Goal: Task Accomplishment & Management: Complete application form

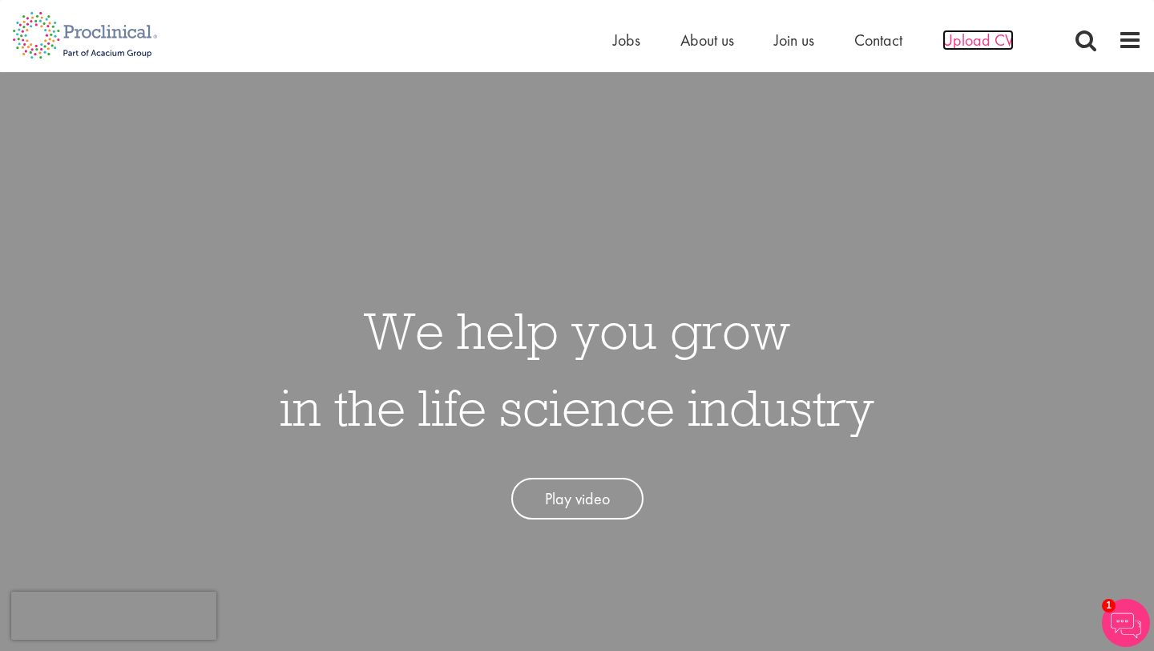
click at [971, 41] on span "Upload CV" at bounding box center [978, 40] width 71 height 21
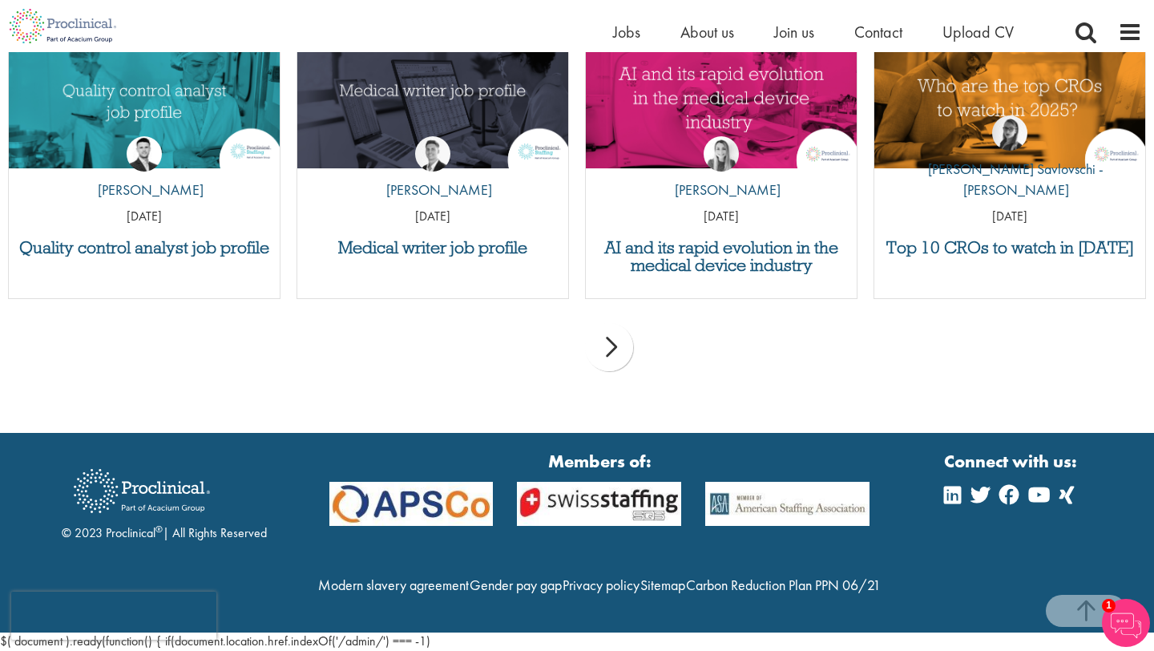
scroll to position [1686, 0]
drag, startPoint x: 544, startPoint y: 547, endPoint x: 375, endPoint y: 547, distance: 169.1
click at [375, 566] on div "Modern slavery agreement Gender pay gap Privacy policy Sitemap Carbon Reduction…" at bounding box center [599, 591] width 565 height 50
copy link "Modern slavery agreement"
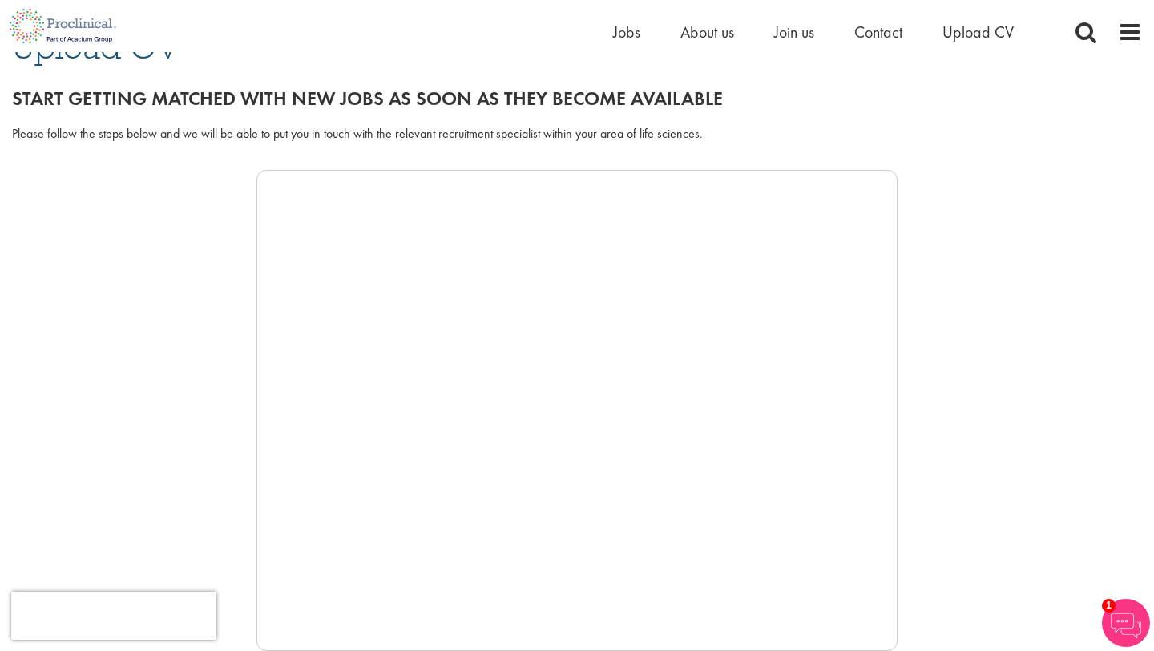
scroll to position [0, 0]
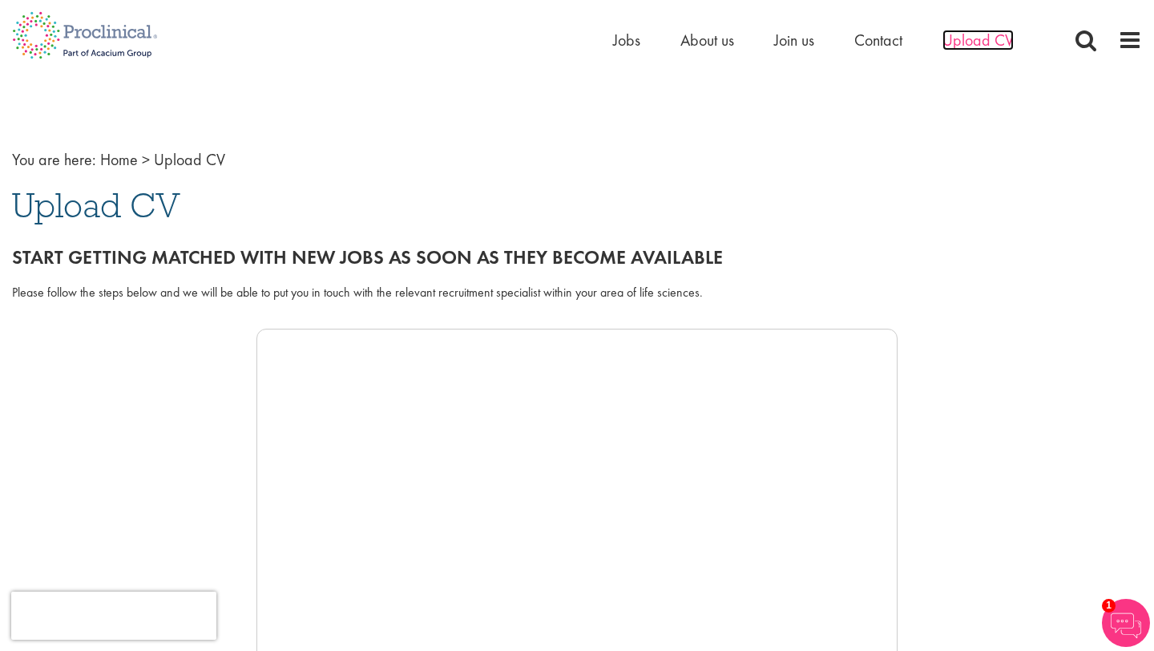
click at [979, 41] on span "Upload CV" at bounding box center [978, 40] width 71 height 21
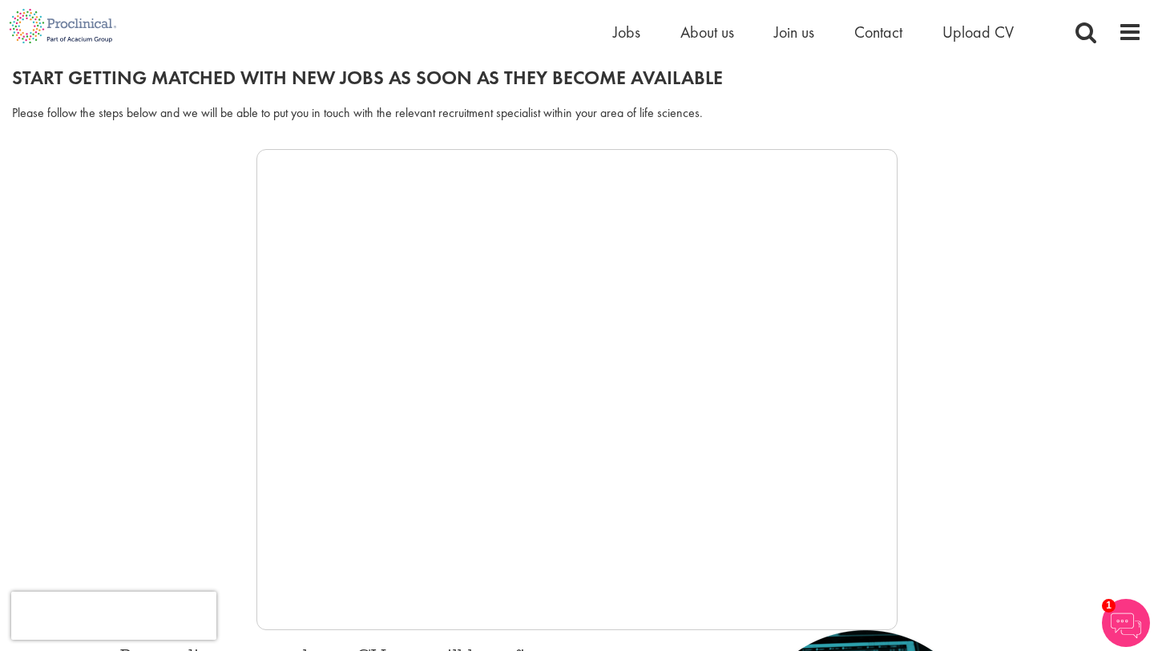
scroll to position [180, 0]
click at [884, 34] on span "Contact" at bounding box center [878, 32] width 48 height 21
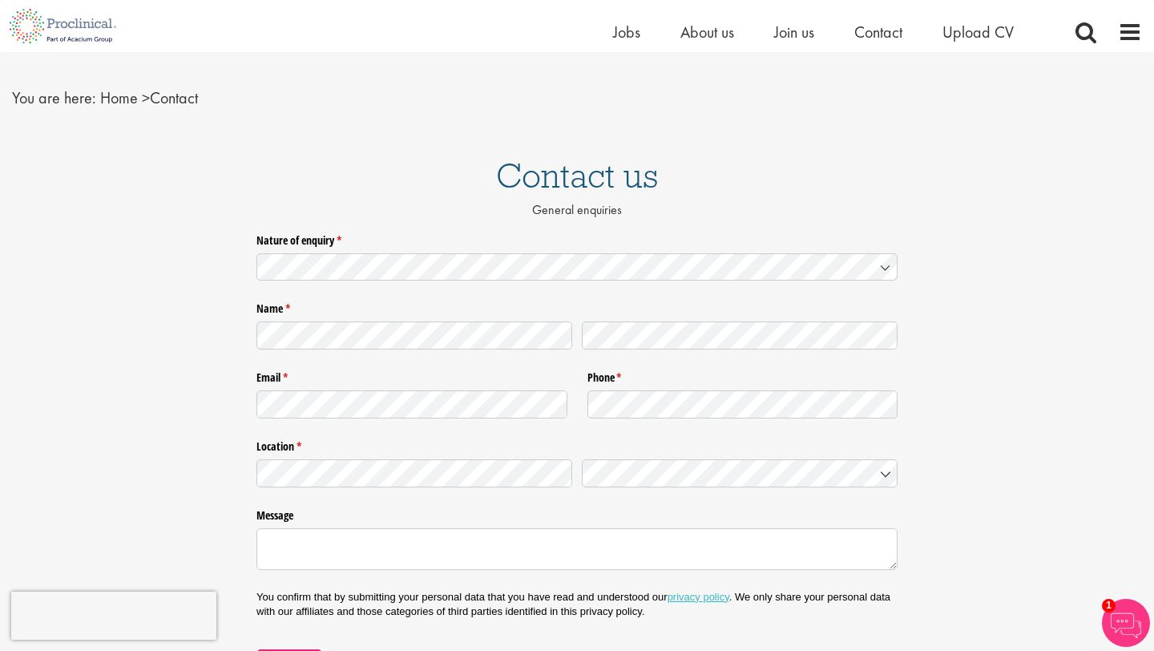
scroll to position [27, 0]
click at [886, 268] on icon at bounding box center [886, 270] width 8 height 4
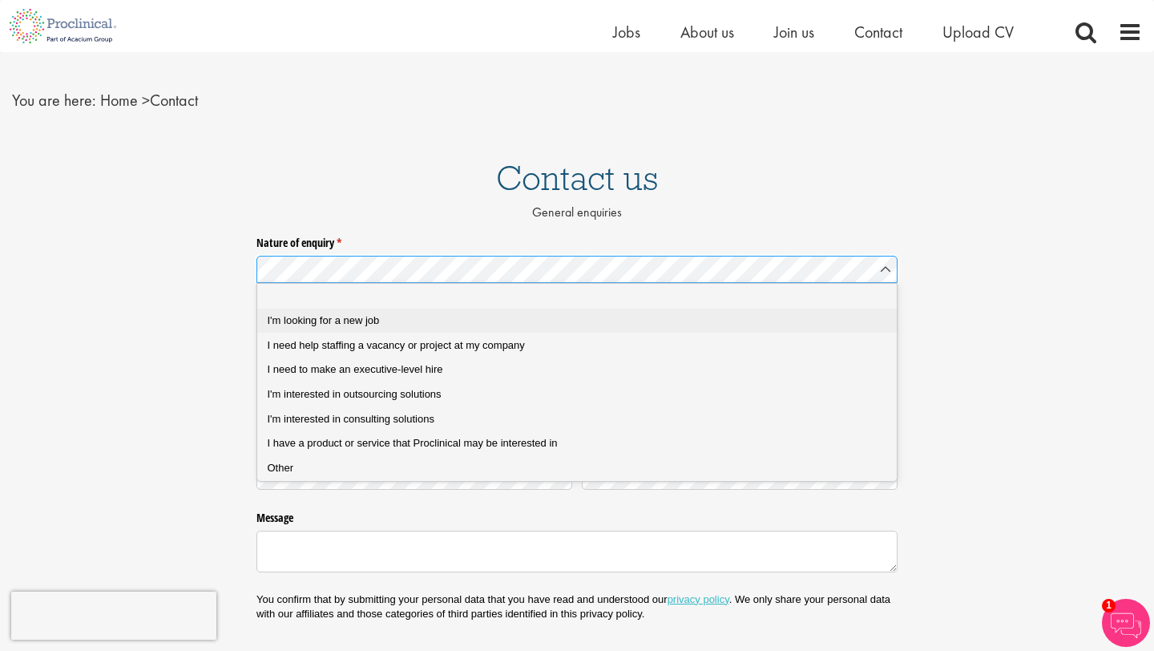
click at [692, 320] on div "I'm looking for a new job" at bounding box center [578, 320] width 620 height 14
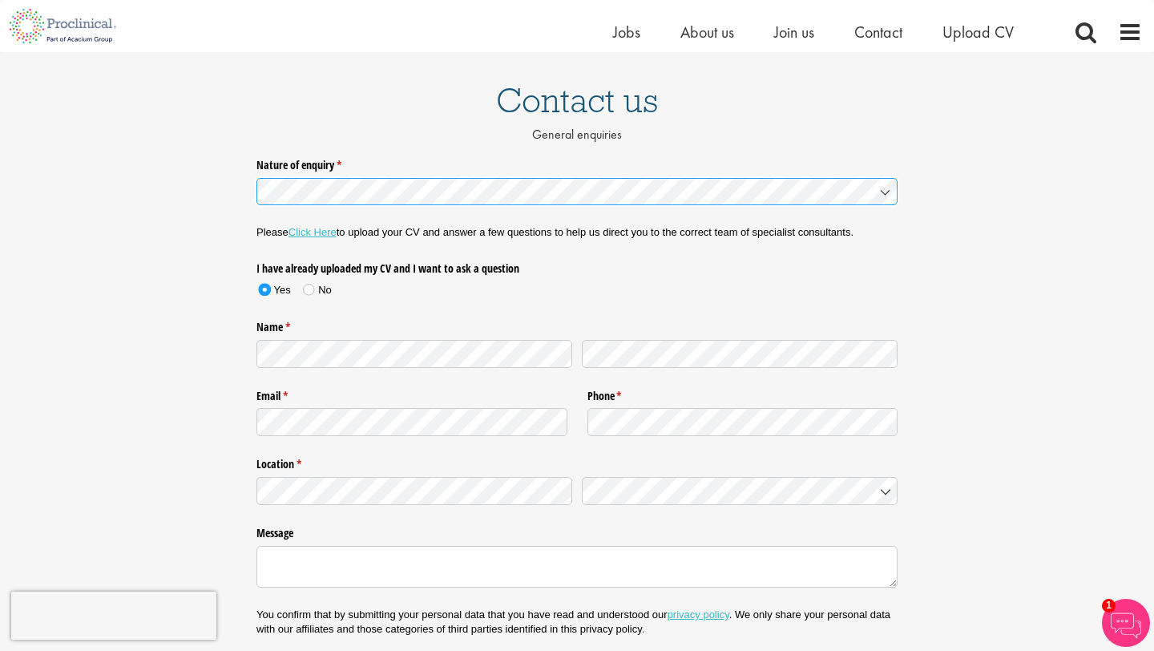
scroll to position [132, 0]
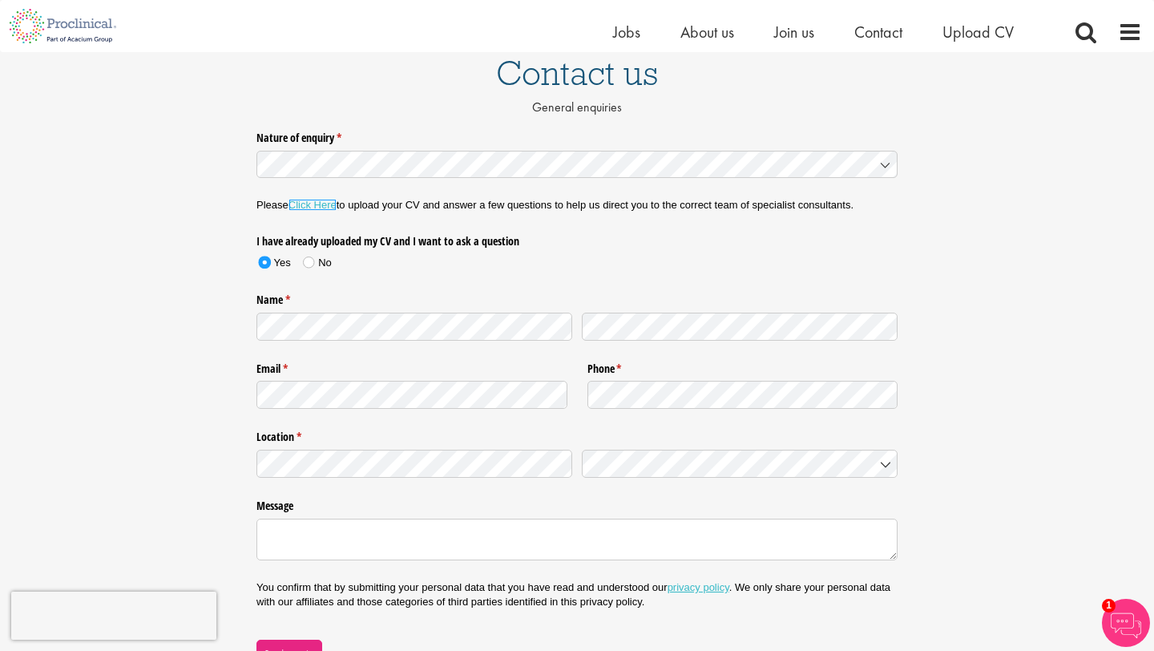
click at [319, 206] on link "Click Here" at bounding box center [313, 205] width 48 height 12
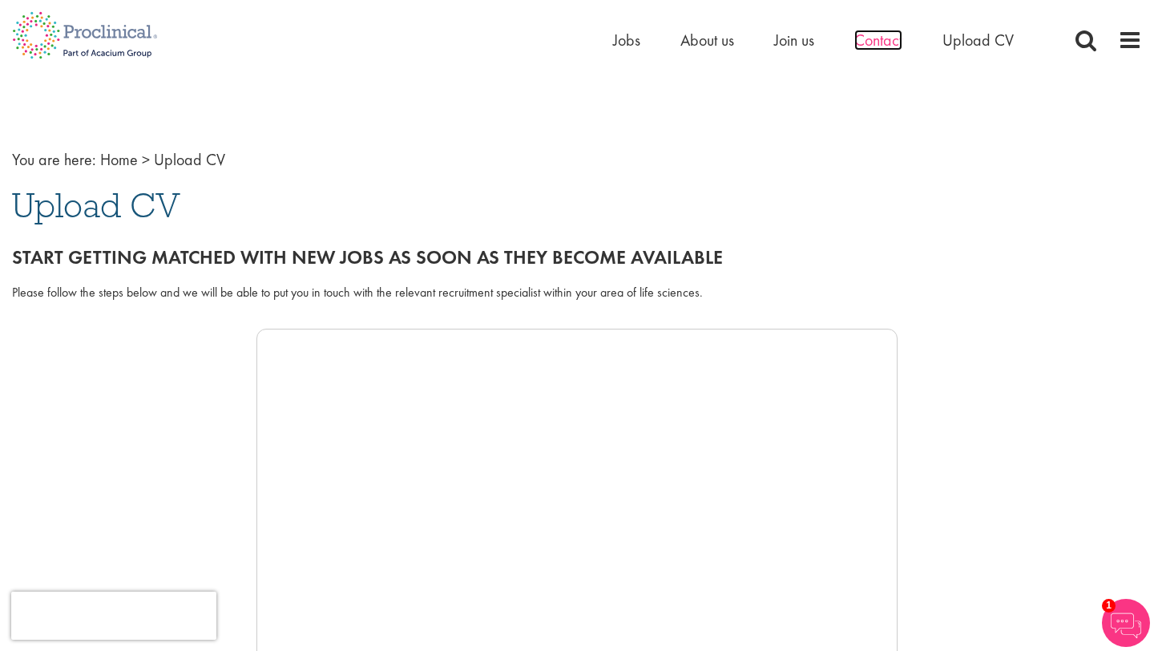
click at [870, 46] on span "Contact" at bounding box center [878, 40] width 48 height 21
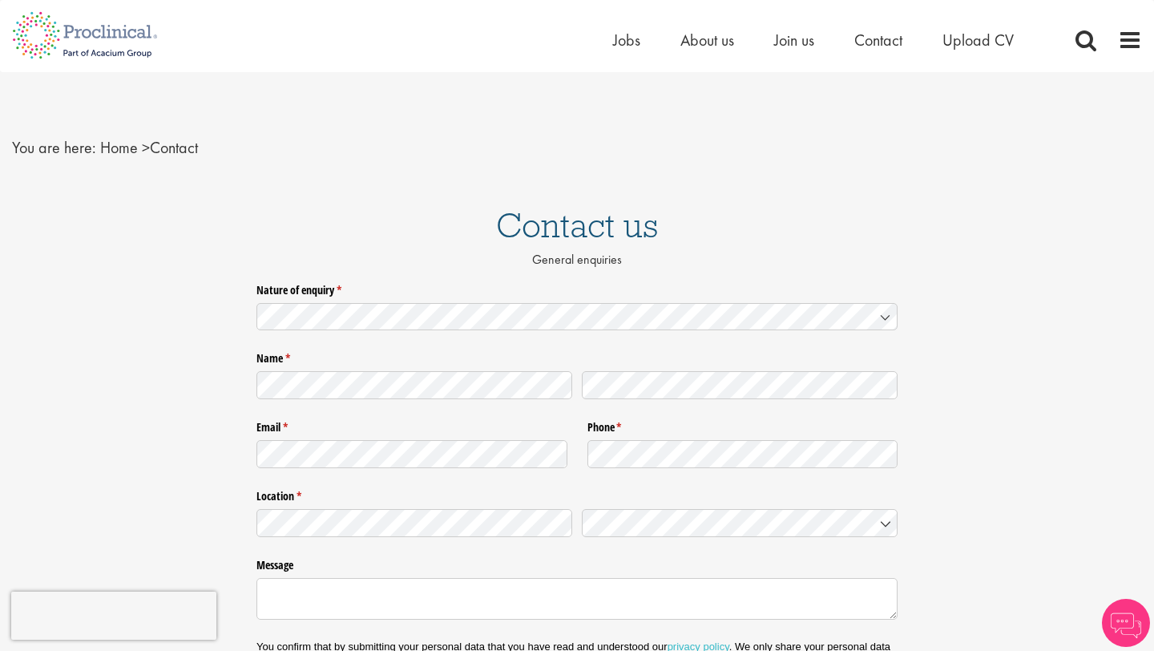
click at [882, 317] on icon at bounding box center [886, 318] width 8 height 4
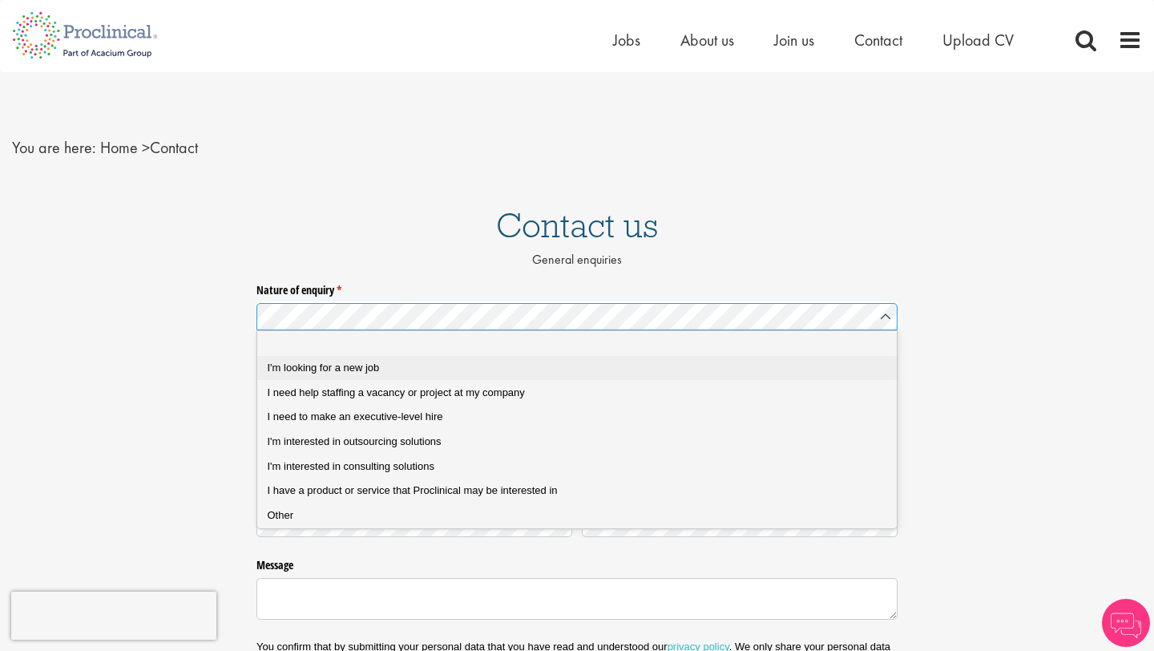
click at [758, 371] on div "I'm looking for a new job" at bounding box center [578, 368] width 620 height 14
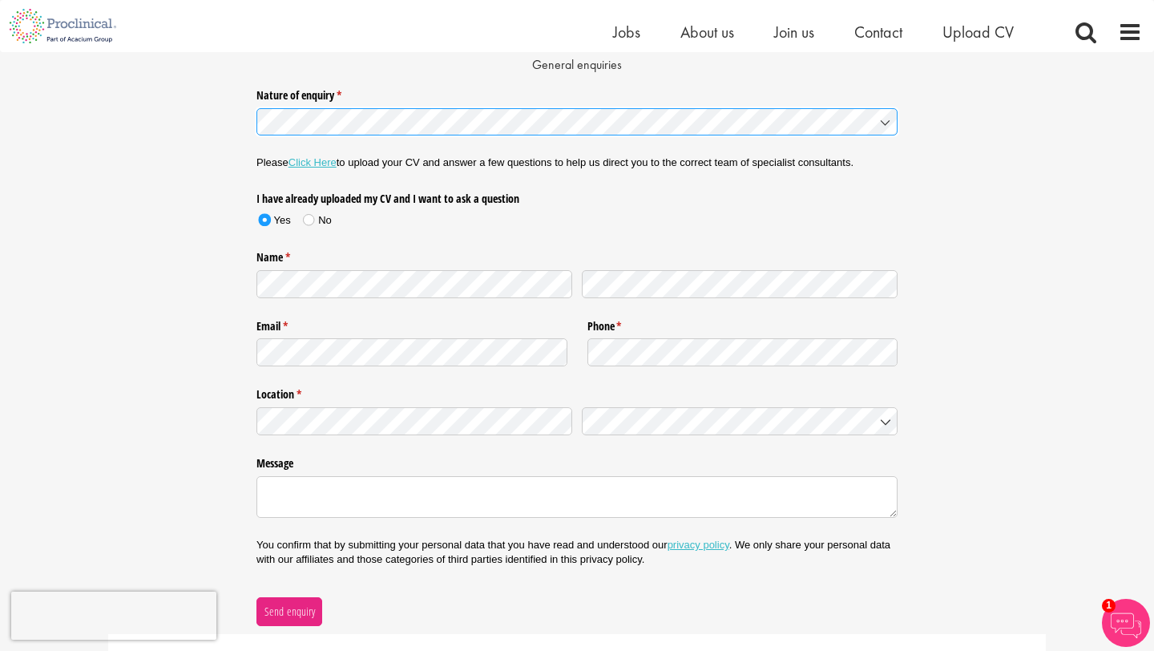
scroll to position [176, 0]
click at [886, 422] on icon at bounding box center [886, 421] width 8 height 4
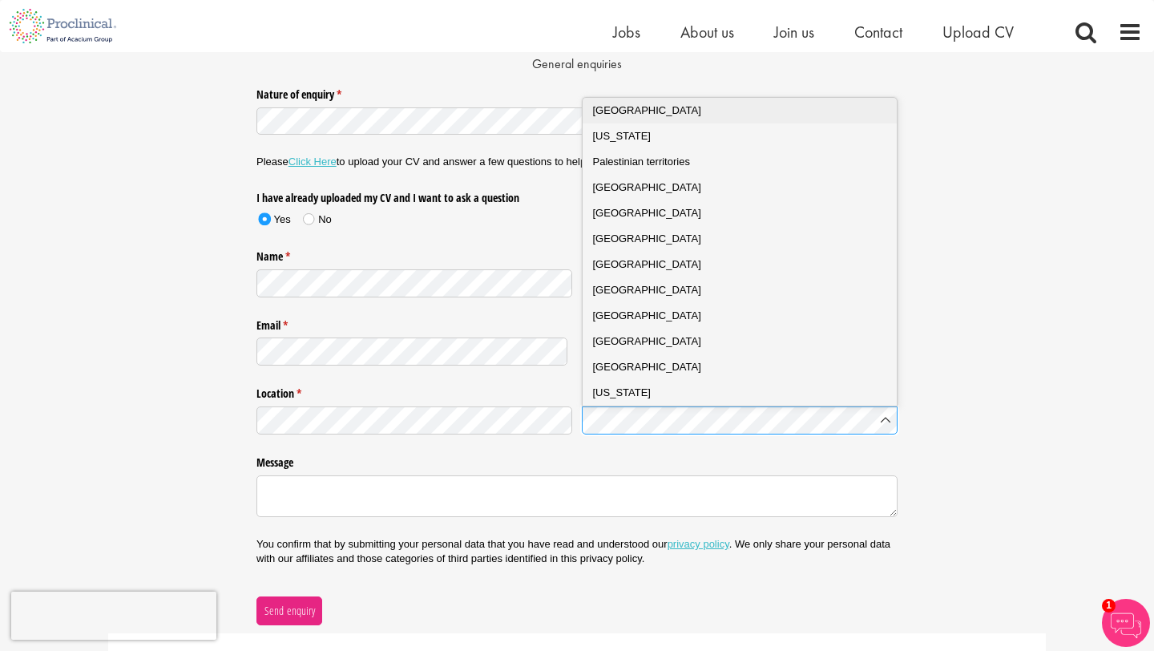
click at [726, 107] on div "Pakistan" at bounding box center [740, 111] width 294 height 16
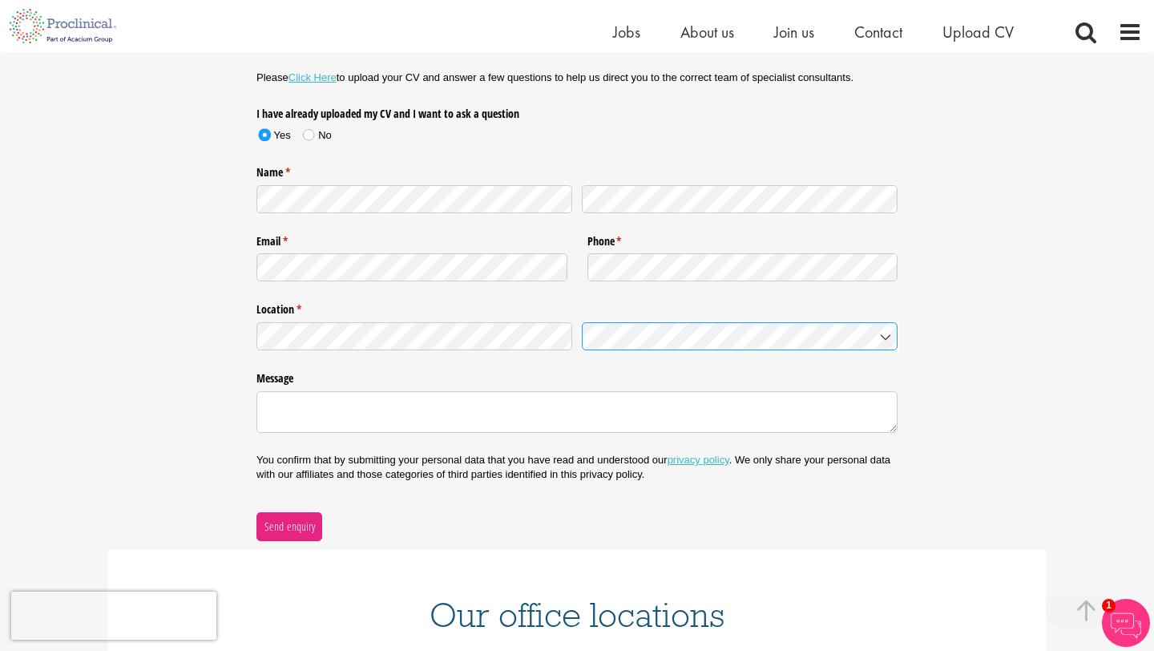
scroll to position [262, 0]
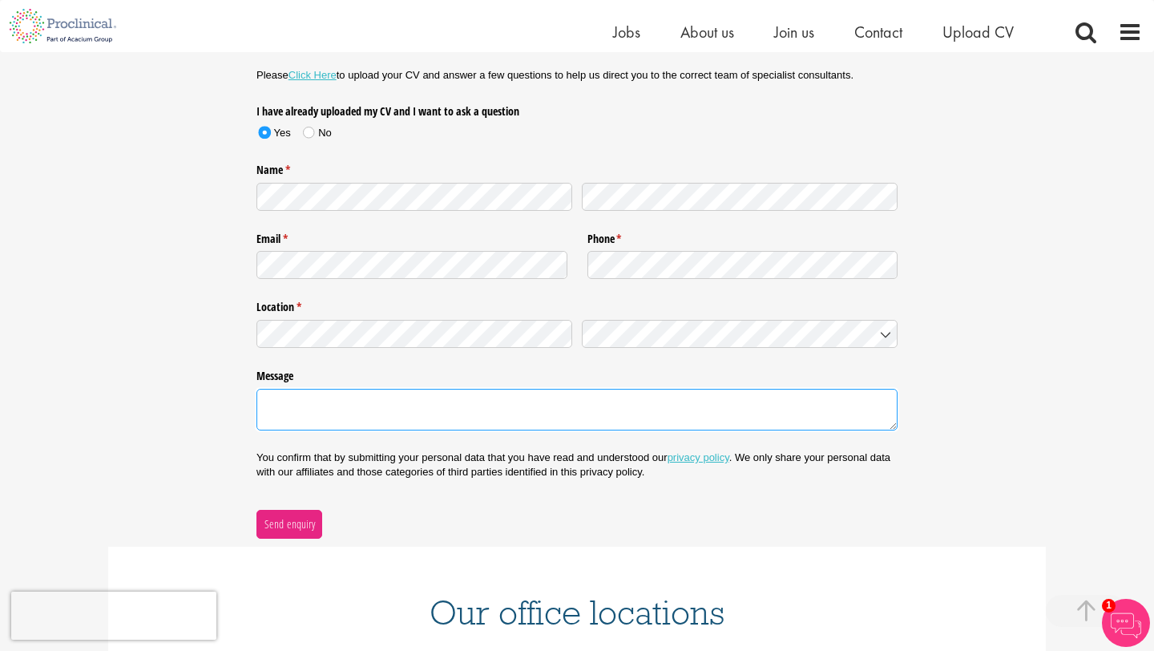
click at [464, 418] on textarea "Message" at bounding box center [576, 410] width 641 height 42
paste textarea "To Talent Acquisition Team, I am writing to express my interest in being consid…"
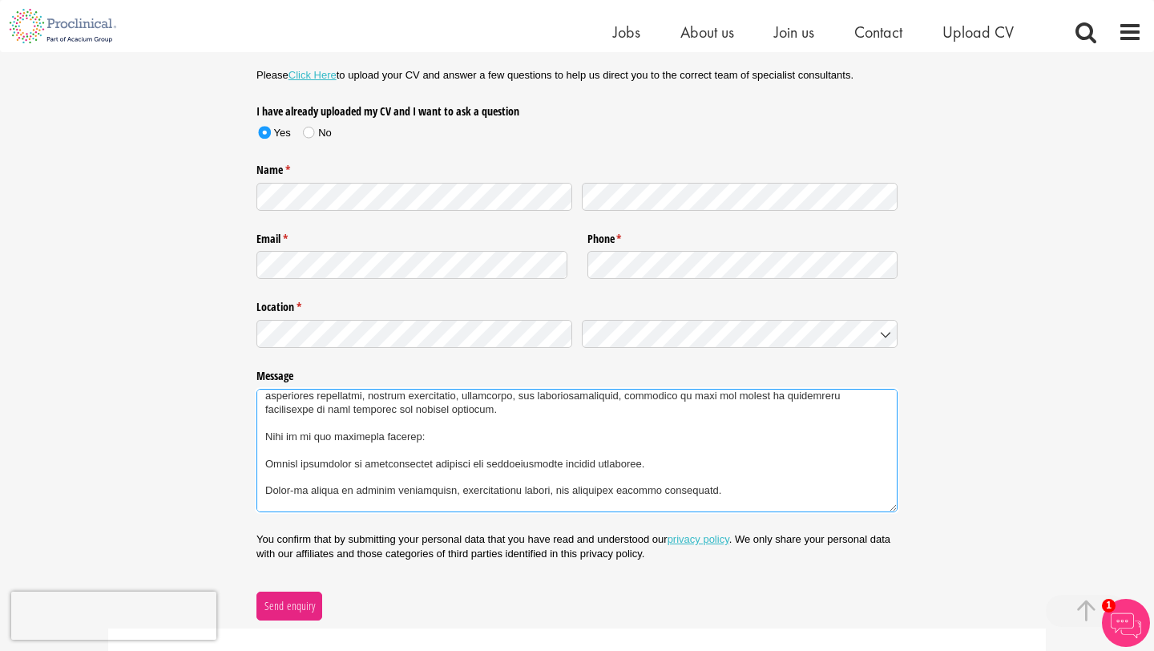
scroll to position [0, 0]
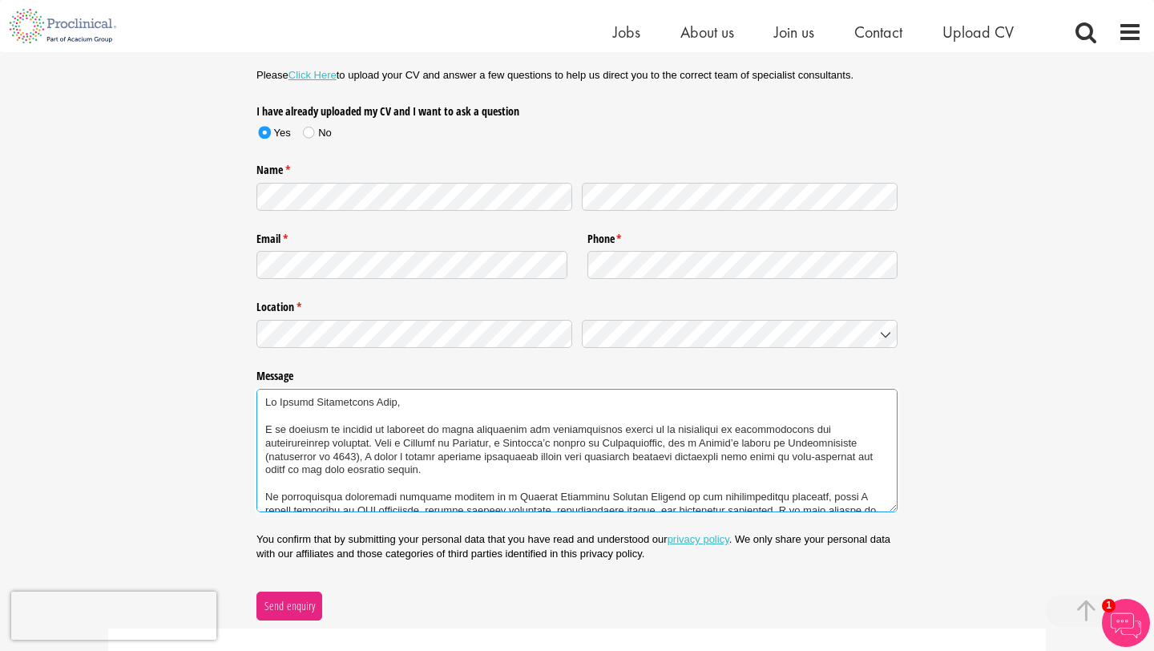
drag, startPoint x: 809, startPoint y: 443, endPoint x: 656, endPoint y: 438, distance: 153.2
click at [656, 438] on textarea "Message" at bounding box center [576, 450] width 641 height 123
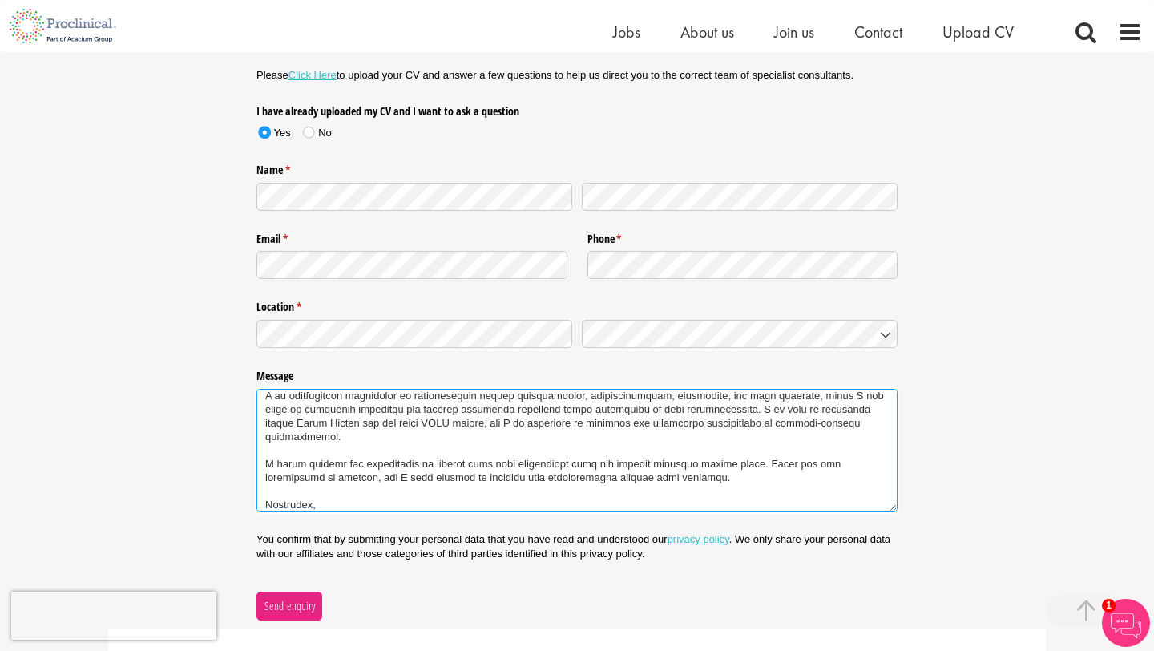
scroll to position [332, 0]
click at [293, 423] on textarea "Message" at bounding box center [576, 450] width 641 height 123
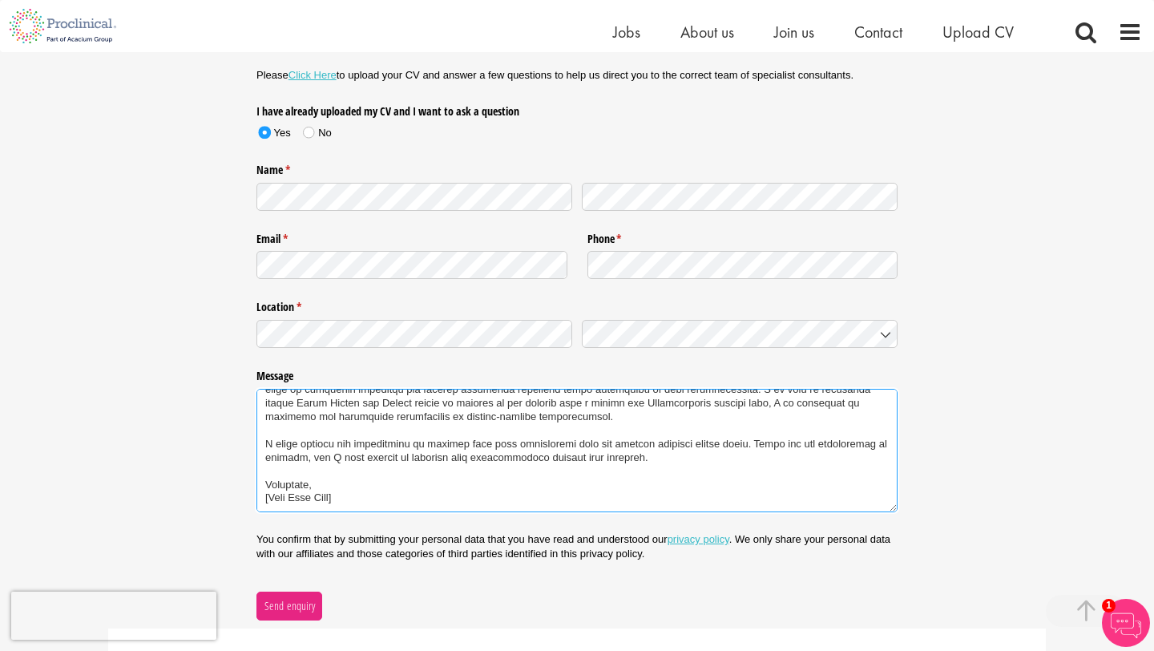
click at [350, 498] on textarea "Message" at bounding box center [576, 450] width 641 height 123
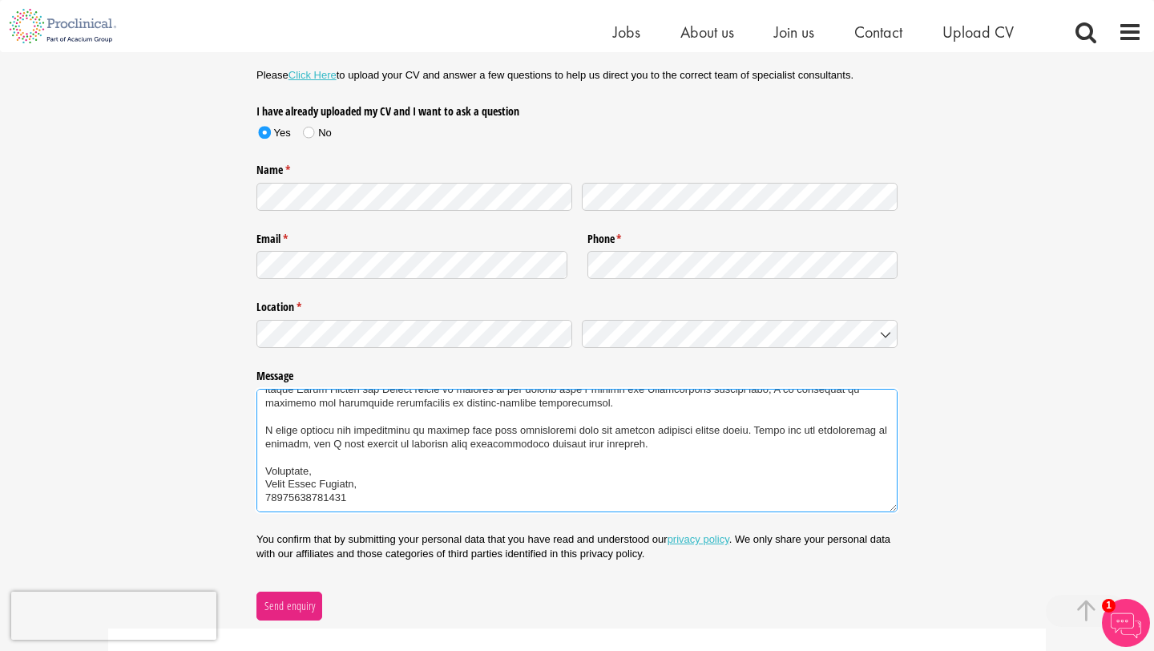
scroll to position [371, 0]
paste textarea "https://www.linkedin.com/in/imran-bukhari88/"
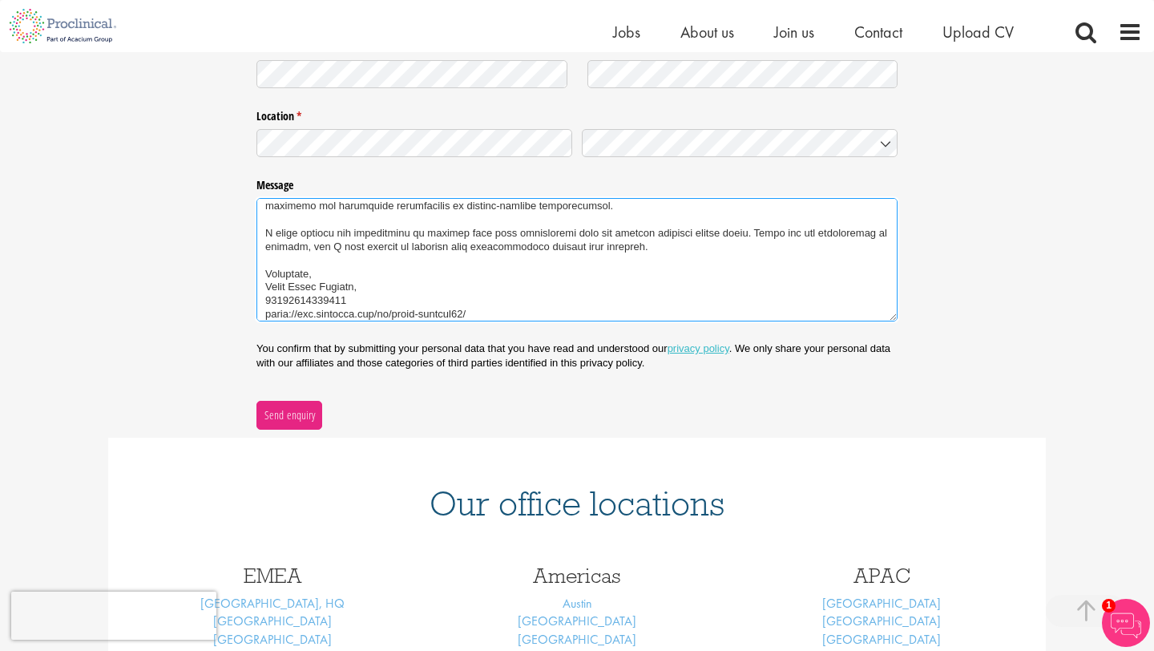
scroll to position [458, 0]
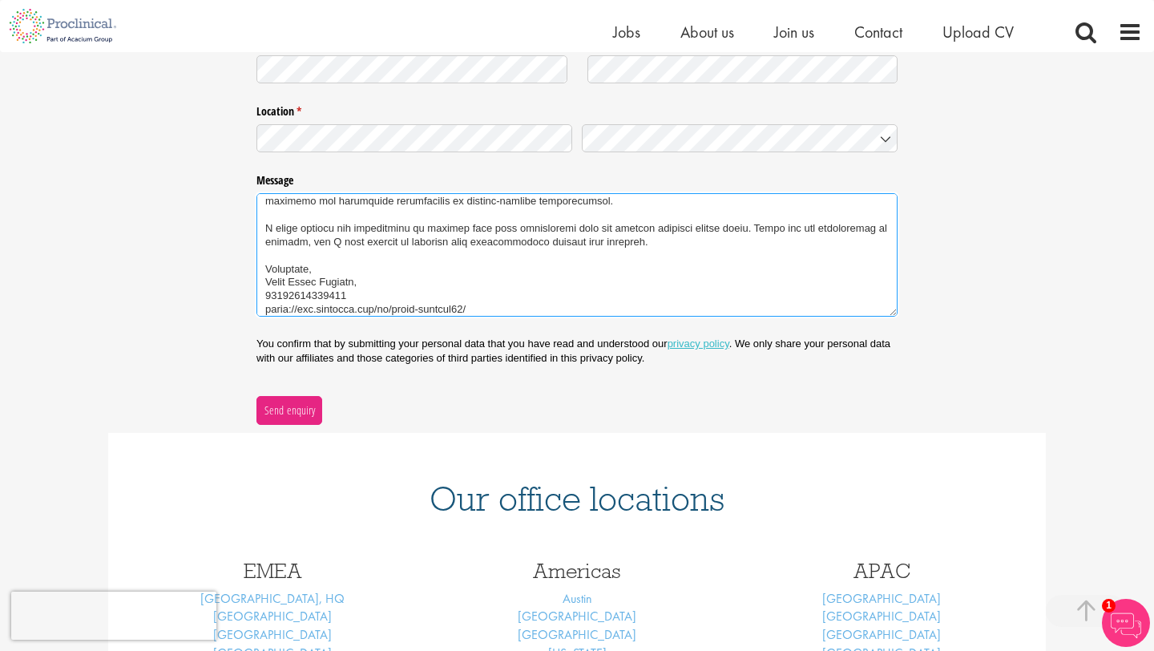
type textarea "To Talent Acquisition Team, I am writing to express my interest in being consid…"
click at [697, 344] on link "privacy policy" at bounding box center [699, 343] width 62 height 12
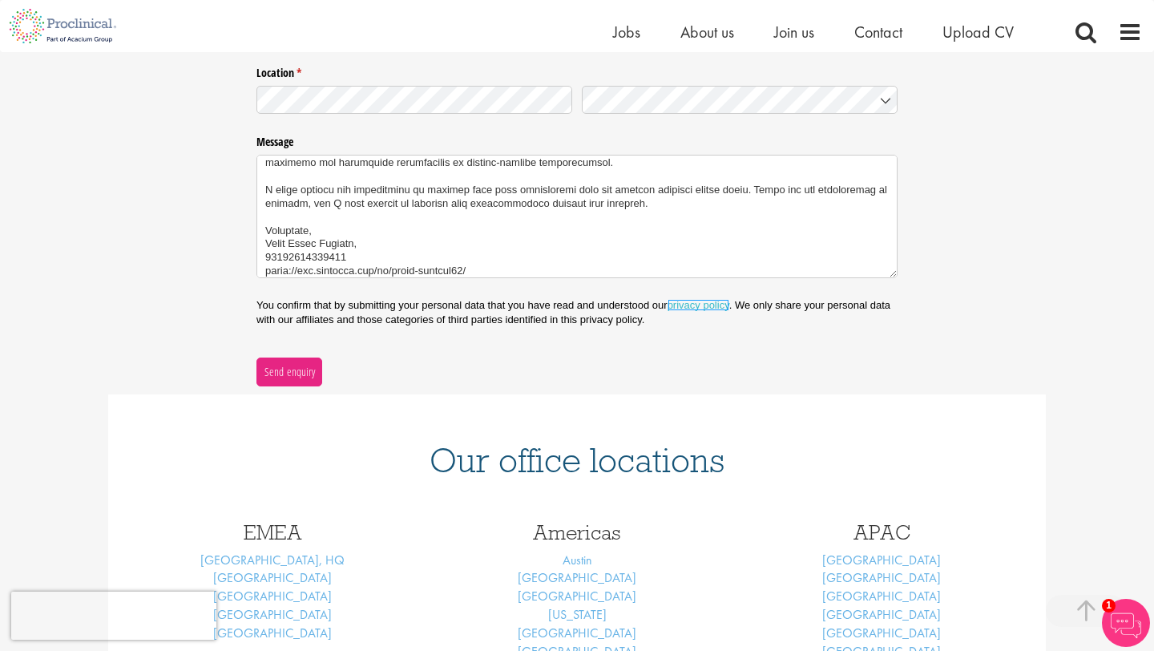
scroll to position [514, 0]
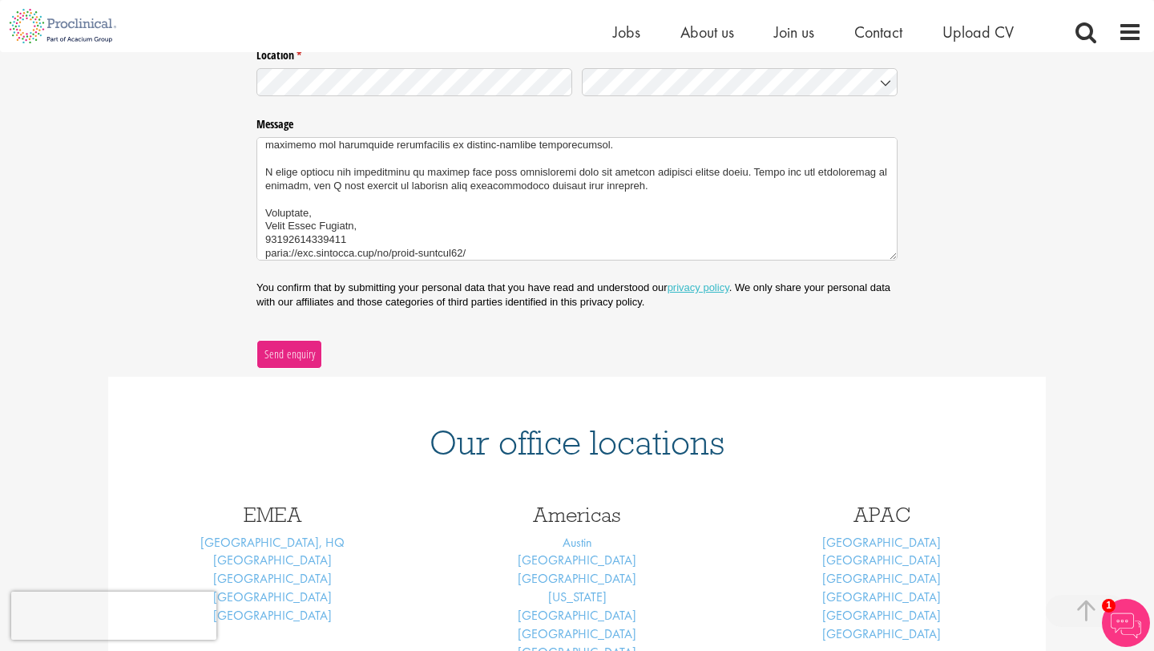
click at [290, 355] on span "Send enquiry" at bounding box center [290, 354] width 52 height 18
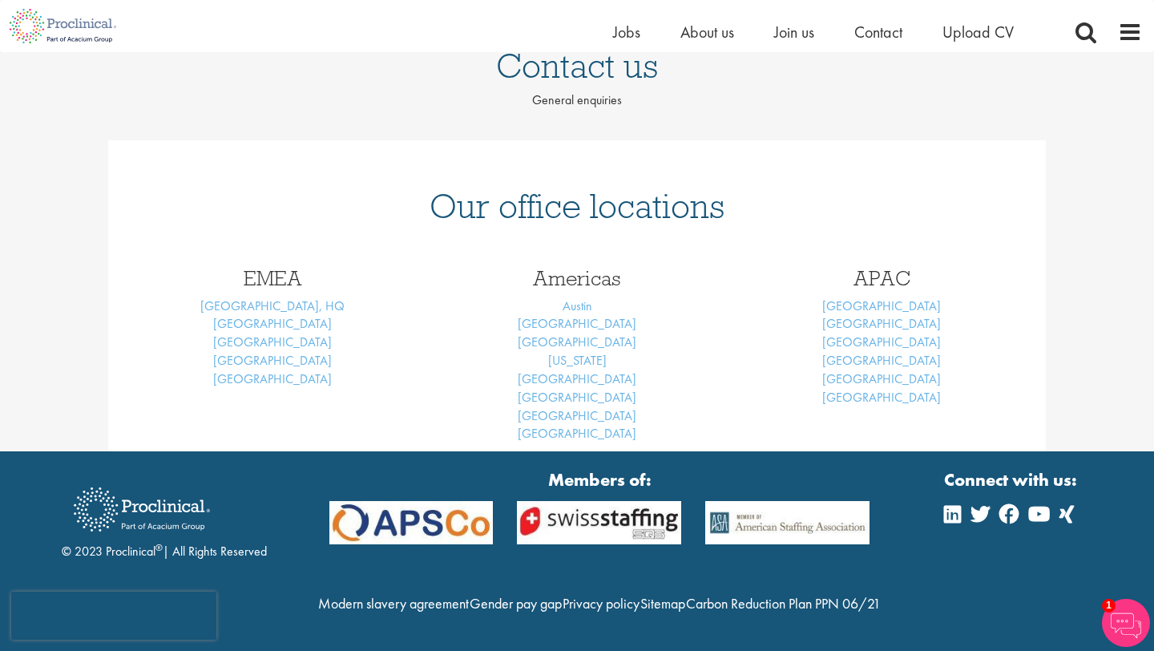
scroll to position [174, 0]
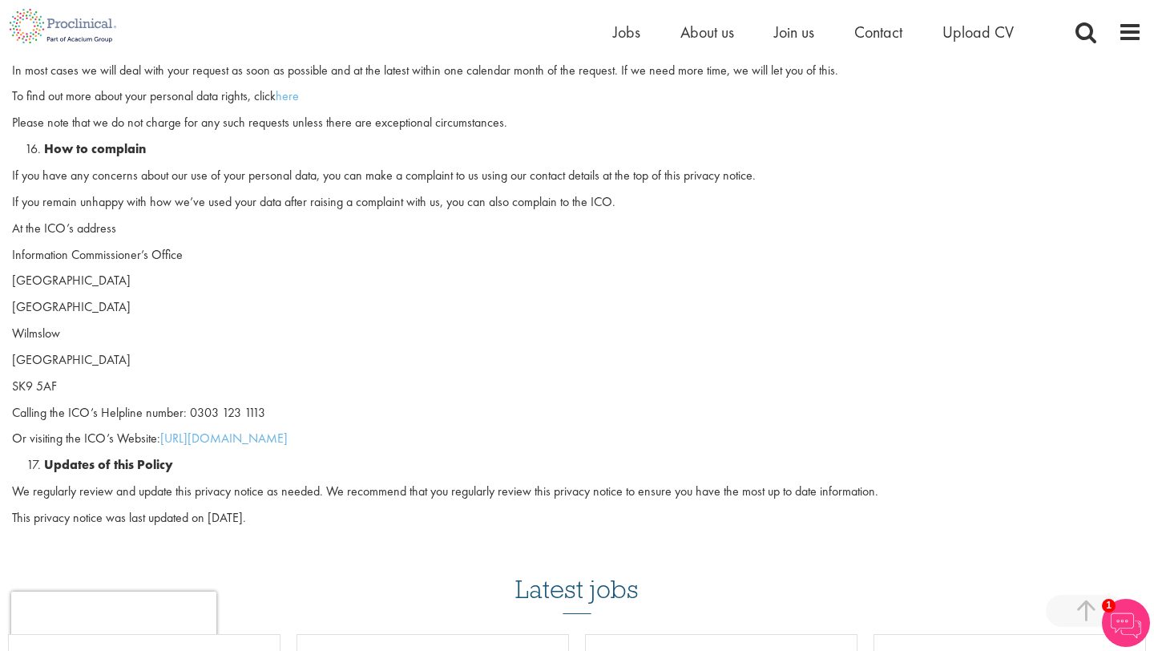
scroll to position [4179, 0]
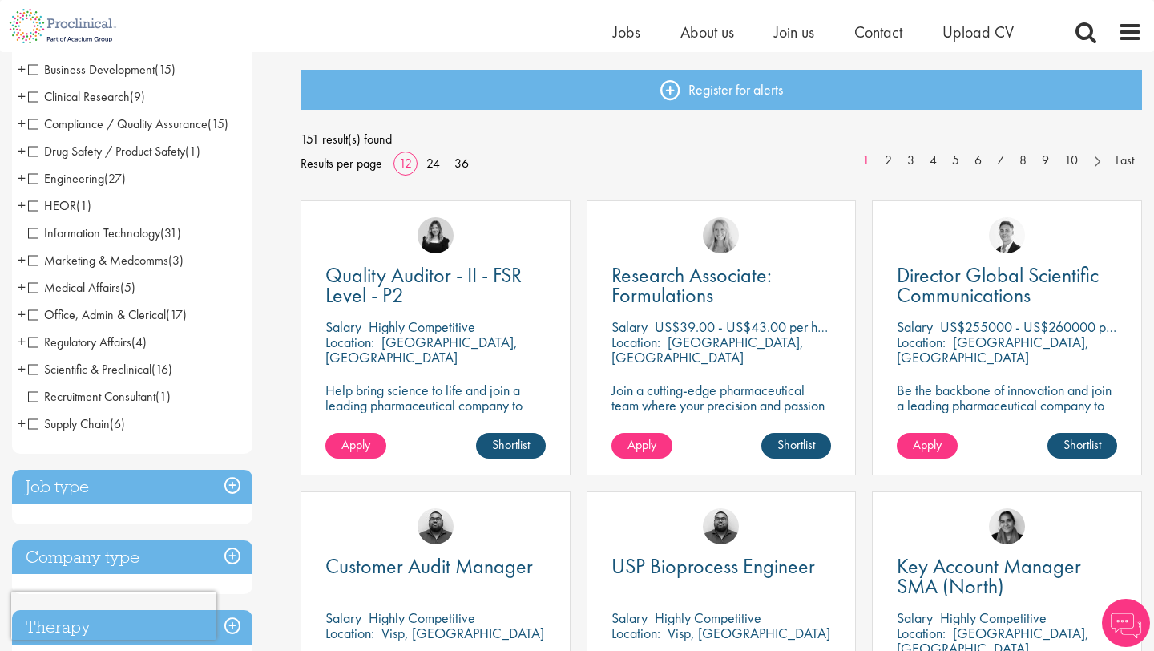
scroll to position [153, 0]
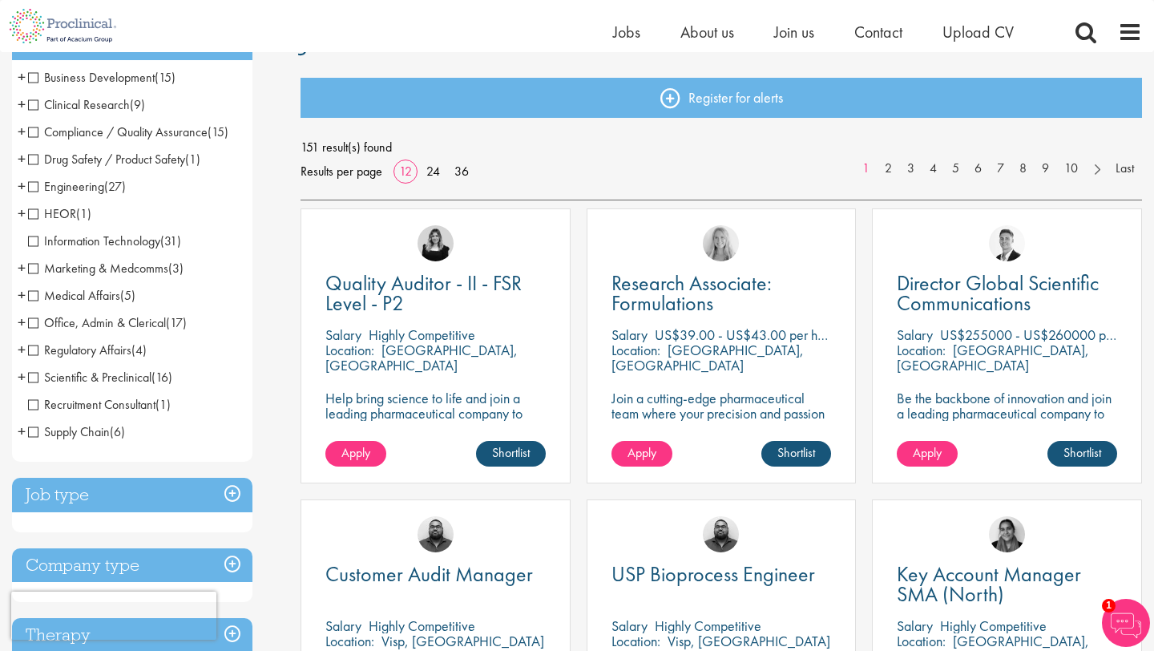
click at [33, 298] on span "Medical Affairs" at bounding box center [74, 295] width 92 height 17
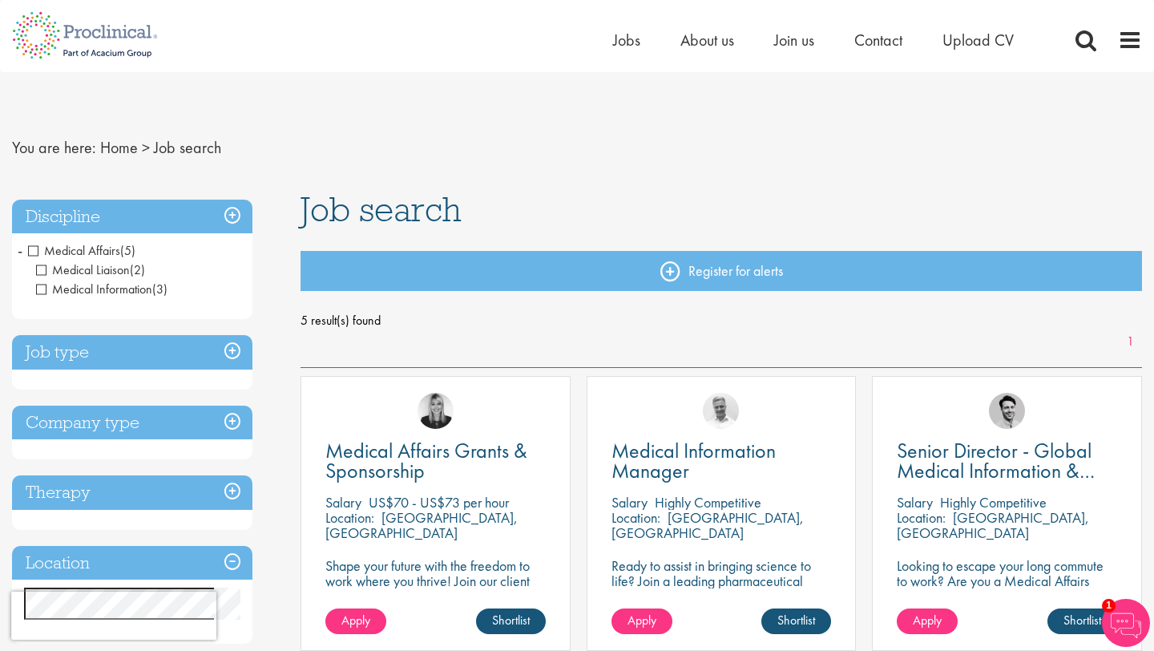
click at [31, 252] on span "Medical Affairs" at bounding box center [74, 250] width 92 height 17
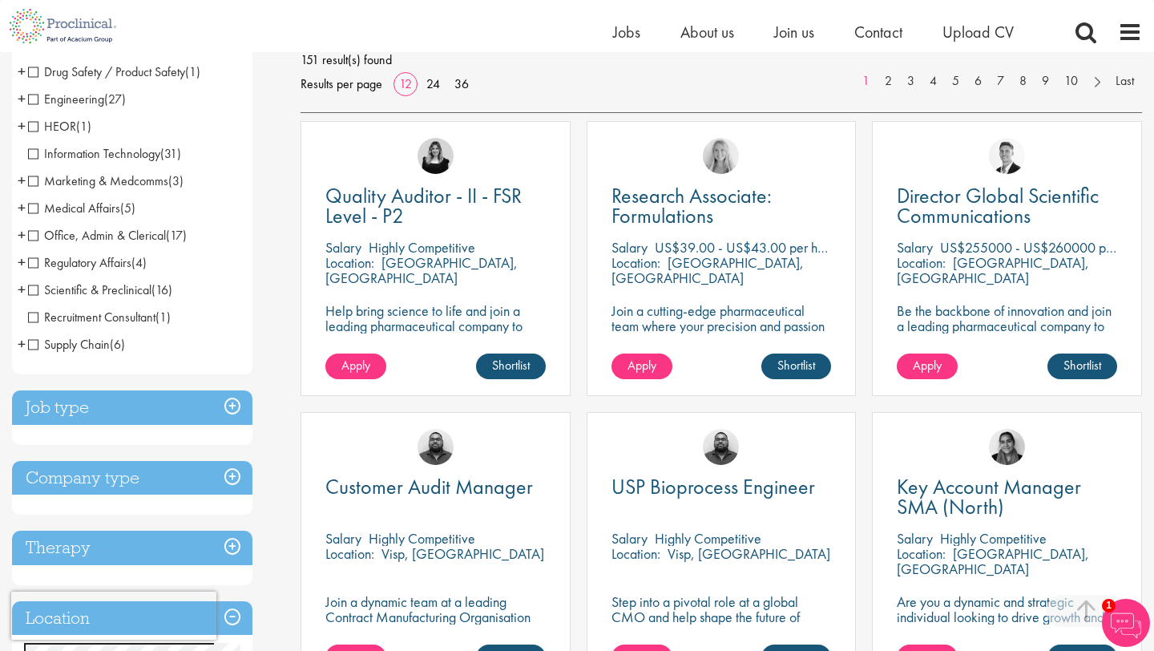
scroll to position [248, 0]
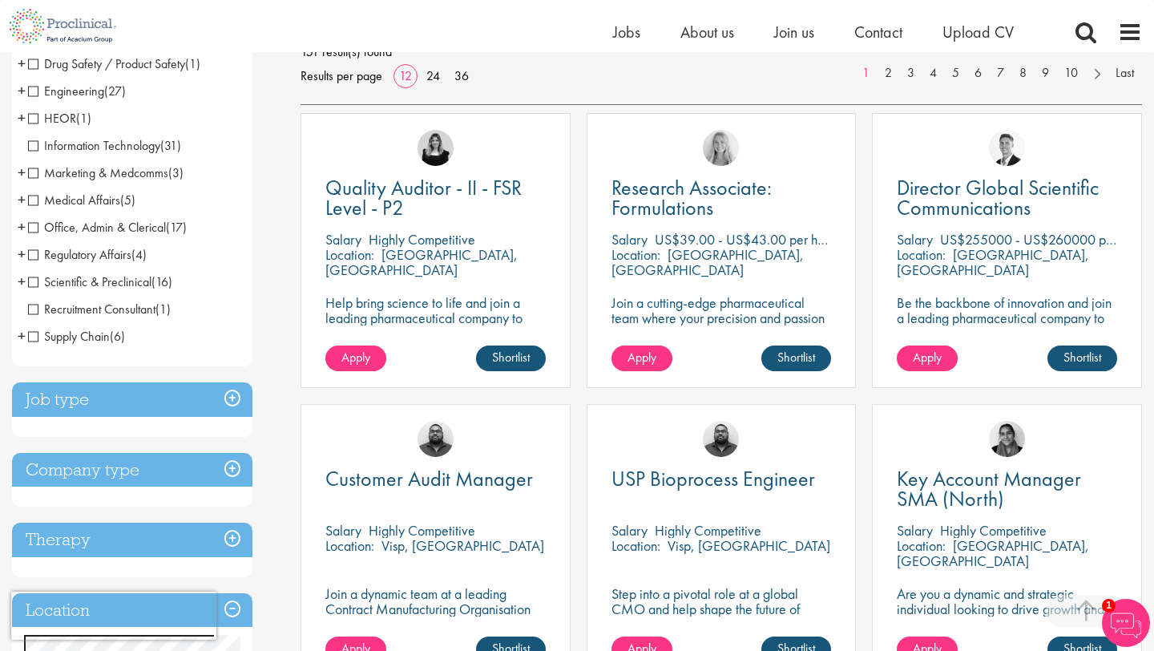
click at [234, 396] on h3 "Job type" at bounding box center [132, 399] width 240 height 34
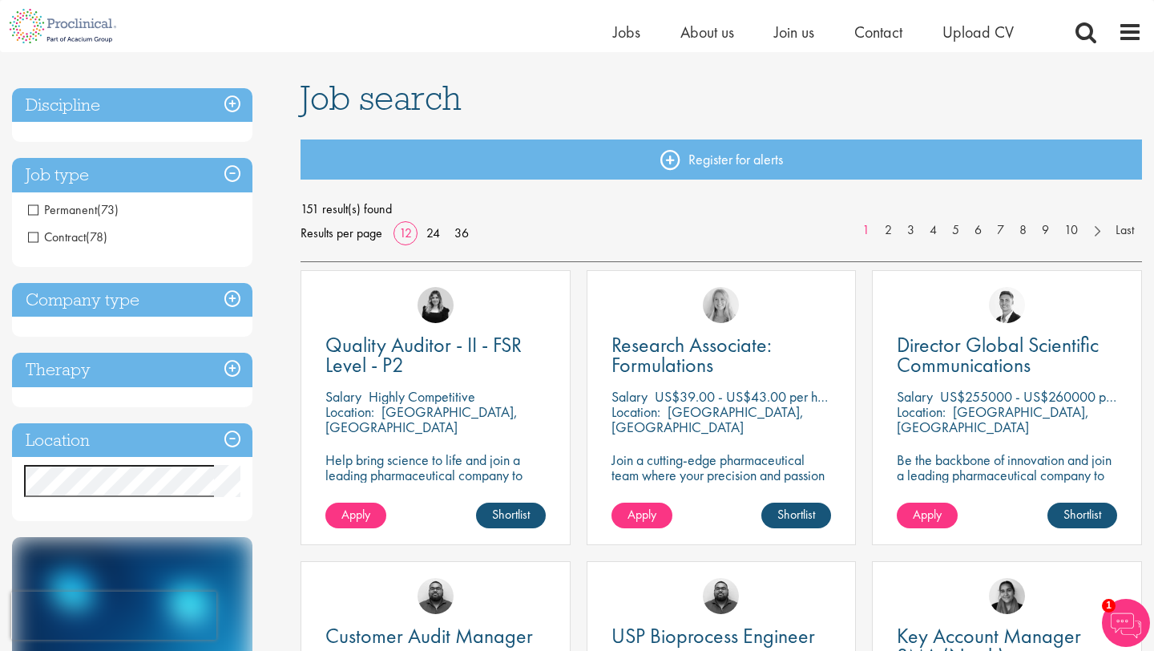
scroll to position [0, 0]
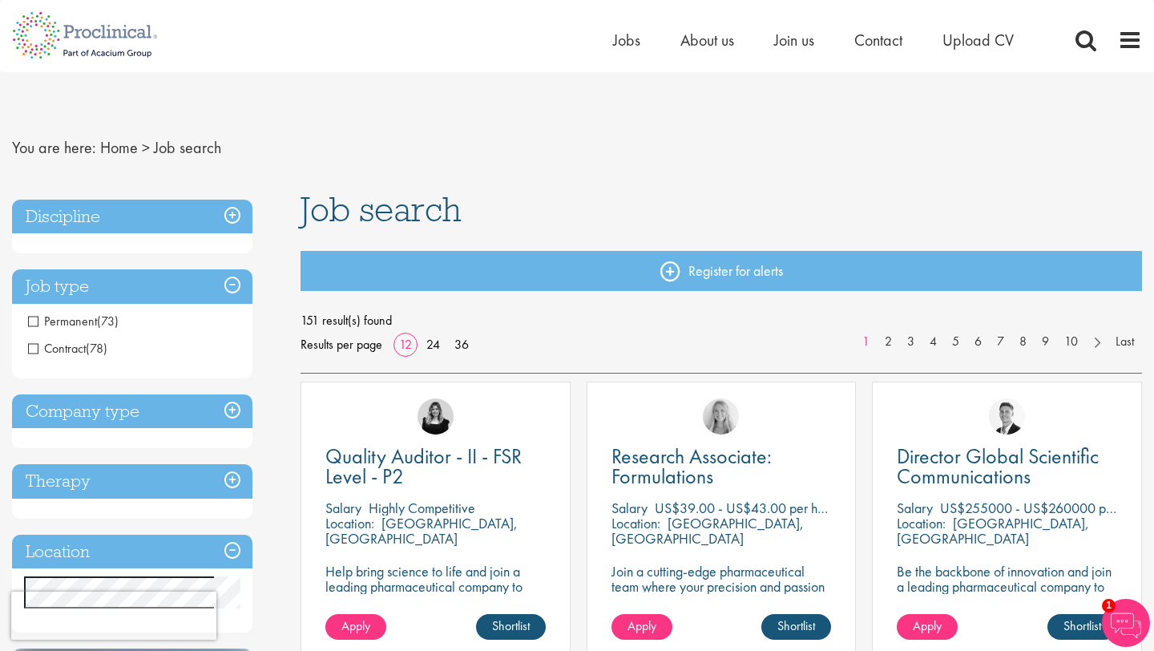
click at [228, 218] on h3 "Discipline" at bounding box center [132, 217] width 240 height 34
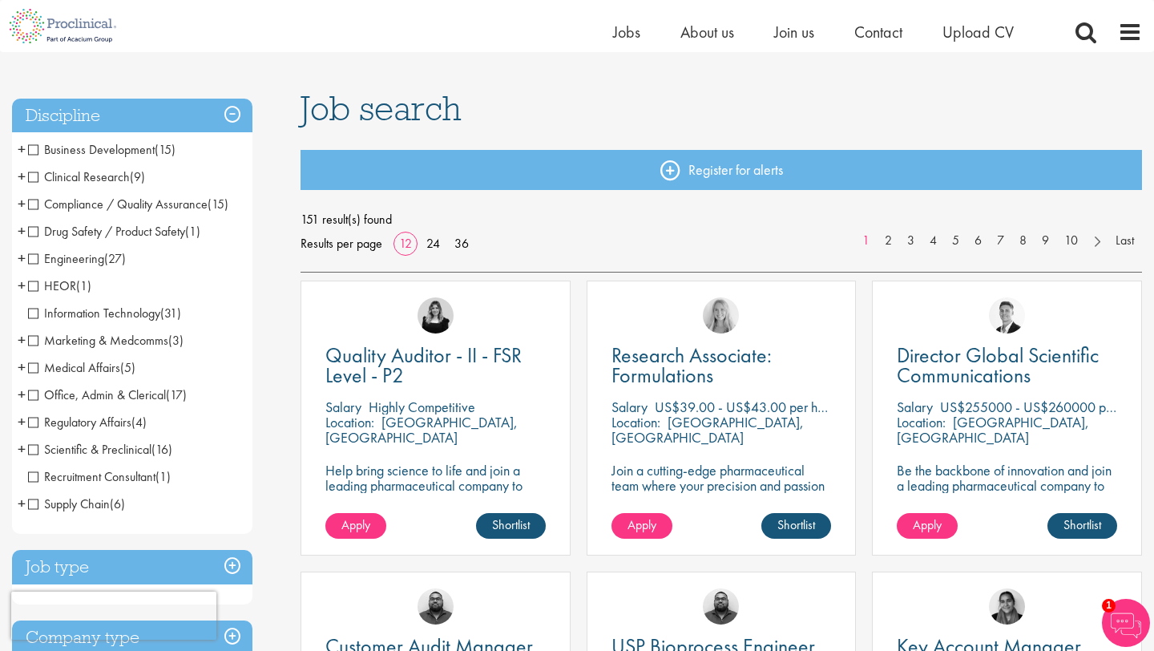
scroll to position [83, 0]
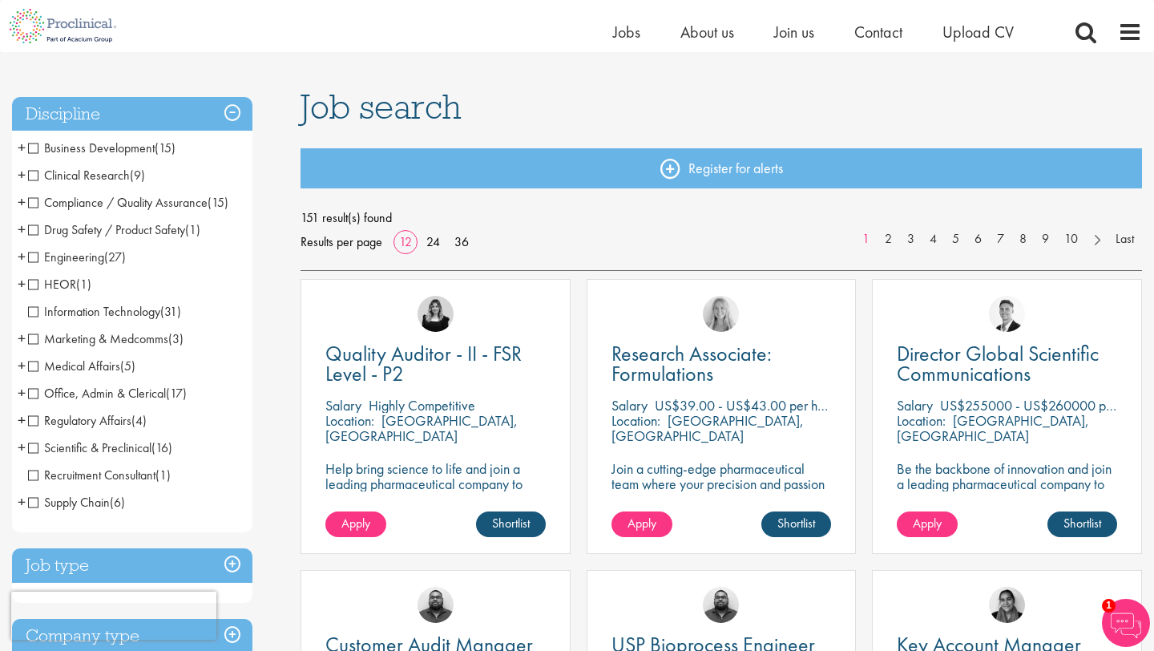
drag, startPoint x: 217, startPoint y: 535, endPoint x: 22, endPoint y: 123, distance: 456.0
click at [22, 123] on div "Discipline Business Development (15) - + Licensing (2) Sales (5) Account Manage…" at bounding box center [132, 477] width 240 height 761
drag, startPoint x: 9, startPoint y: 104, endPoint x: 200, endPoint y: 347, distance: 308.8
click at [32, 176] on span "Clinical Research" at bounding box center [79, 175] width 102 height 17
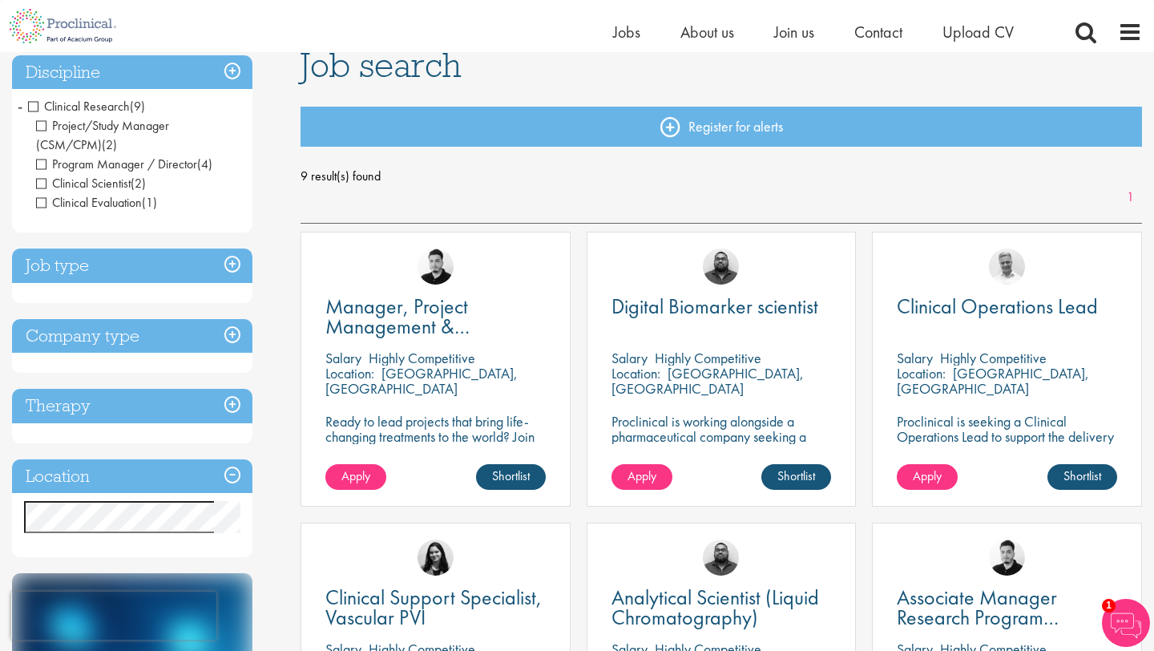
scroll to position [127, 0]
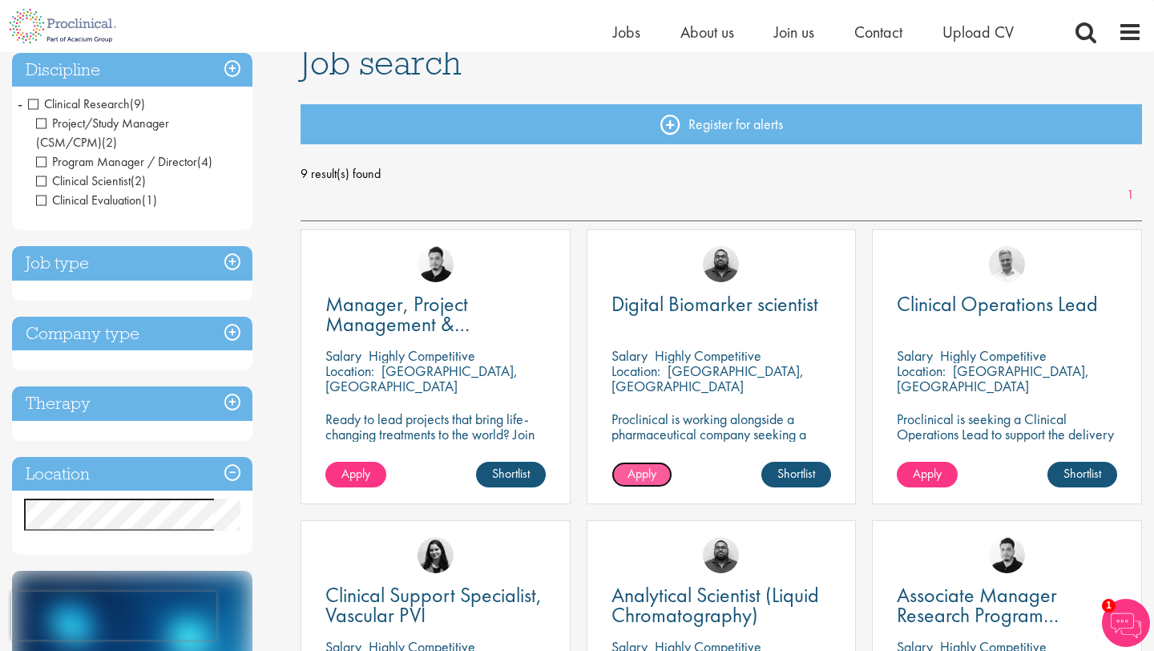
click at [644, 473] on span "Apply" at bounding box center [642, 473] width 29 height 17
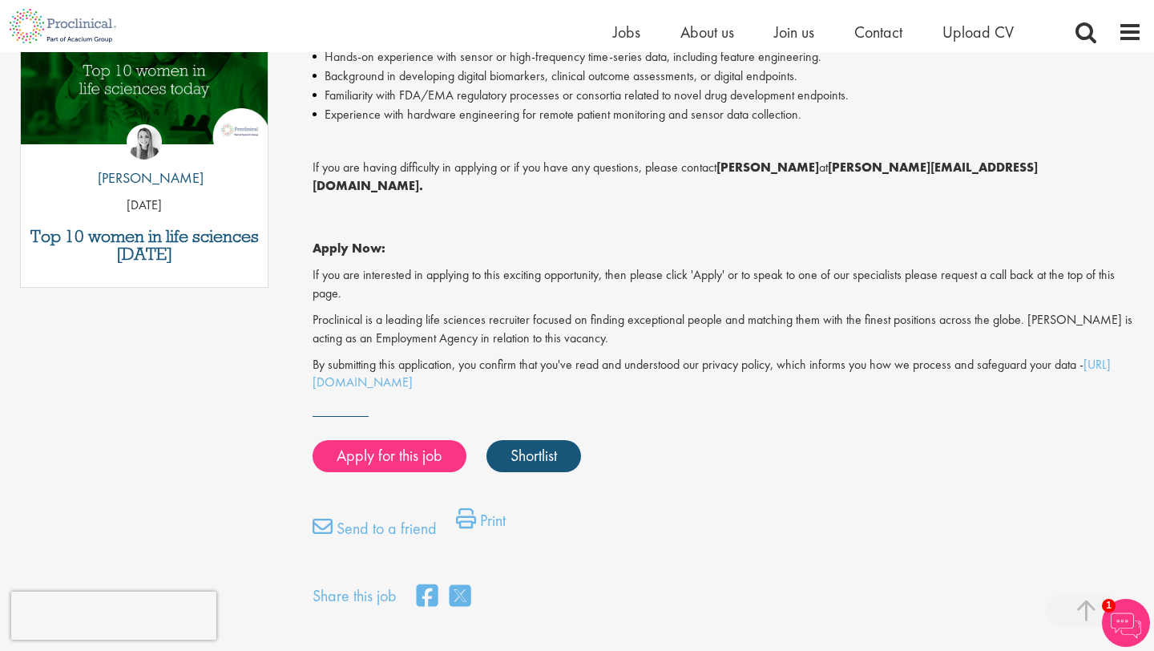
scroll to position [880, 0]
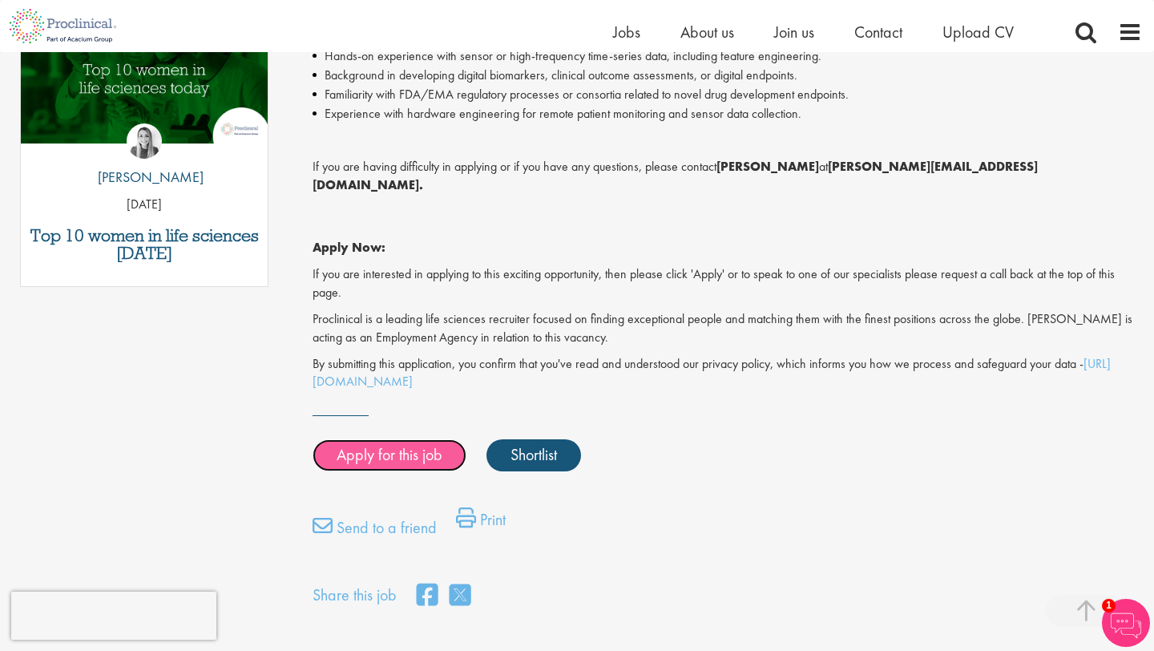
click at [414, 439] on link "Apply for this job" at bounding box center [390, 455] width 154 height 32
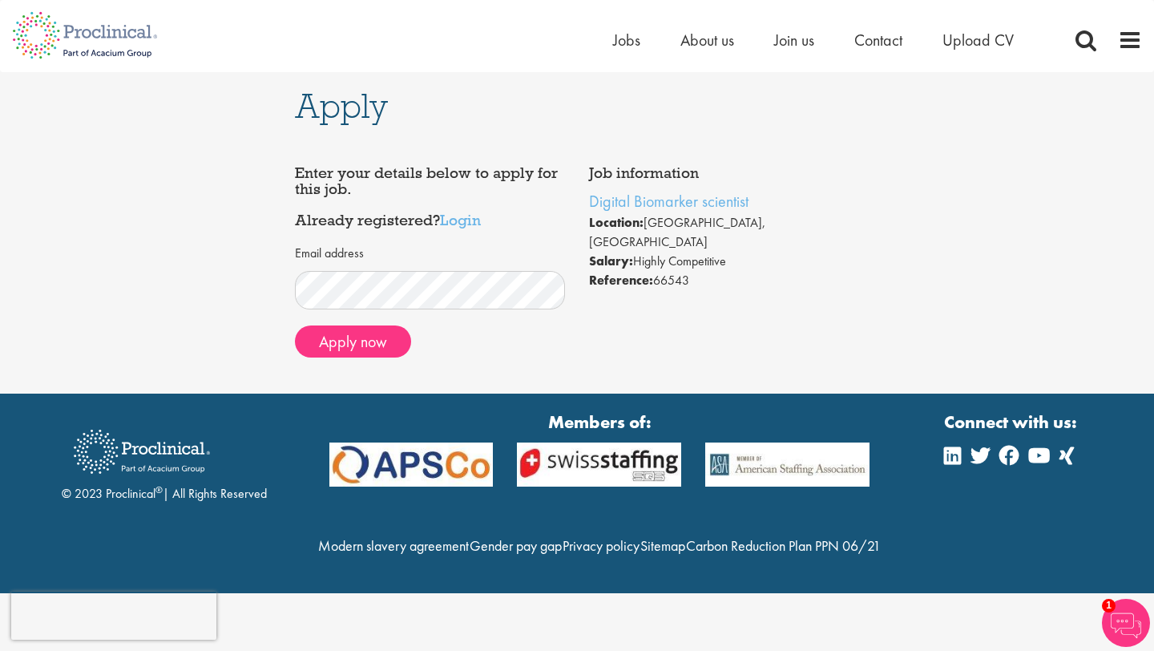
click at [887, 280] on div "Apply Job information Digital Biomarker scientist Location: Basel-City, Switzer…" at bounding box center [577, 232] width 1178 height 321
click at [1127, 37] on span at bounding box center [1130, 40] width 24 height 24
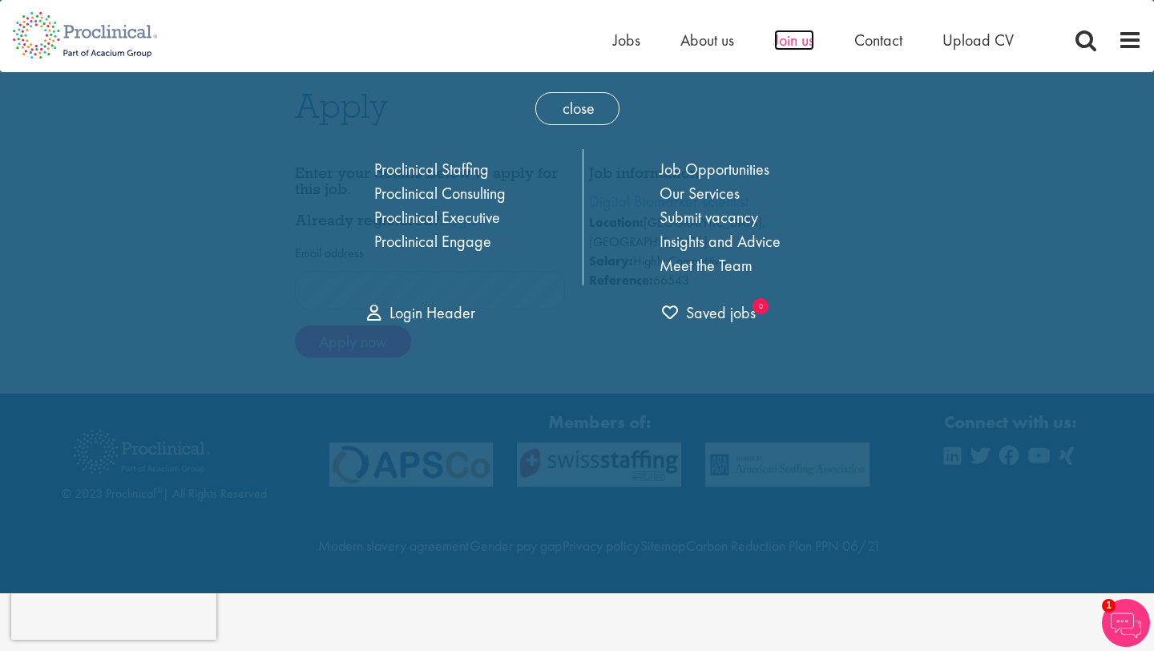
click at [791, 44] on span "Join us" at bounding box center [794, 40] width 40 height 21
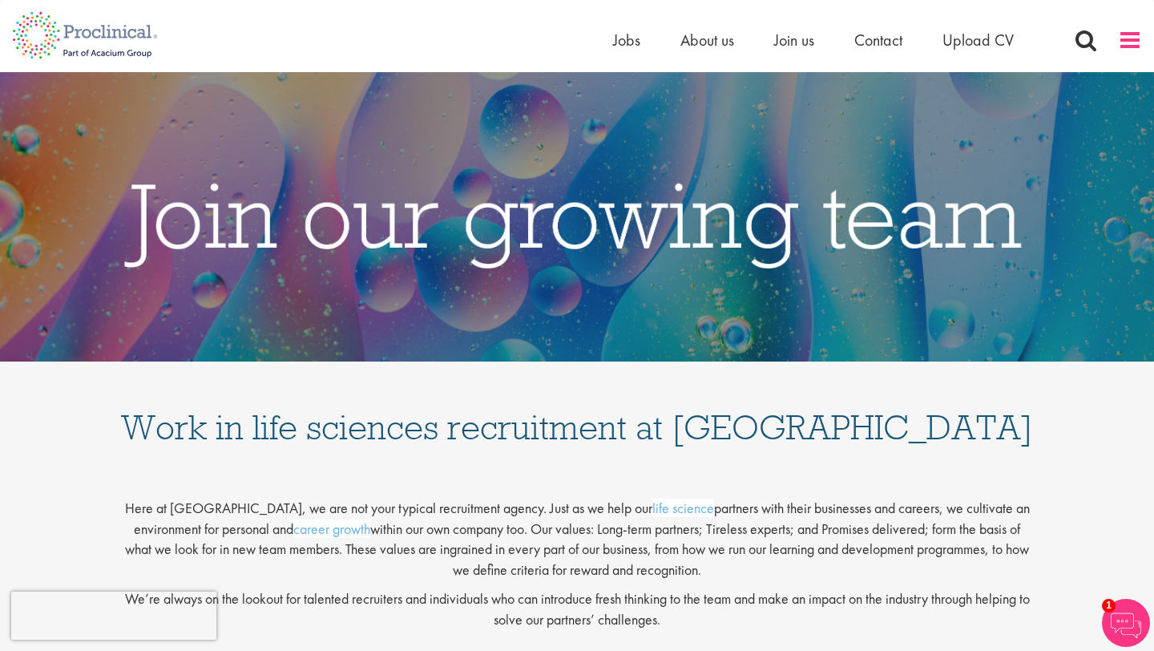
click at [1128, 39] on span at bounding box center [1130, 40] width 24 height 24
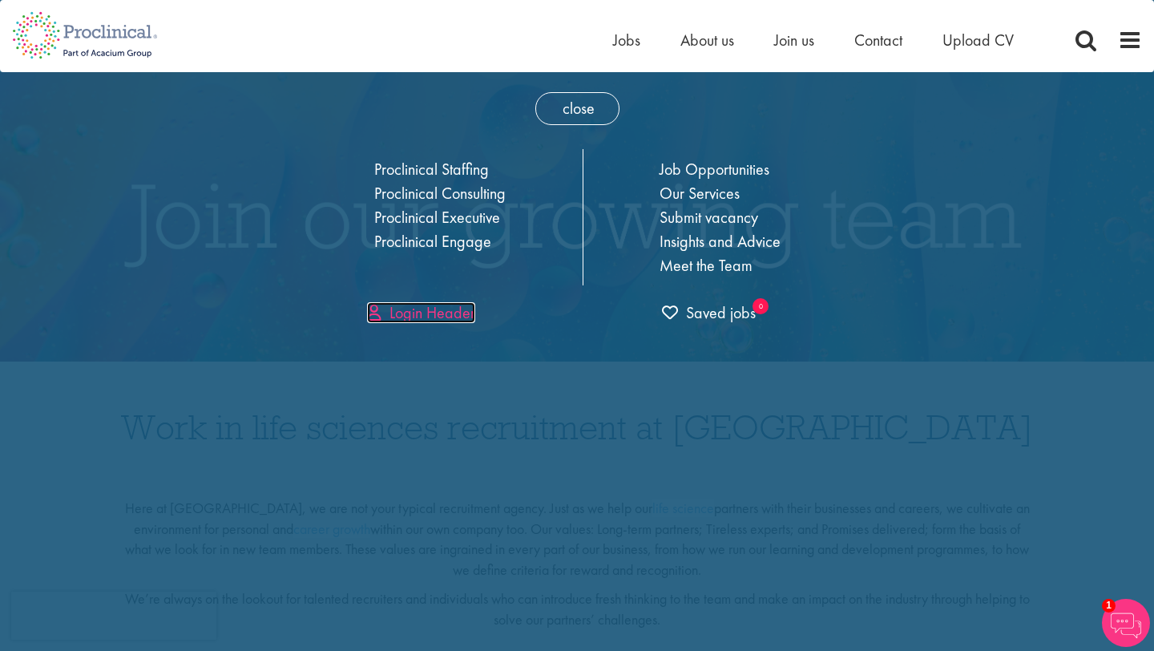
click at [422, 313] on link "Login Header" at bounding box center [421, 312] width 108 height 21
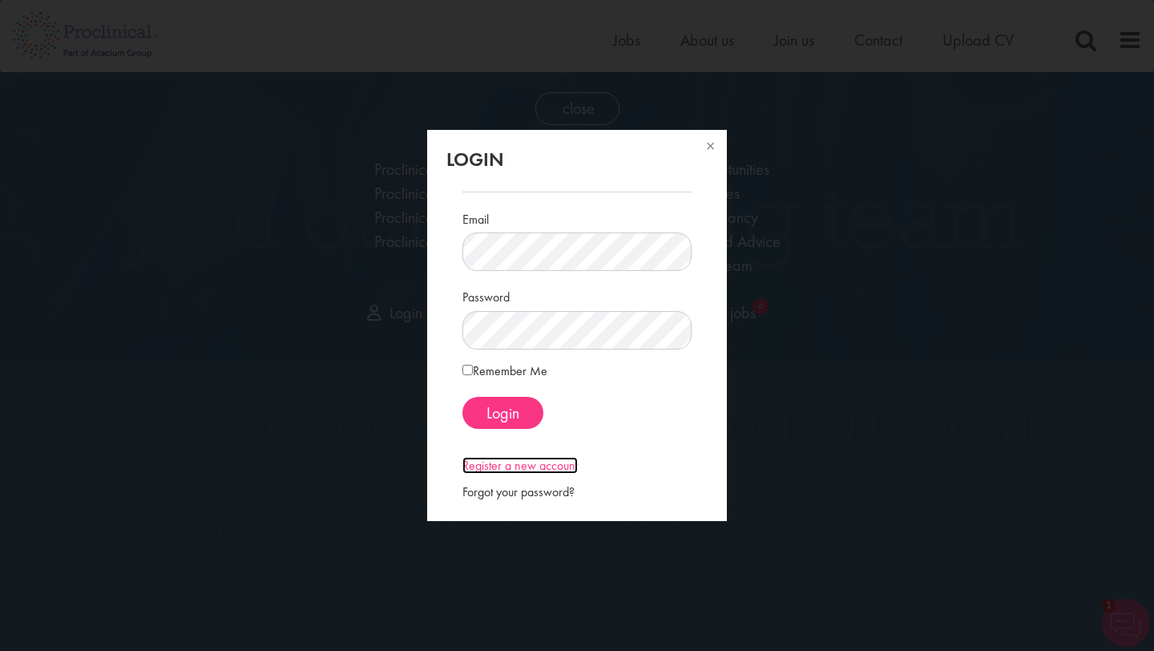
click at [549, 462] on link "Register a new account" at bounding box center [519, 465] width 115 height 17
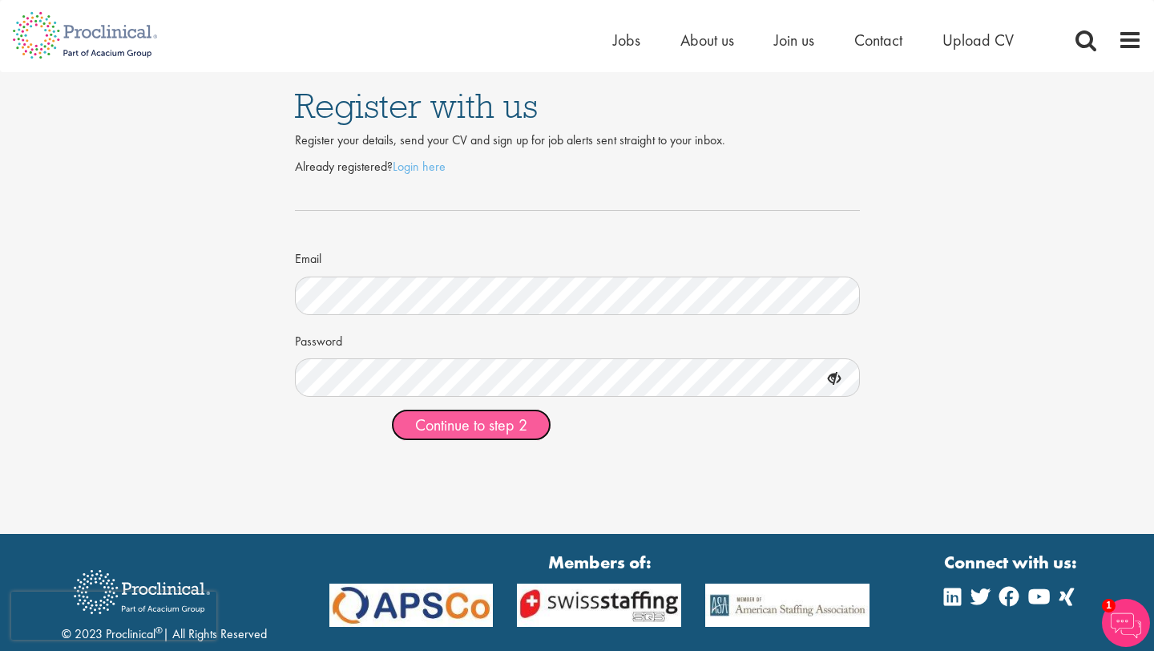
click at [519, 425] on span "Continue to step 2" at bounding box center [471, 424] width 112 height 21
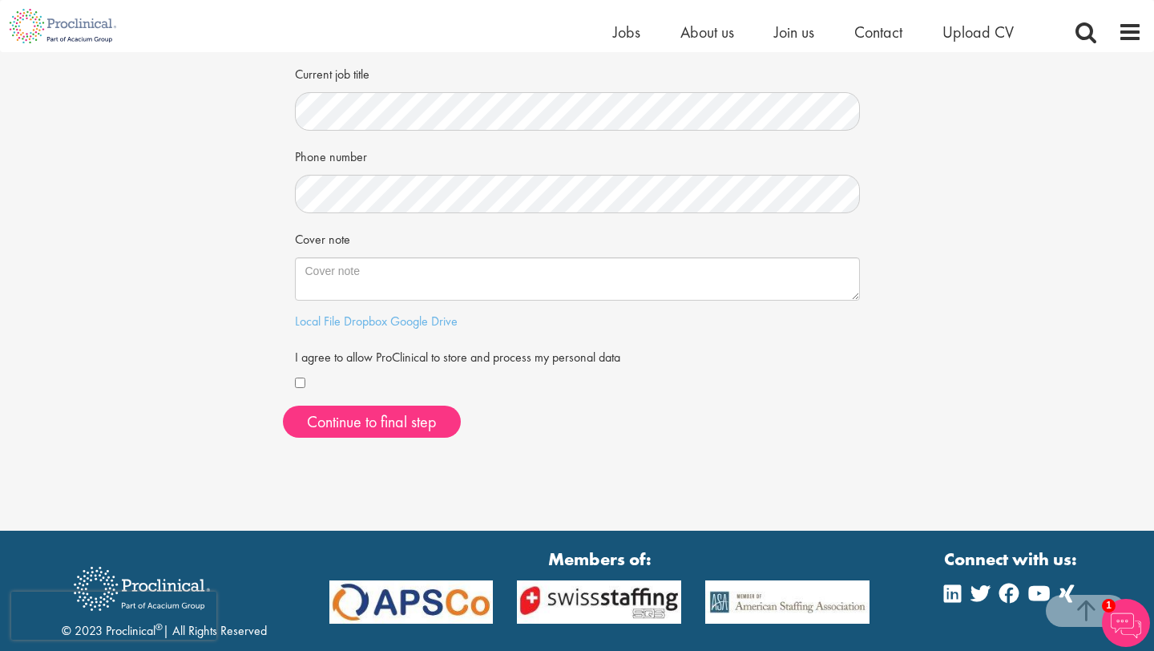
scroll to position [345, 0]
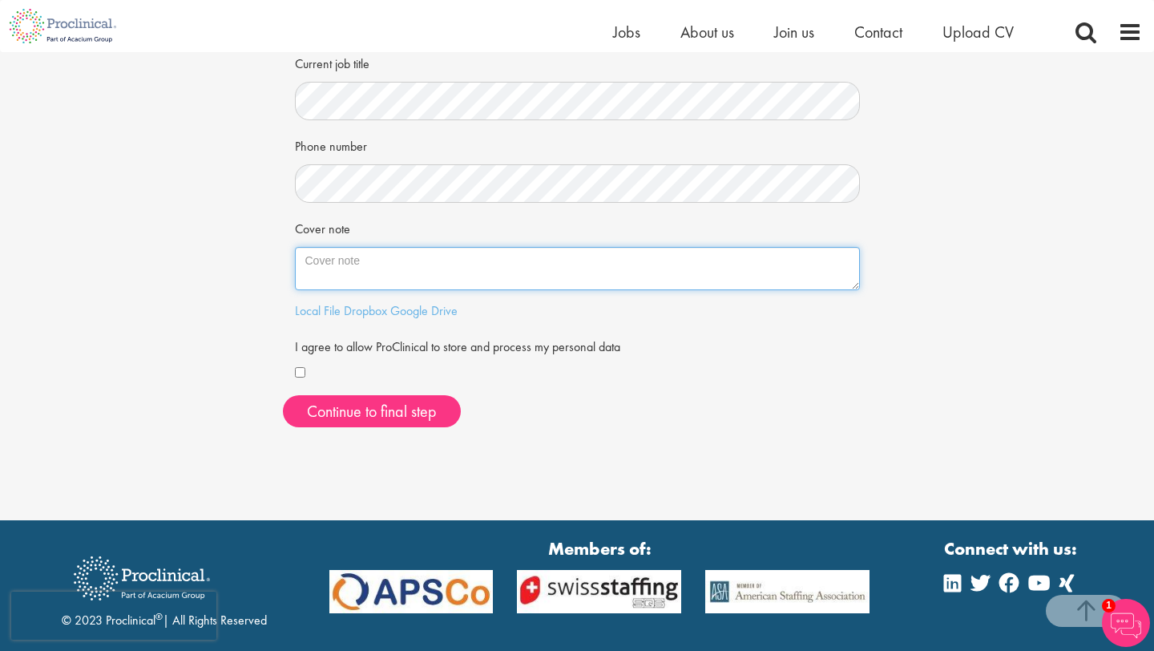
click at [712, 264] on textarea "Cover note" at bounding box center [577, 268] width 565 height 43
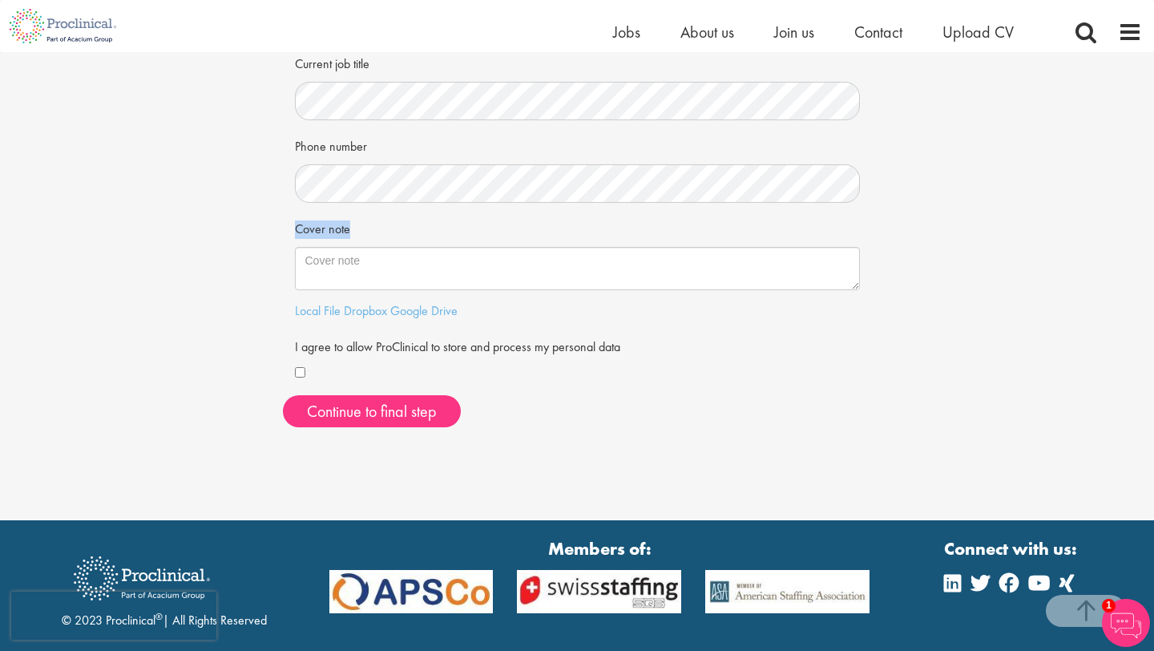
drag, startPoint x: 355, startPoint y: 236, endPoint x: 292, endPoint y: 231, distance: 63.5
click at [292, 231] on div "First Name Last Name LinkedIn / XING profile link Current job title Phone numbe…" at bounding box center [577, 121] width 589 height 637
copy label "Cover note"
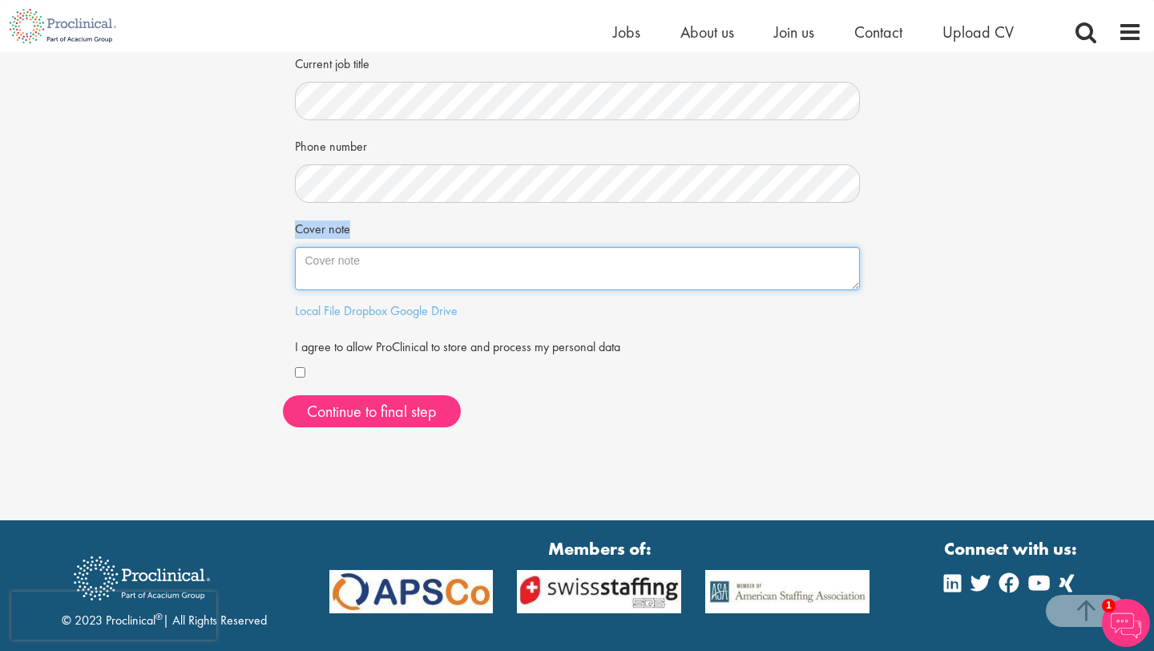
click at [414, 274] on textarea "Cover note" at bounding box center [577, 268] width 565 height 43
paste textarea "Dear Hiring Manager, I am writing to express my interest in biotechnology resea…"
type textarea "Dear Hiring Manager, I am writing to express my interest in biotechnology resea…"
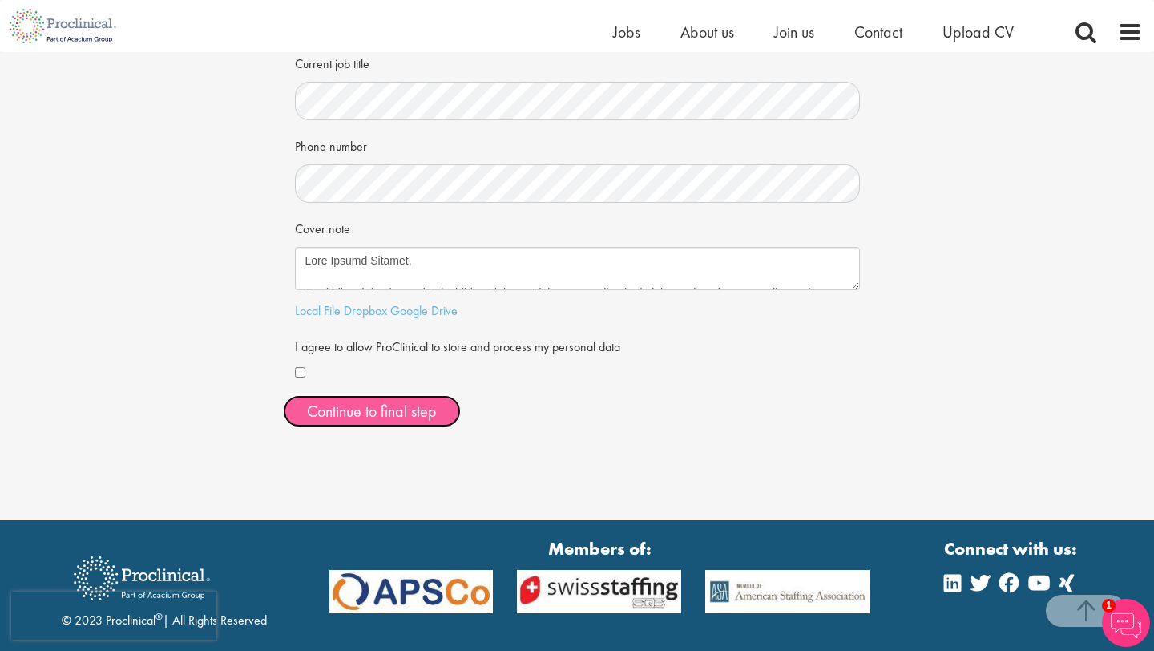
click at [374, 415] on button "Continue to final step" at bounding box center [372, 411] width 178 height 32
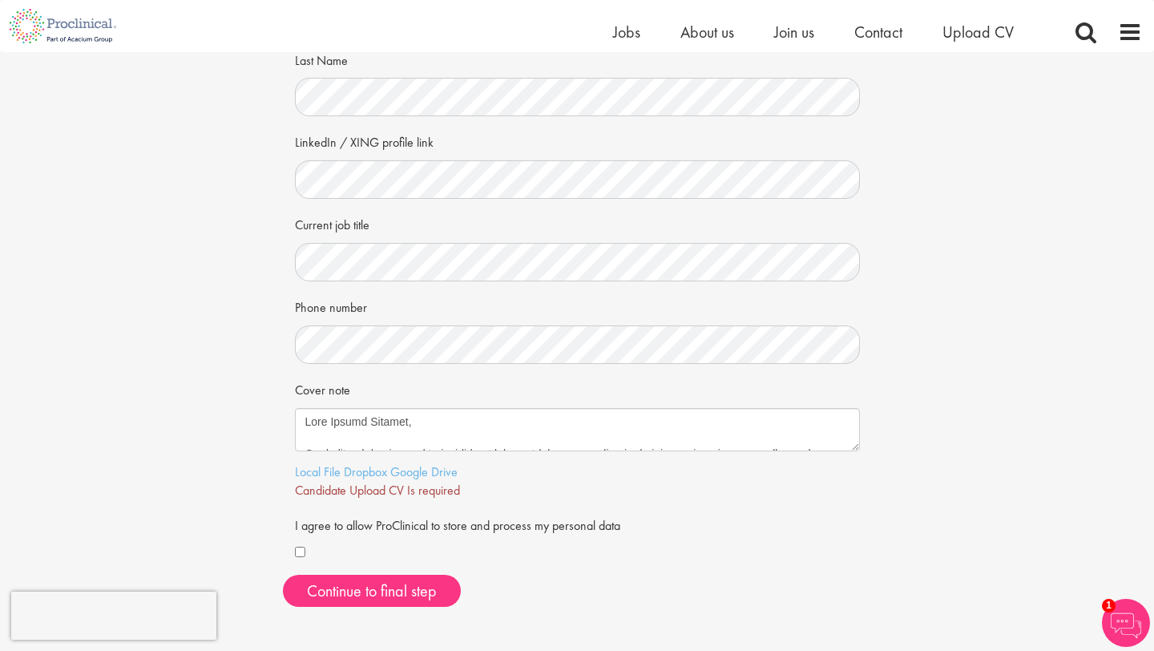
scroll to position [192, 0]
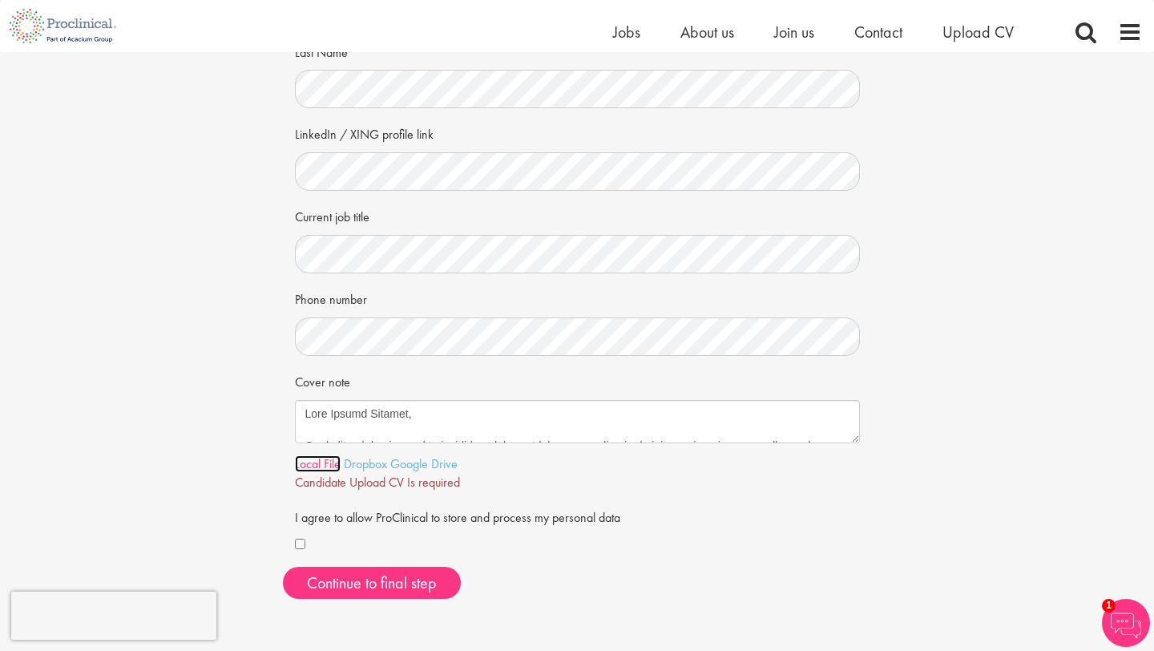
click at [325, 466] on link "Local File" at bounding box center [318, 463] width 46 height 17
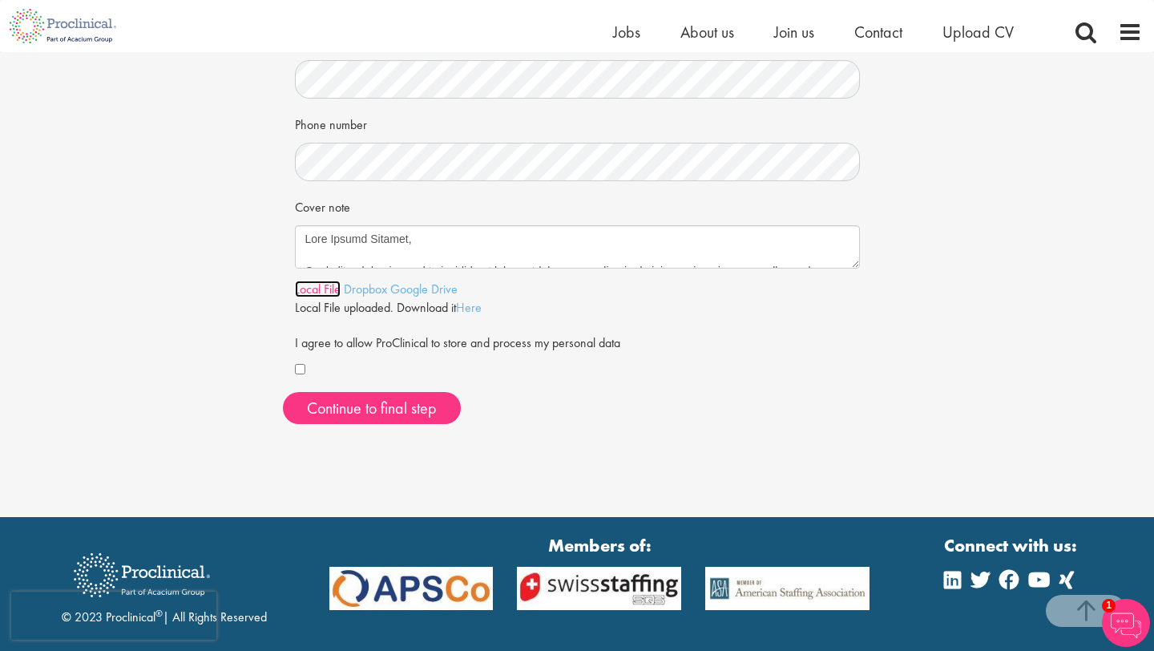
scroll to position [373, 0]
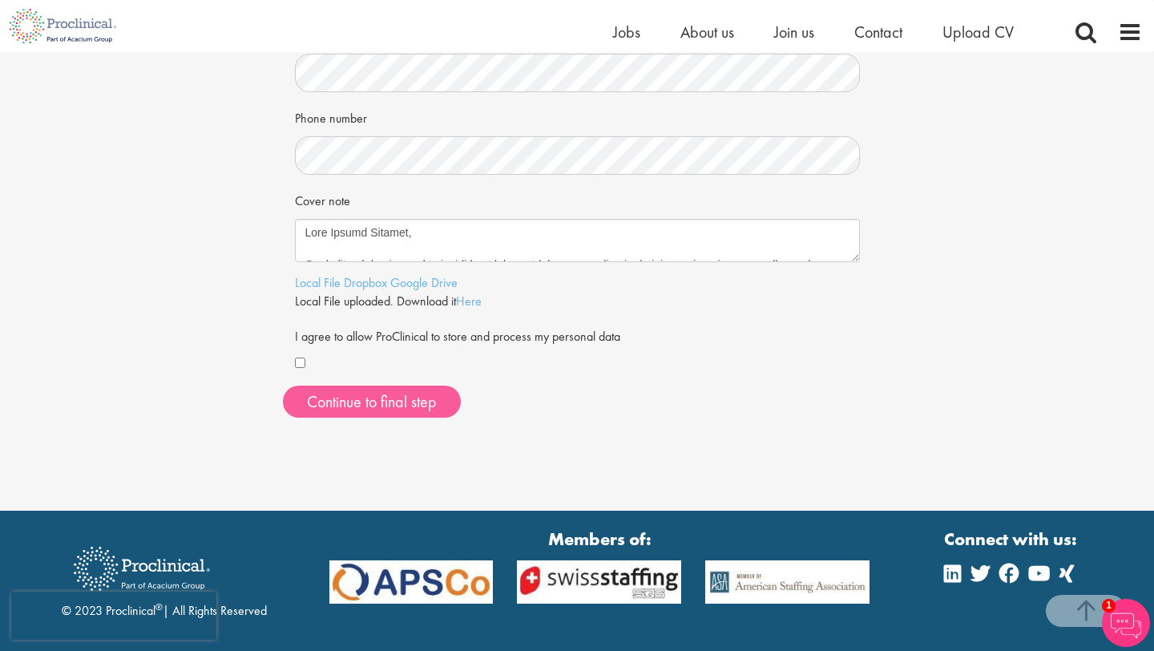
click at [406, 401] on span "Continue to final step" at bounding box center [372, 401] width 130 height 21
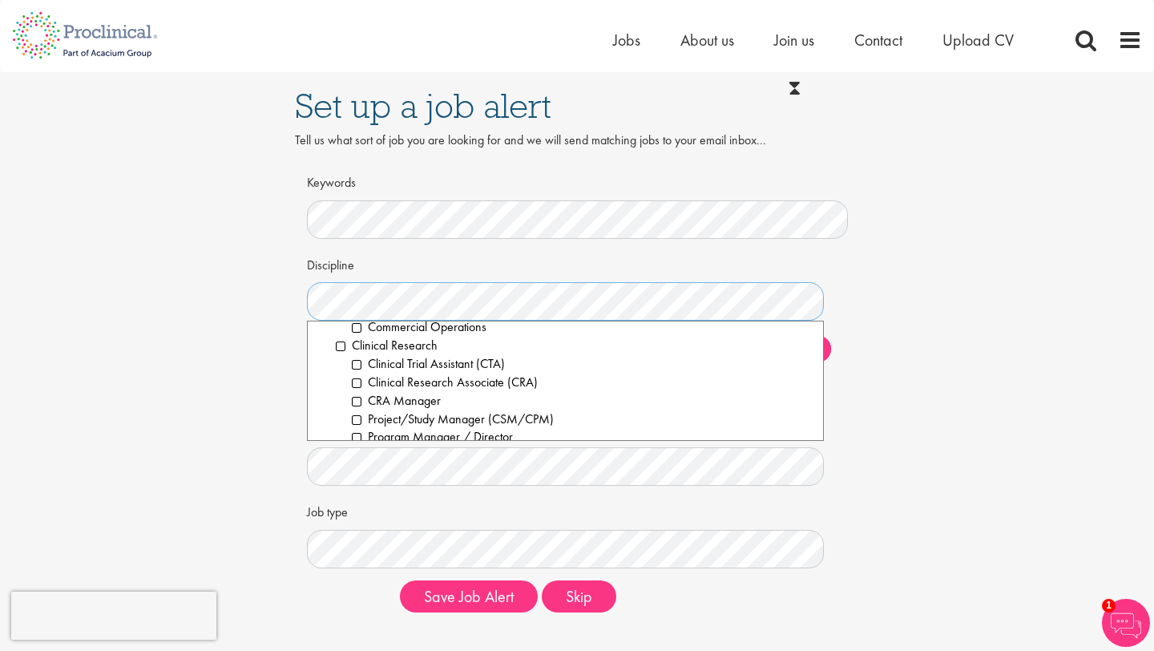
scroll to position [374, 0]
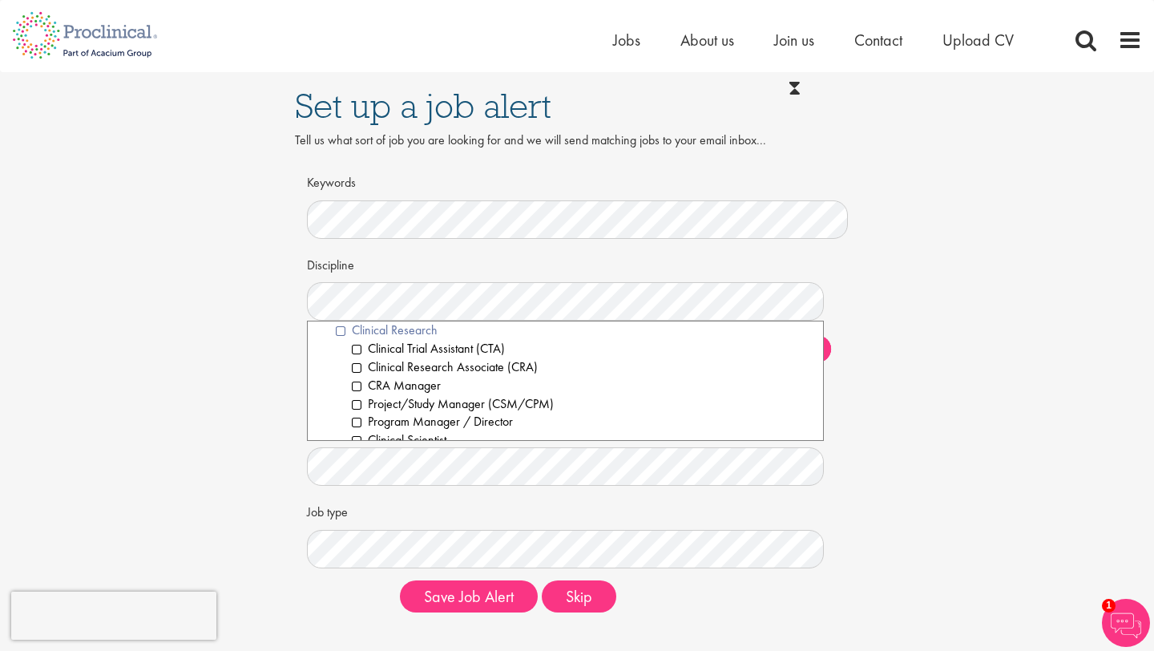
click at [341, 330] on li "Clinical Research" at bounding box center [573, 330] width 475 height 18
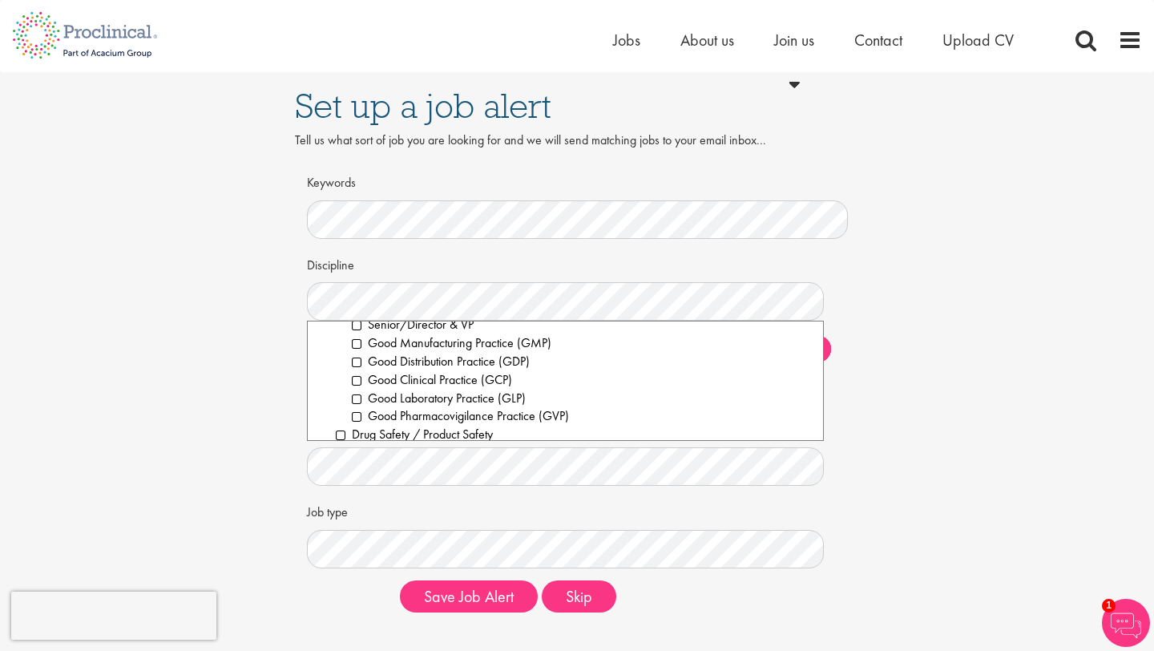
scroll to position [645, 0]
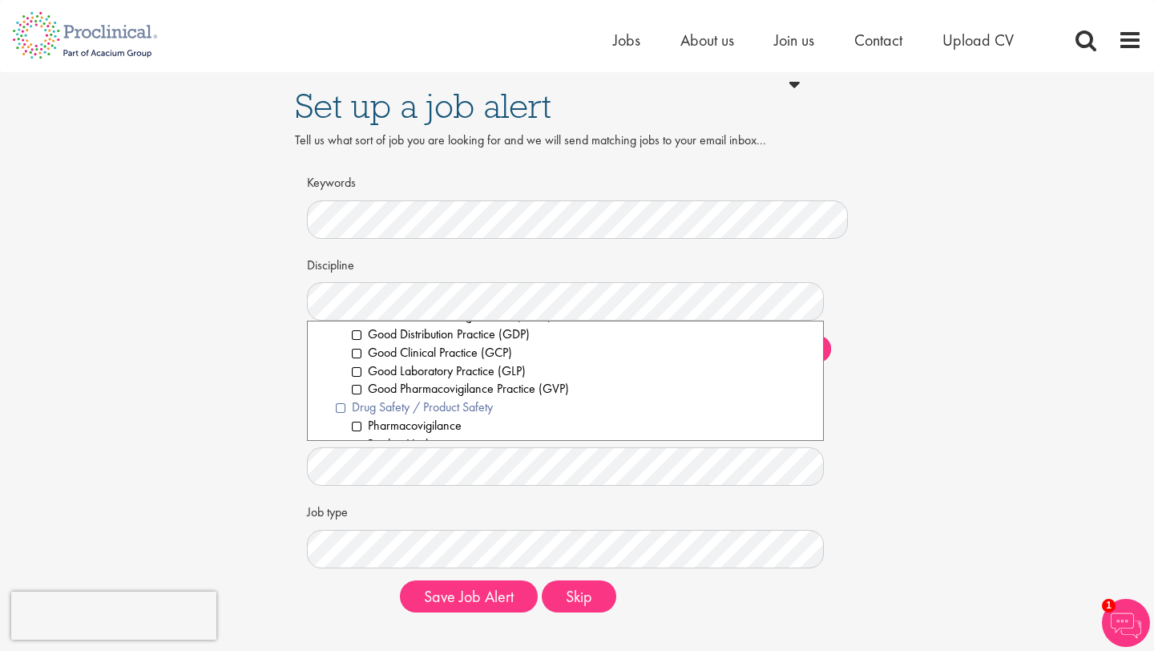
click at [342, 410] on li "Drug Safety / Product Safety" at bounding box center [573, 407] width 475 height 18
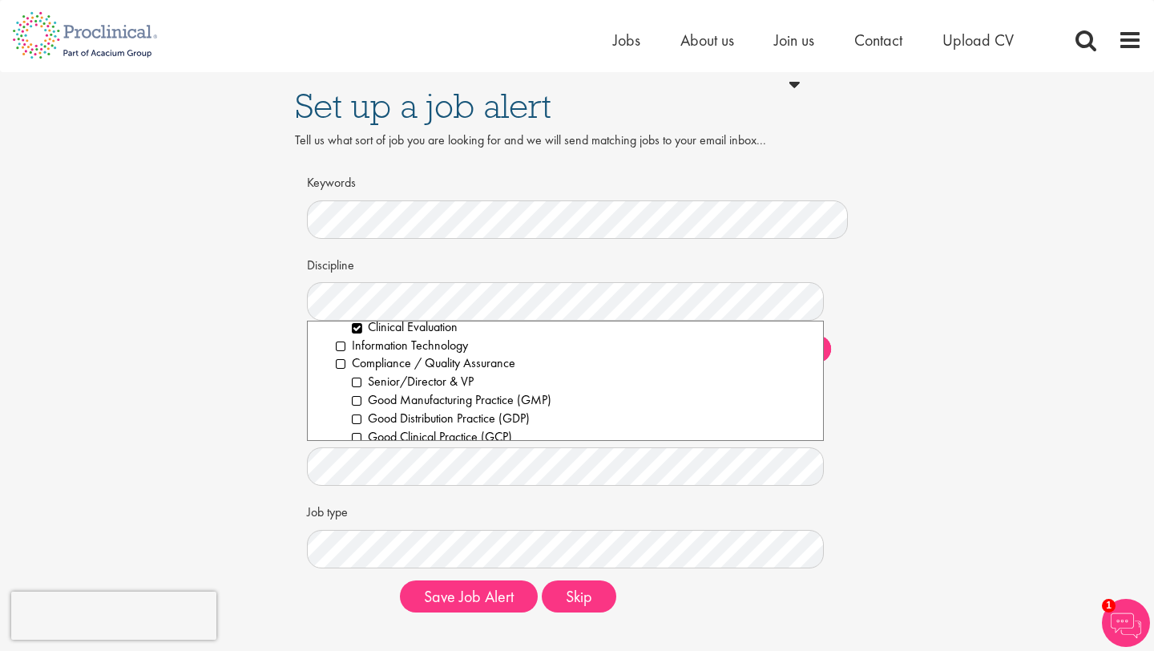
scroll to position [562, 0]
click at [339, 362] on li "Compliance / Quality Assurance" at bounding box center [573, 362] width 475 height 18
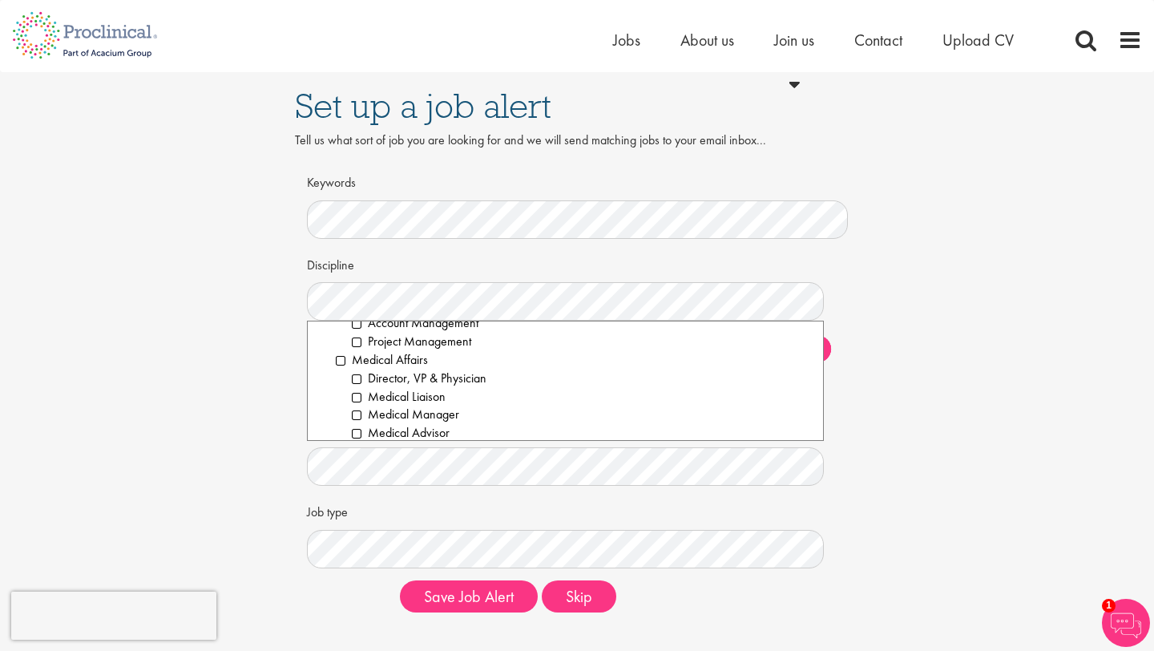
scroll to position [1446, 0]
click at [339, 357] on li "Medical Affairs" at bounding box center [573, 358] width 475 height 18
click at [341, 378] on li "Regulatory Affairs" at bounding box center [573, 377] width 475 height 18
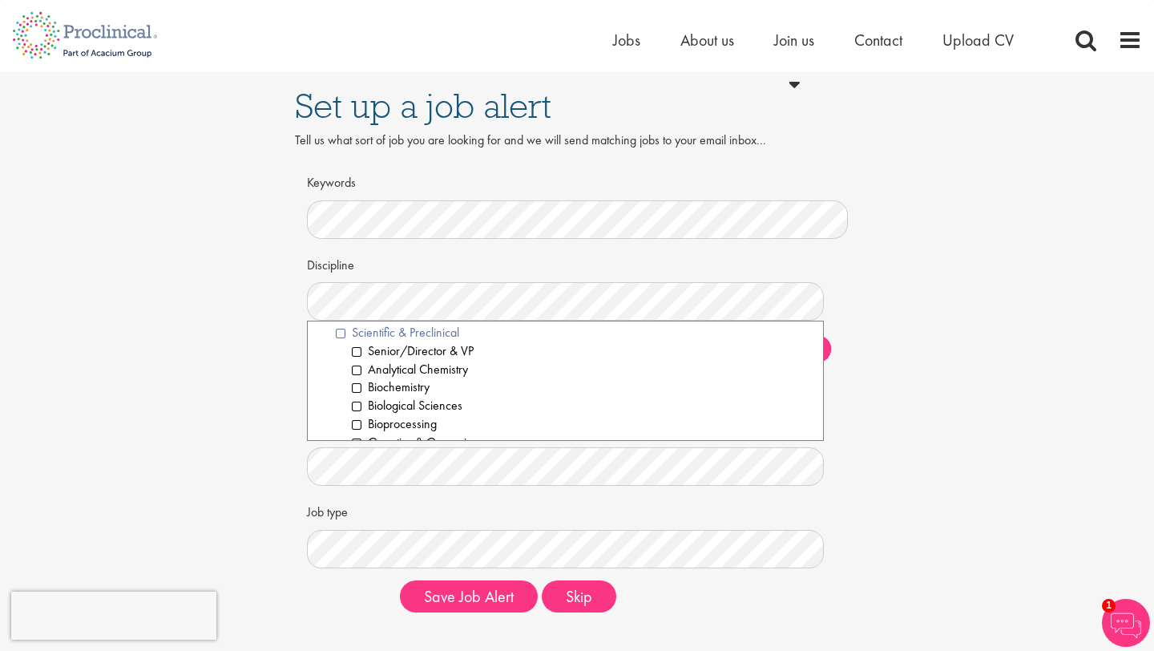
click at [341, 335] on li "Scientific & Preclinical" at bounding box center [573, 333] width 475 height 18
click at [931, 384] on div "Set up a job alert Tell us what sort of job you are looking for and we will sen…" at bounding box center [577, 348] width 1178 height 553
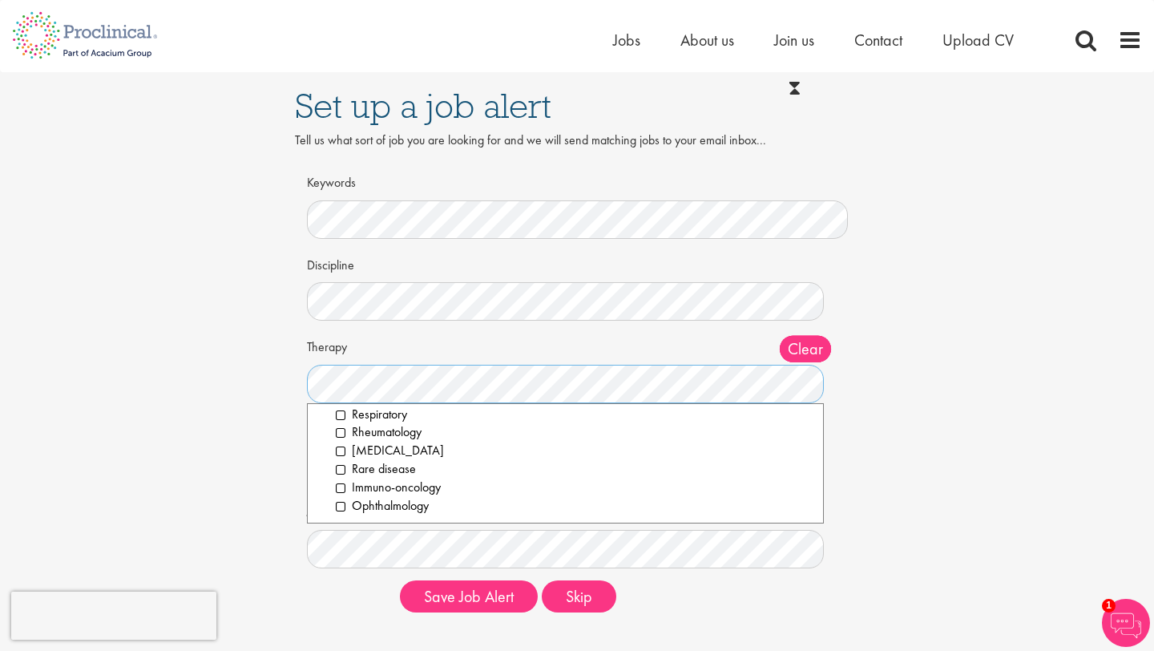
scroll to position [0, 0]
click at [329, 426] on li "All" at bounding box center [565, 421] width 491 height 18
click at [902, 432] on div "Set up a job alert Tell us what sort of job you are looking for and we will sen…" at bounding box center [577, 348] width 1178 height 553
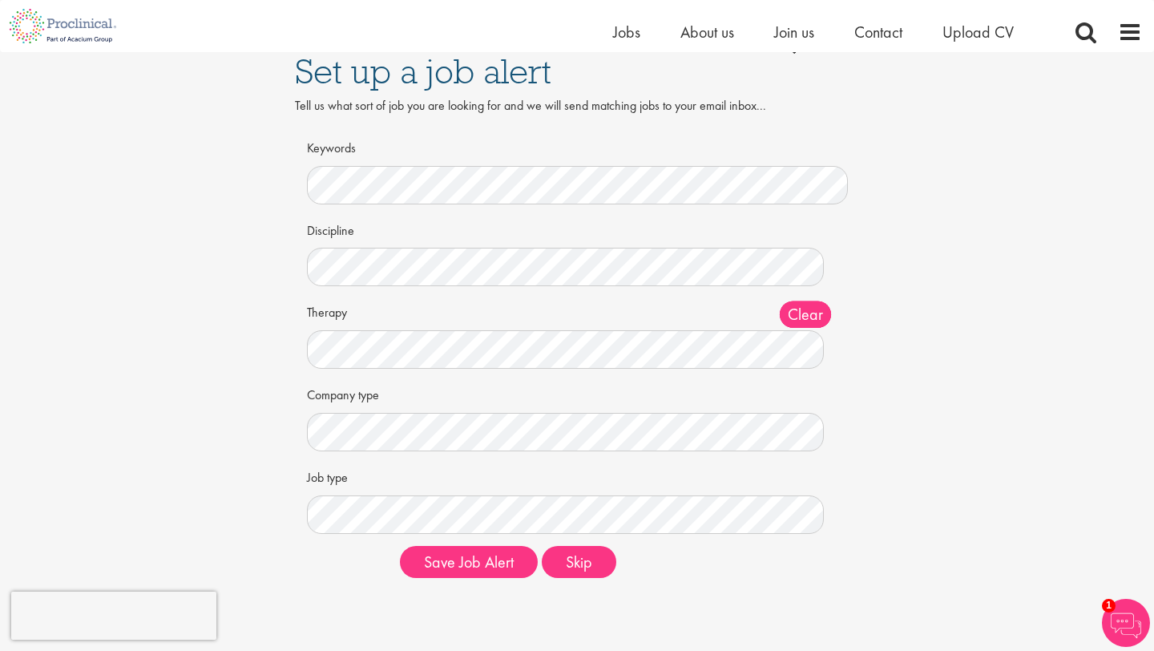
scroll to position [24, 0]
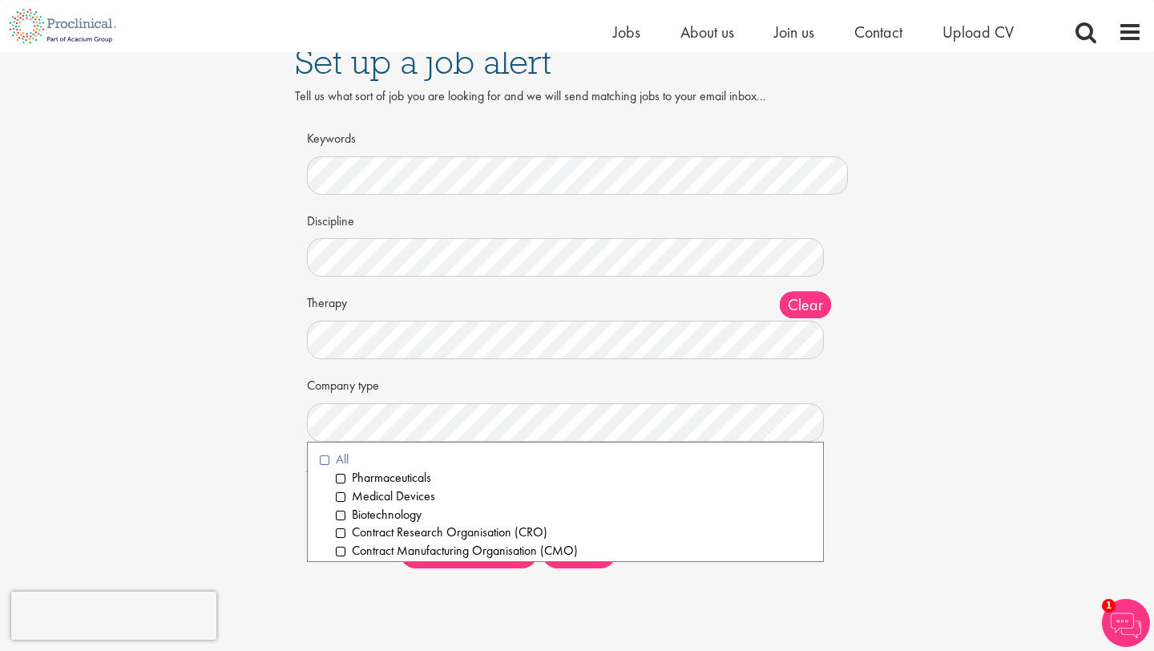
click at [325, 463] on li "All" at bounding box center [565, 459] width 491 height 18
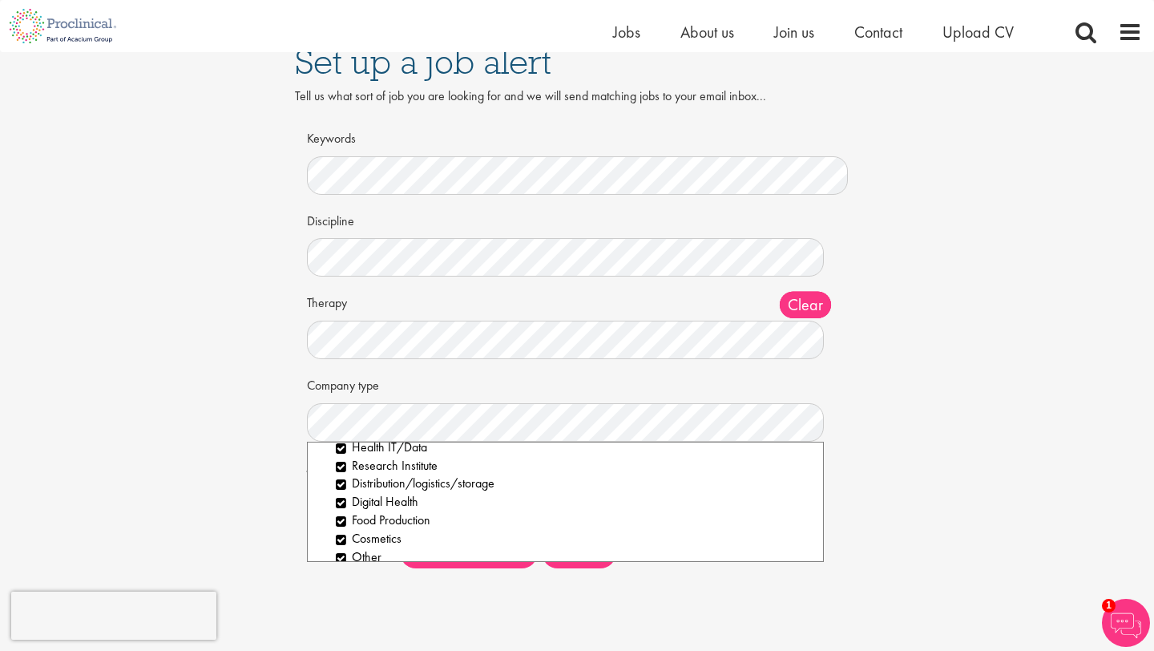
scroll to position [208, 0]
click at [894, 468] on div "Set up a job alert Tell us what sort of job you are looking for and we will sen…" at bounding box center [577, 304] width 1178 height 553
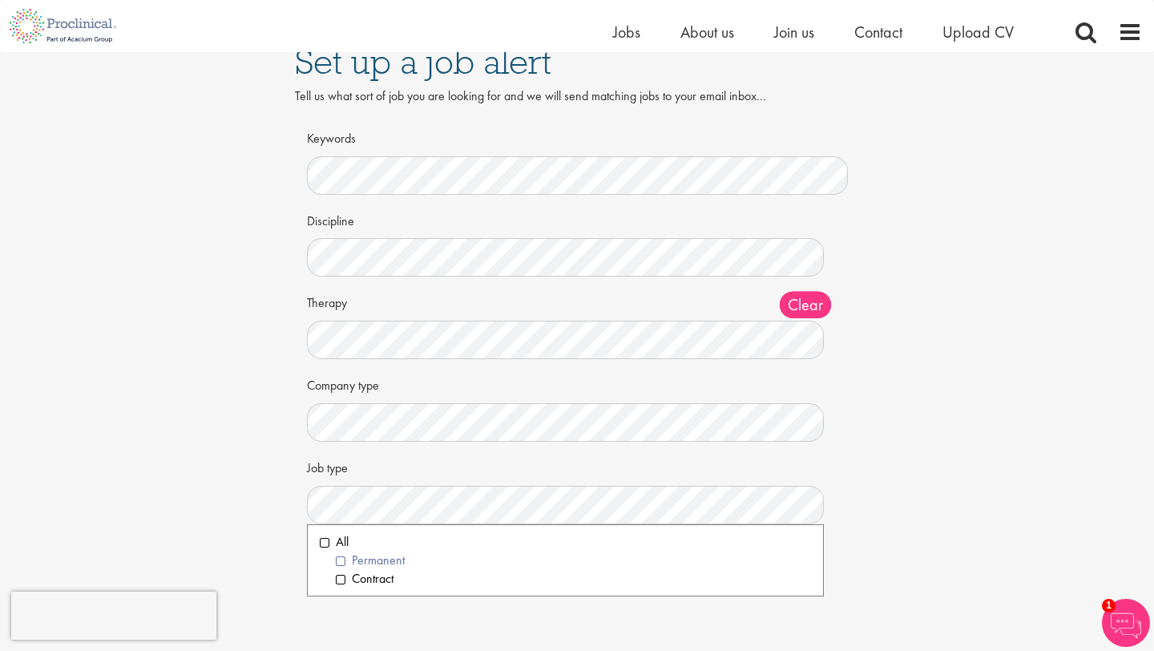
click at [341, 560] on li "Permanent" at bounding box center [573, 560] width 475 height 18
click at [926, 469] on div "Set up a job alert Tell us what sort of job you are looking for and we will sen…" at bounding box center [577, 304] width 1178 height 553
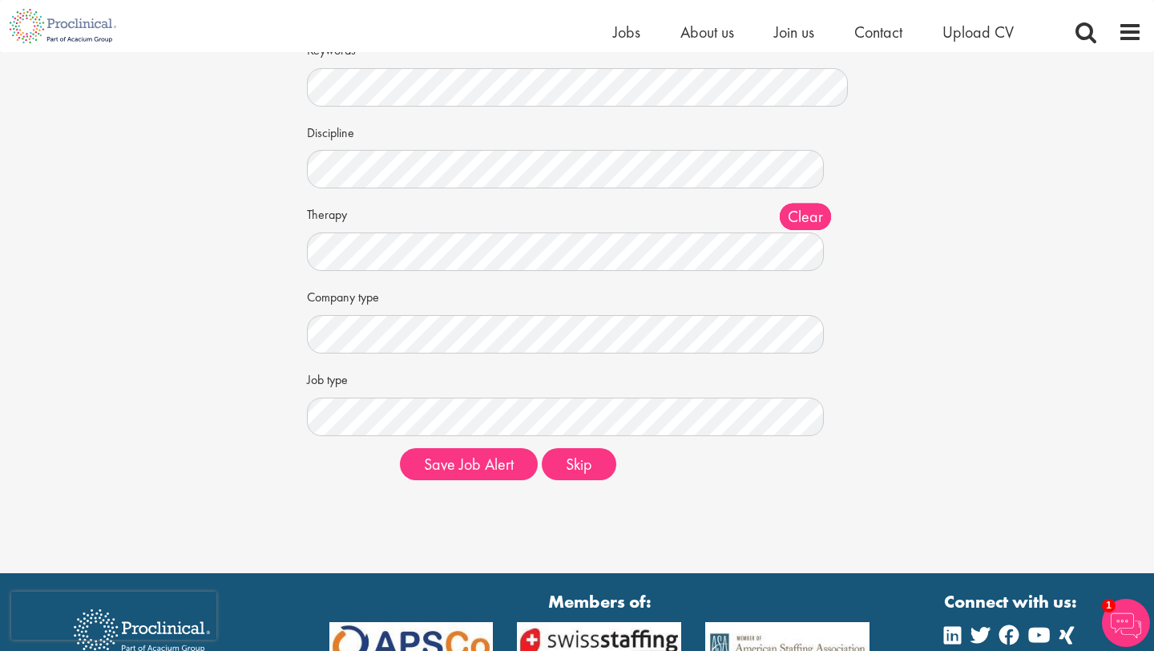
scroll to position [118, 0]
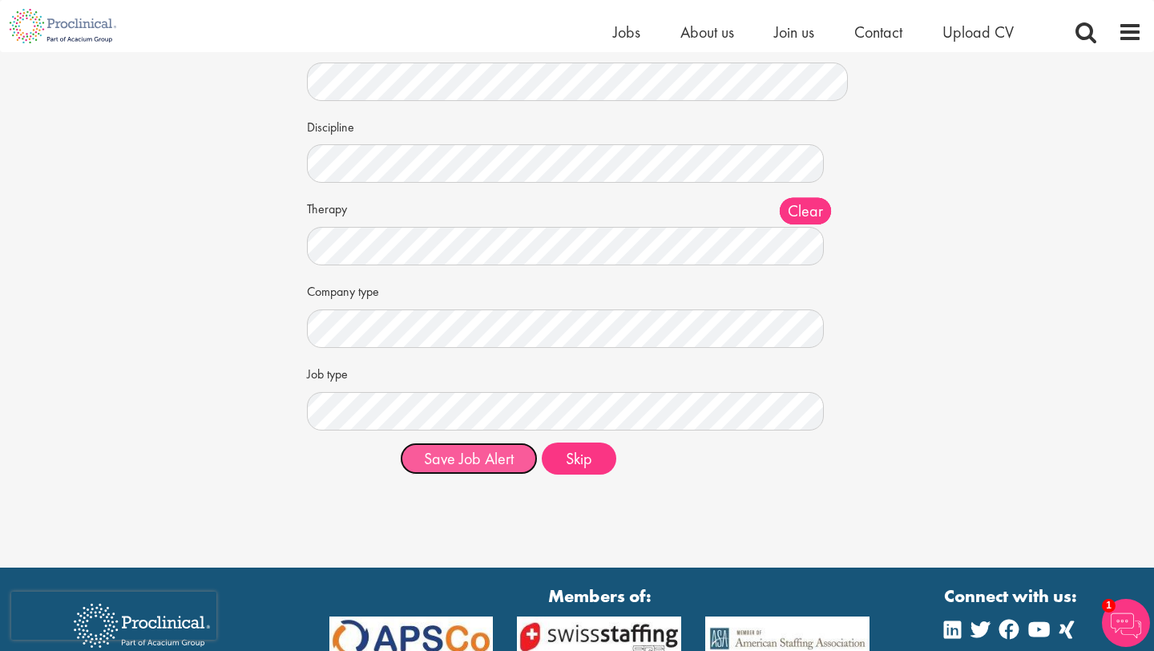
click at [473, 466] on button "Save Job Alert" at bounding box center [469, 458] width 138 height 32
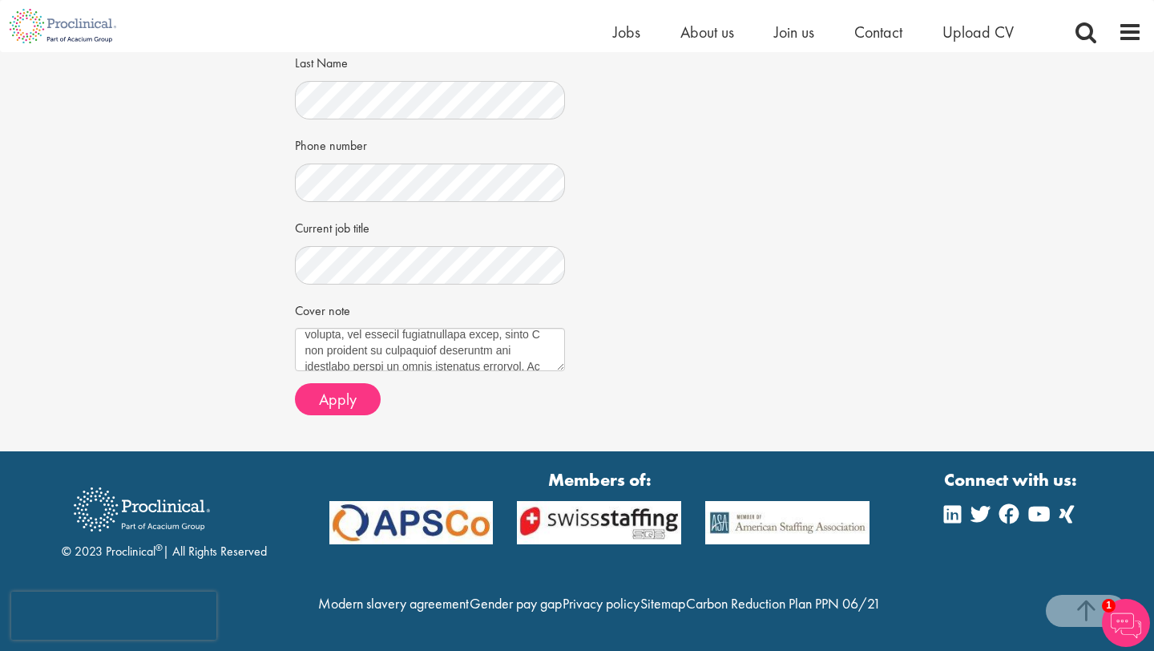
scroll to position [503, 0]
click at [355, 389] on span "Apply" at bounding box center [338, 399] width 38 height 21
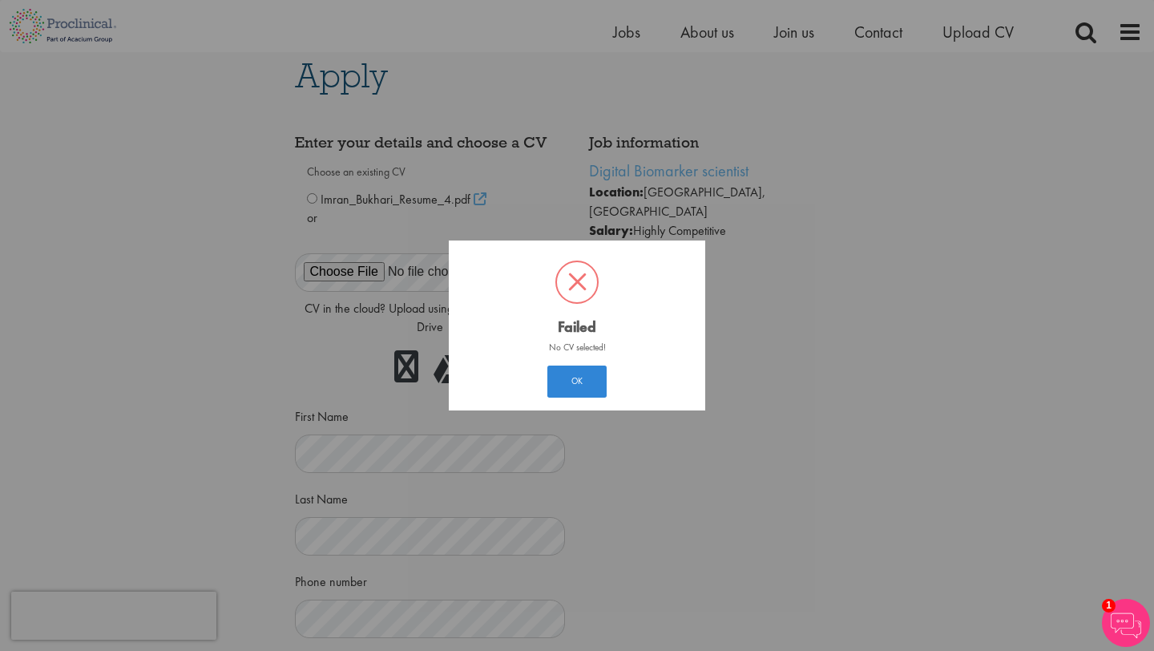
scroll to position [9, 0]
click at [576, 378] on button "OK" at bounding box center [576, 381] width 59 height 32
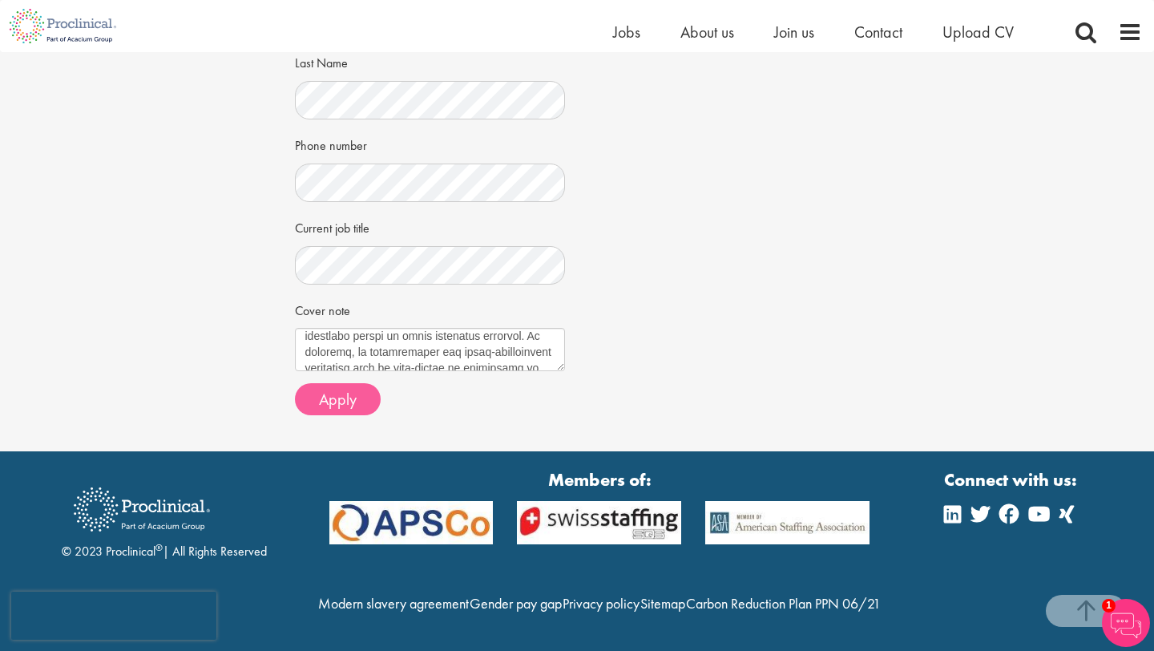
scroll to position [480, 0]
click at [326, 389] on span "Apply" at bounding box center [338, 399] width 38 height 21
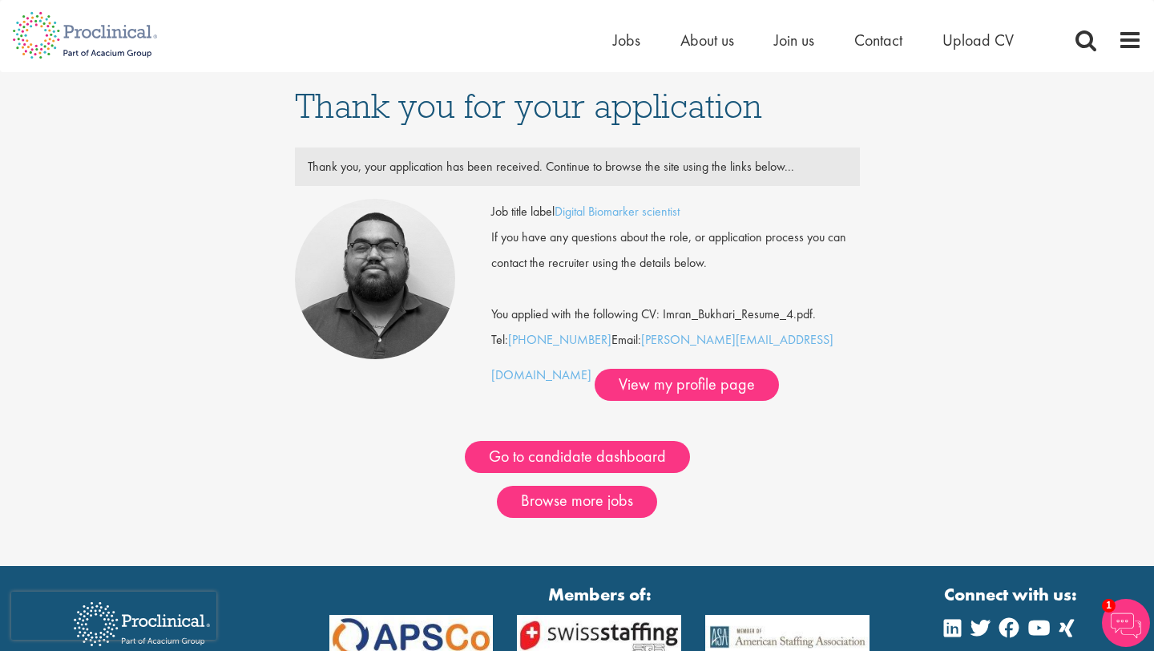
drag, startPoint x: 810, startPoint y: 346, endPoint x: 487, endPoint y: 201, distance: 354.8
click at [491, 201] on div "Job title label Digital Biomarker scientist If you have any questions about the…" at bounding box center [675, 300] width 369 height 202
copy div "Job title label Digital Biomarker scientist If you have any questions about the…"
click at [757, 436] on div "Go to candidate dashboard" at bounding box center [577, 437] width 589 height 72
drag, startPoint x: 780, startPoint y: 342, endPoint x: 641, endPoint y: 342, distance: 138.7
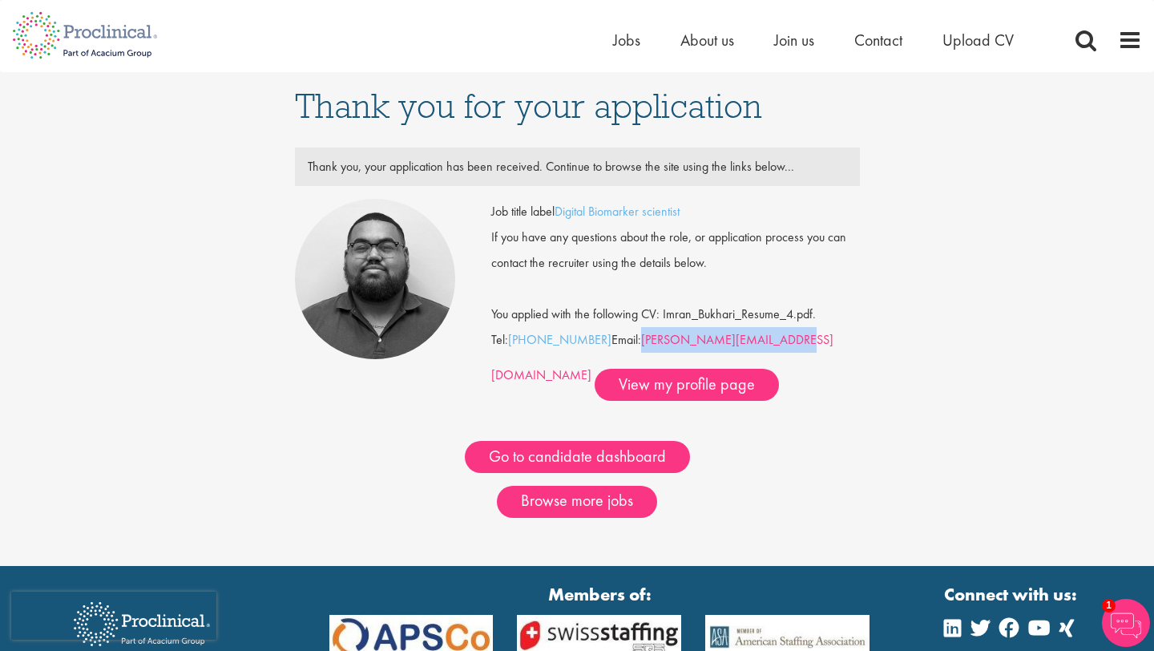
click at [641, 342] on div "Job title label Digital Biomarker scientist If you have any questions about the…" at bounding box center [675, 300] width 369 height 202
copy link "a.bennett@proclinical.com"
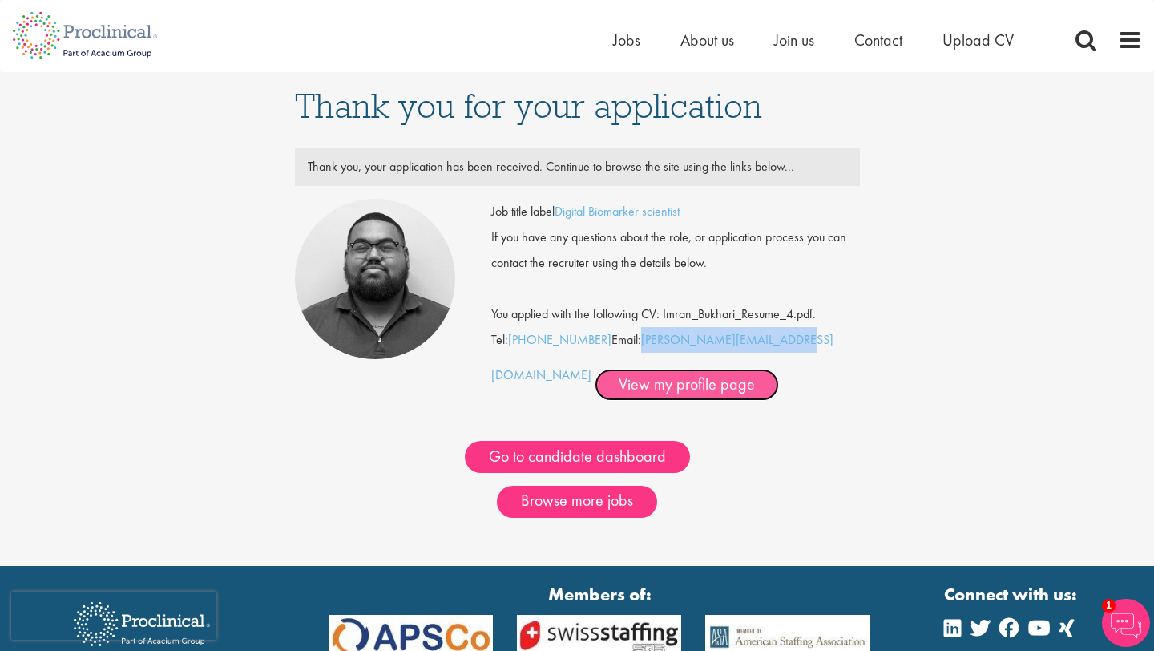
click at [595, 384] on link "View my profile page" at bounding box center [687, 385] width 184 height 32
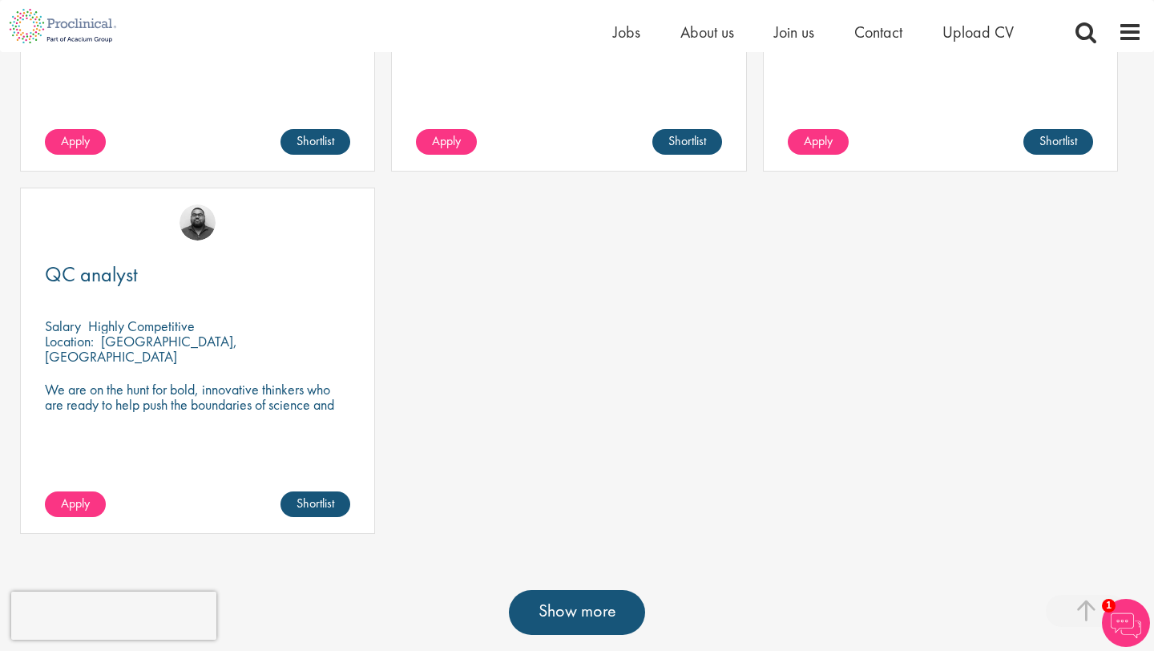
scroll to position [797, 0]
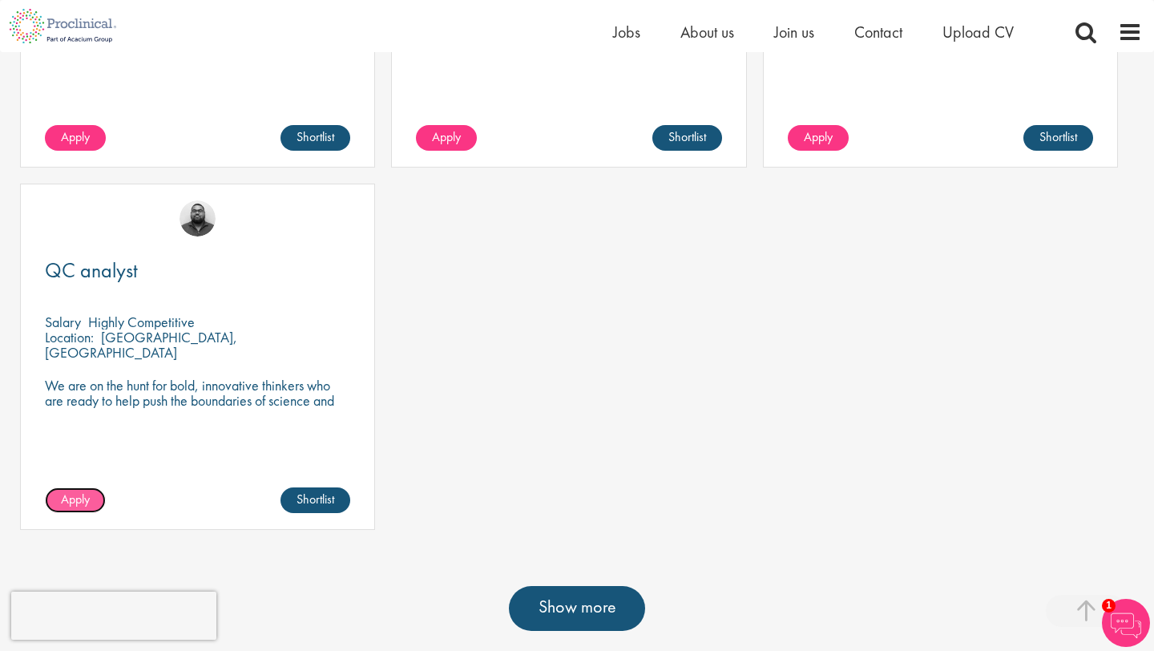
click at [79, 493] on span "Apply" at bounding box center [75, 499] width 29 height 17
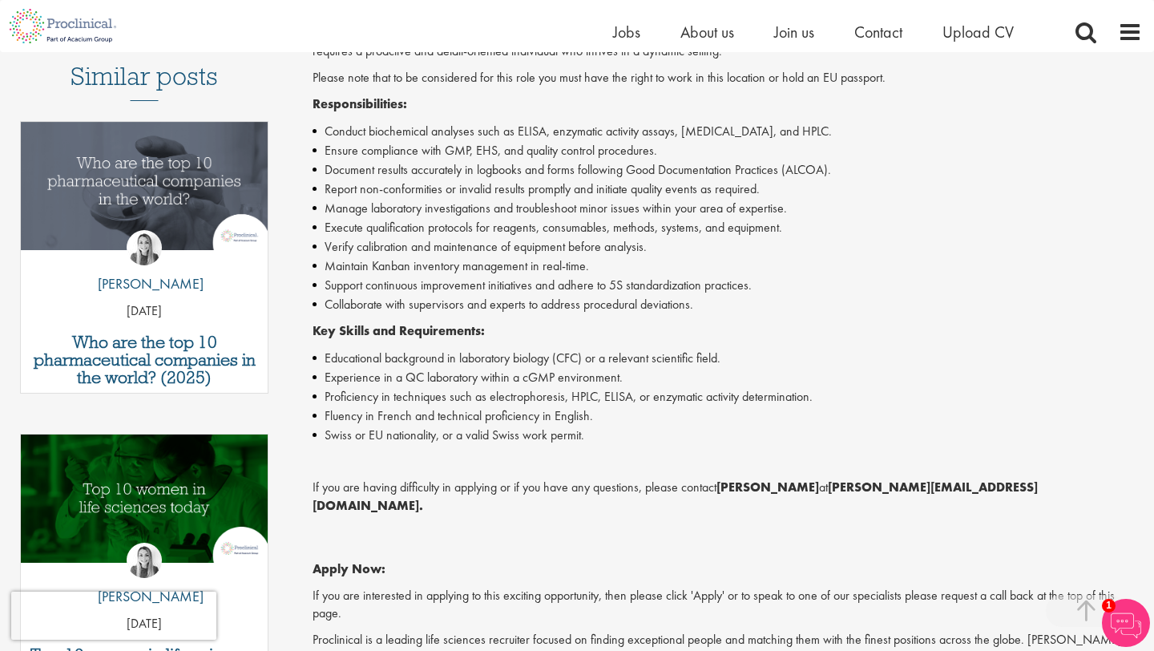
scroll to position [458, 0]
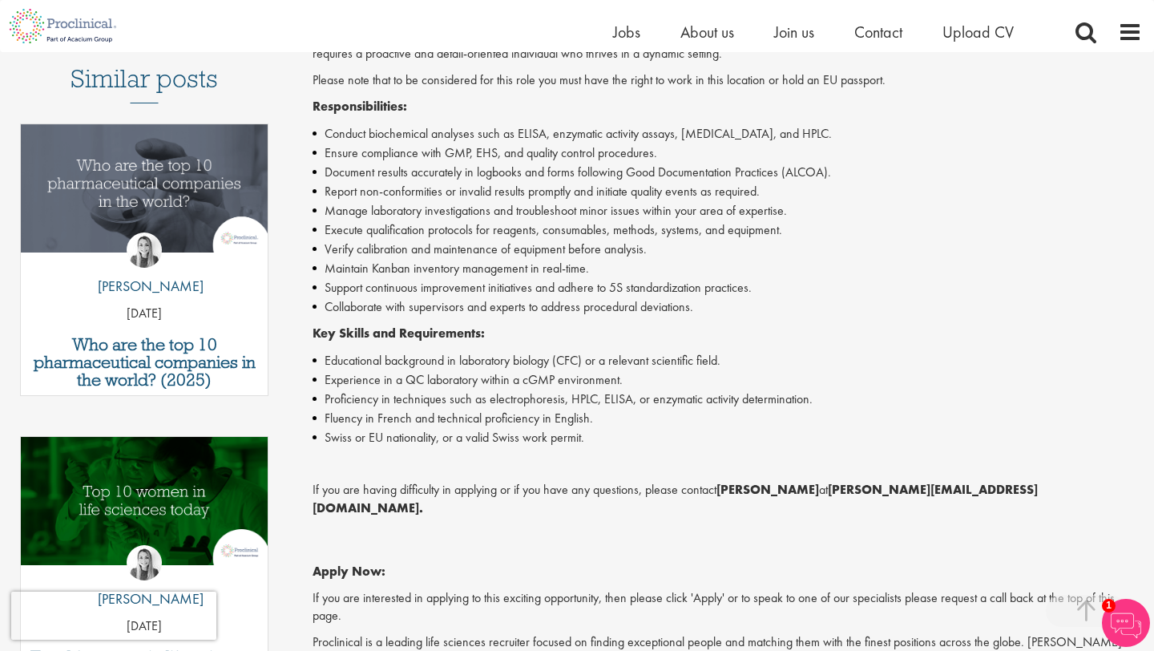
drag, startPoint x: 593, startPoint y: 443, endPoint x: 585, endPoint y: 437, distance: 10.3
click at [585, 437] on li "Swiss or EU nationality, or a valid Swiss work permit." at bounding box center [728, 437] width 830 height 19
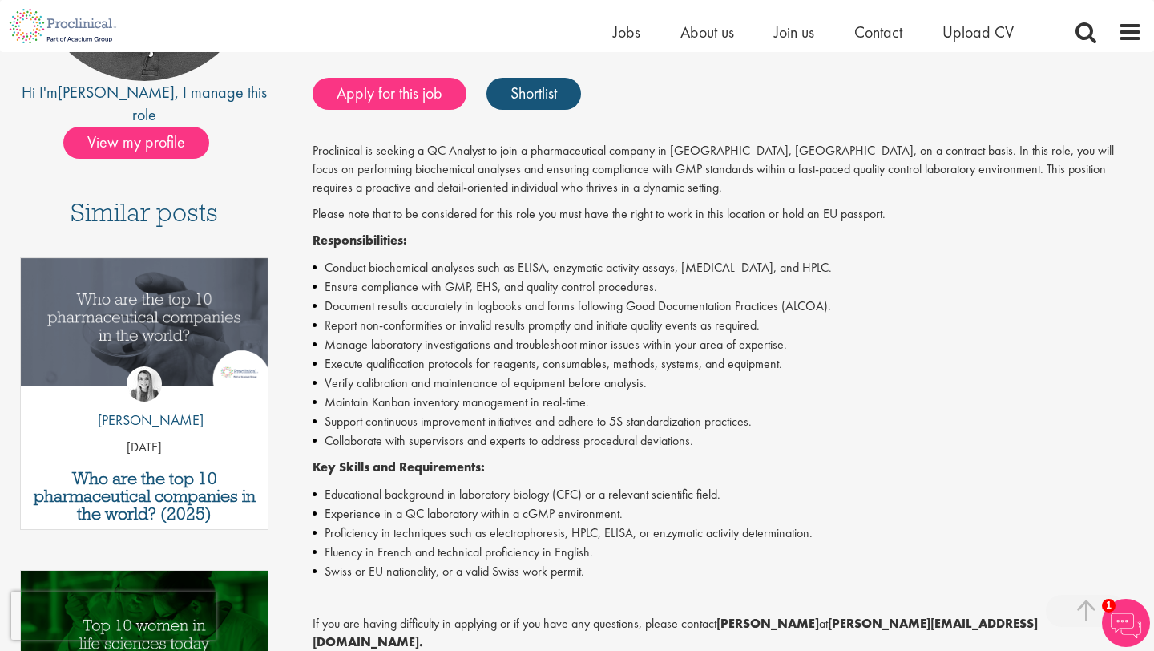
scroll to position [320, 0]
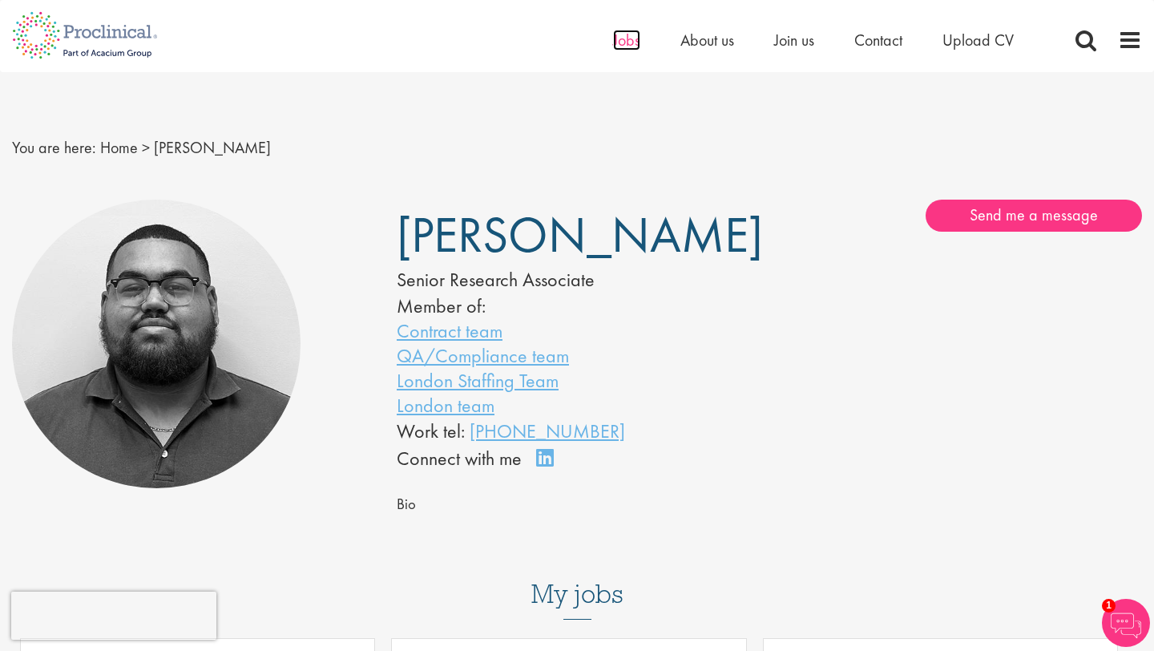
click at [623, 38] on span "Jobs" at bounding box center [626, 40] width 27 height 21
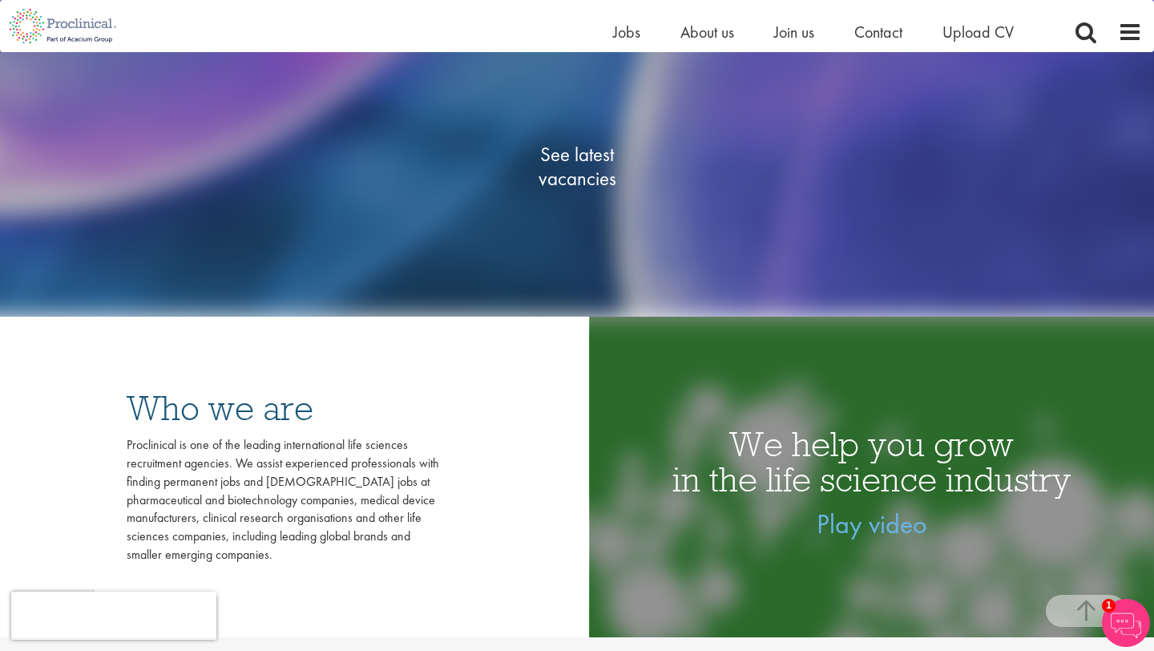
scroll to position [271, 0]
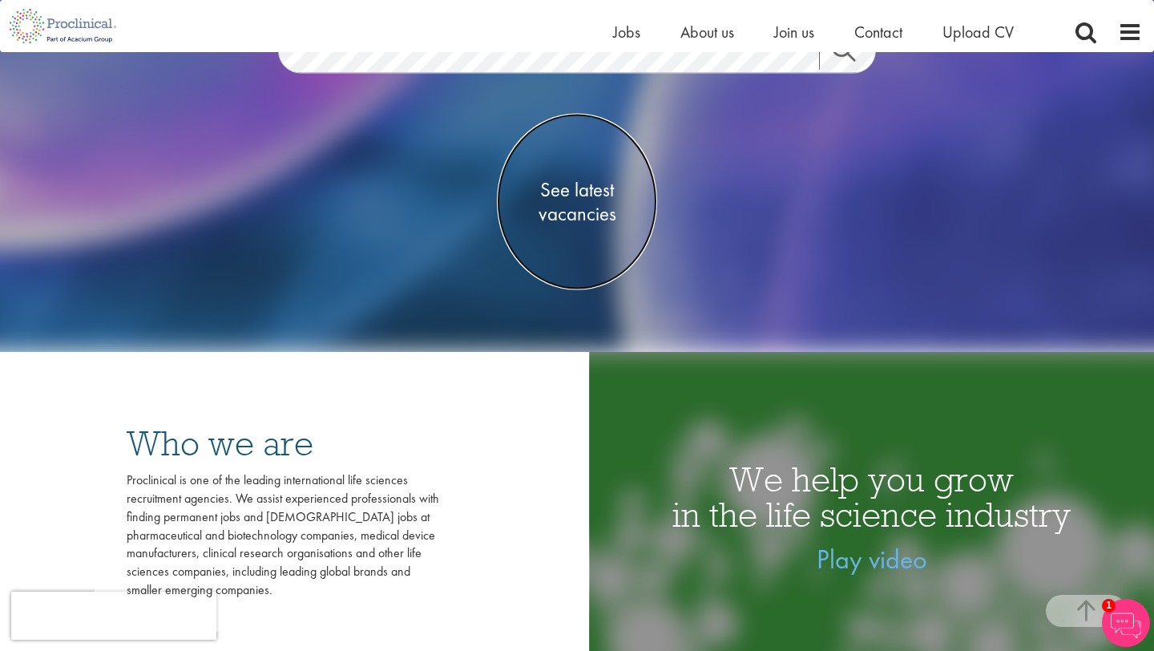
click at [583, 194] on span "See latest vacancies" at bounding box center [577, 201] width 160 height 48
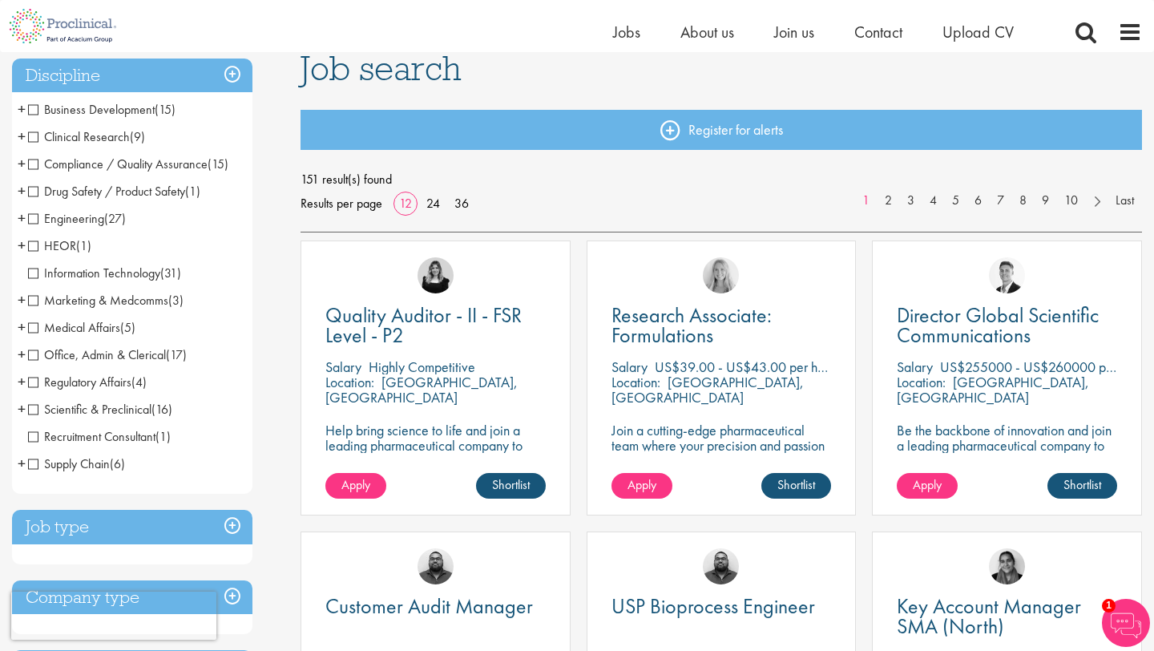
scroll to position [113, 0]
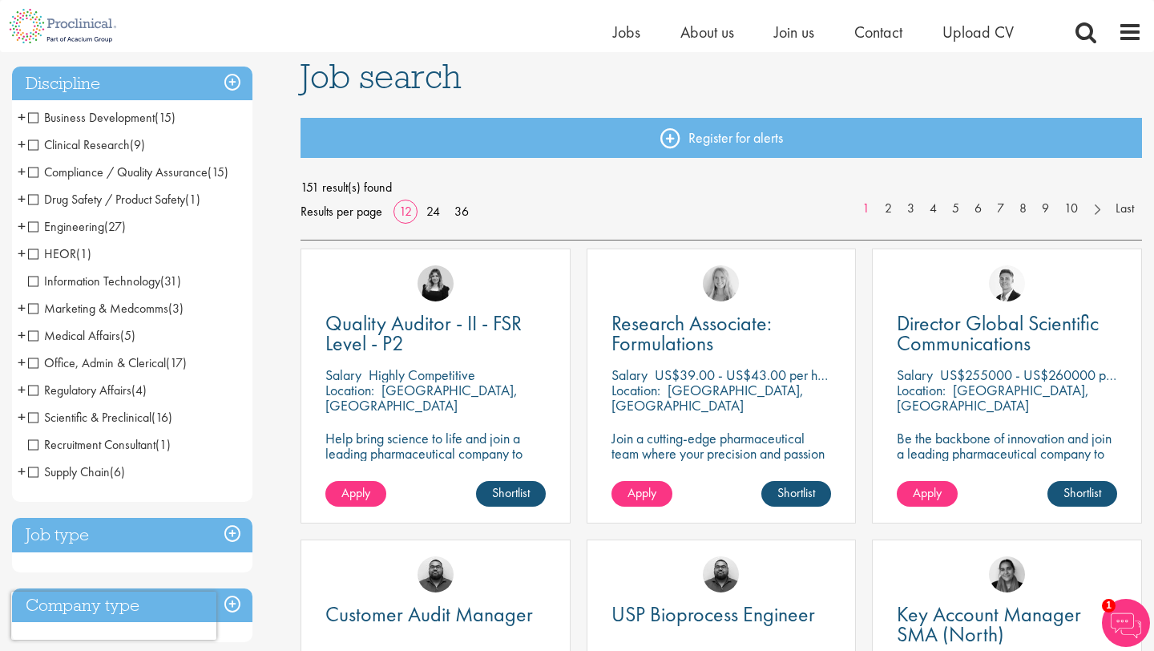
click at [33, 173] on span "Compliance / Quality Assurance" at bounding box center [118, 172] width 180 height 17
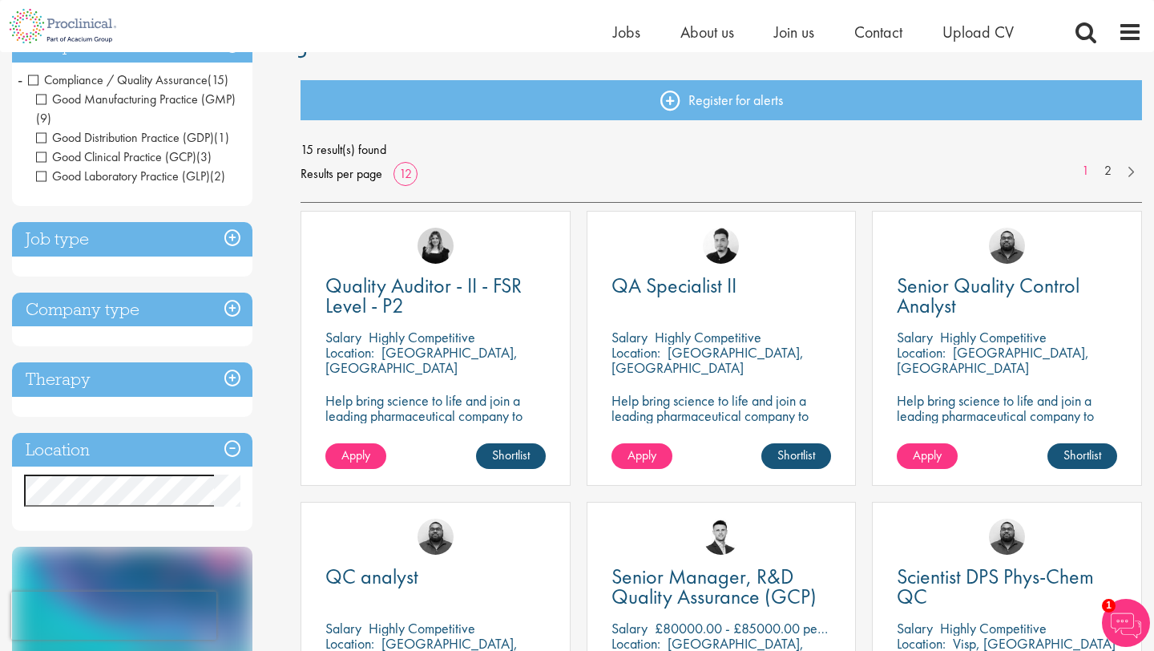
scroll to position [153, 0]
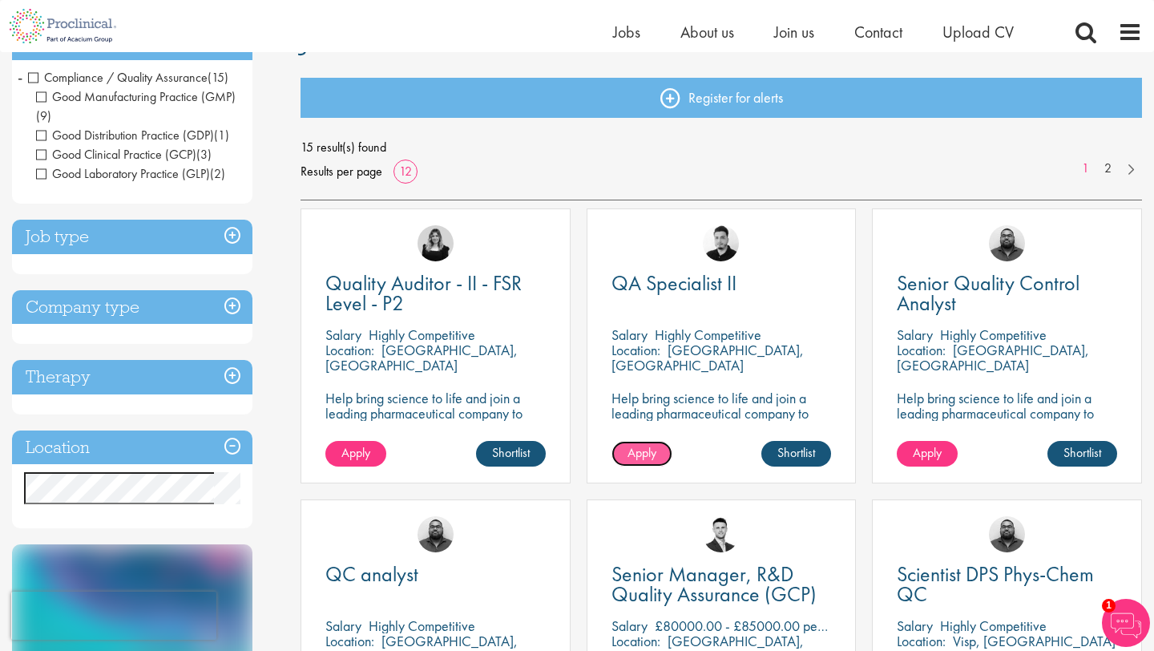
click at [640, 450] on span "Apply" at bounding box center [642, 452] width 29 height 17
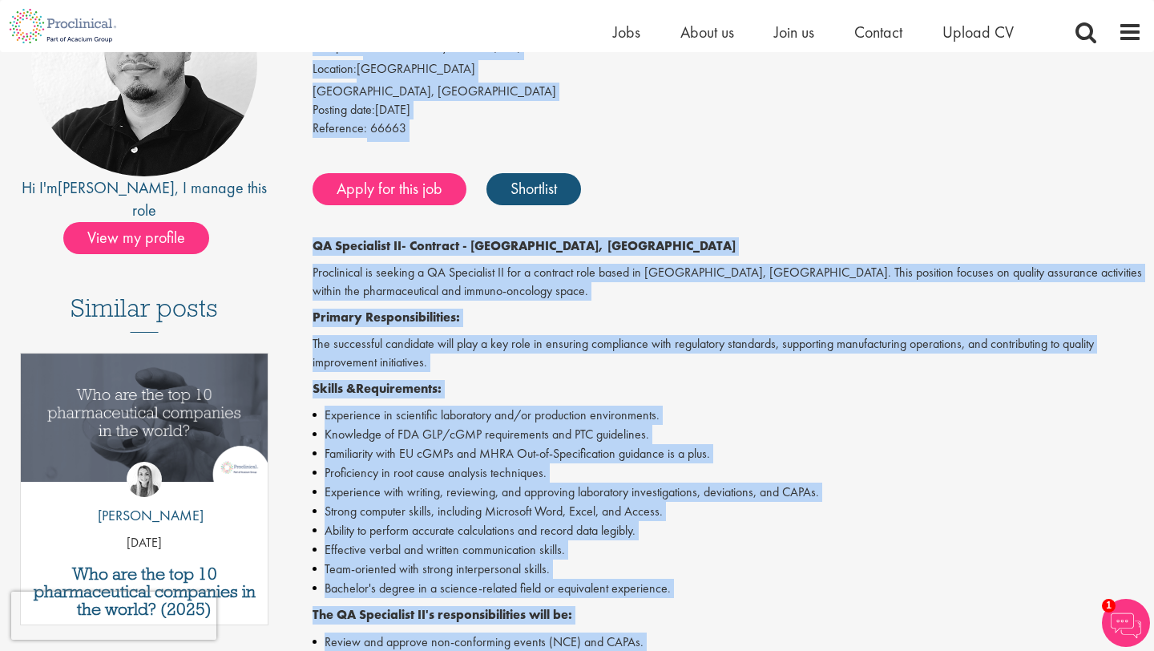
scroll to position [180, 0]
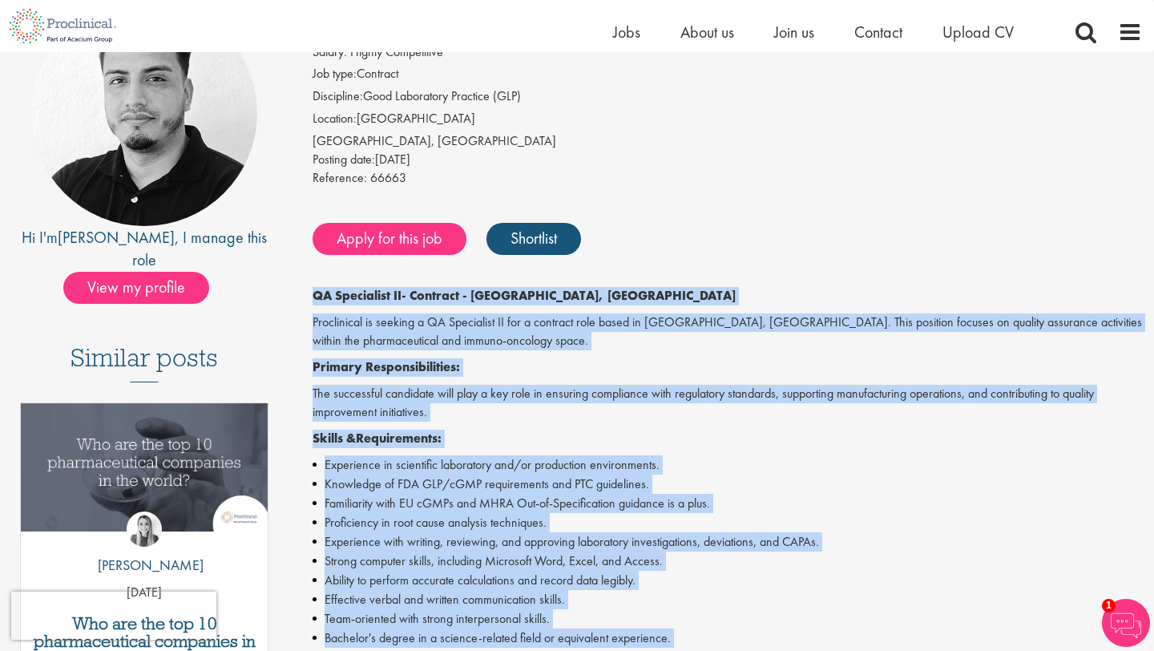
drag, startPoint x: 459, startPoint y: 499, endPoint x: 316, endPoint y: 296, distance: 248.4
copy div "QA Specialist II - Contract - Philadelphia, PA Proclinical is seeking a QA Spec…"
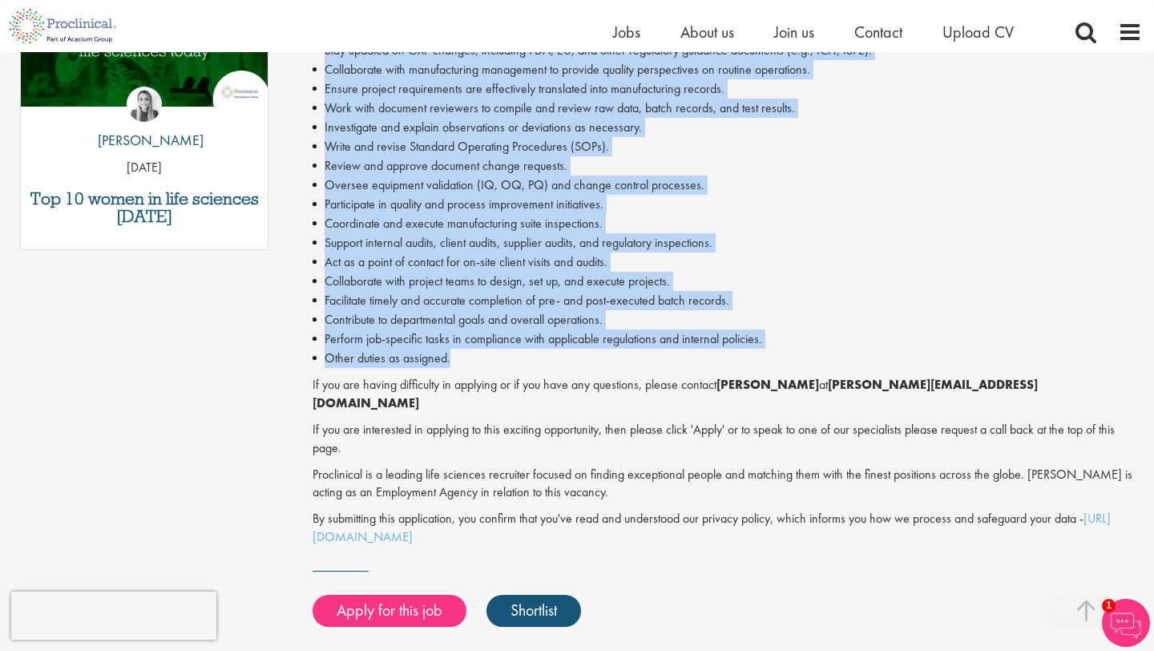
scroll to position [921, 0]
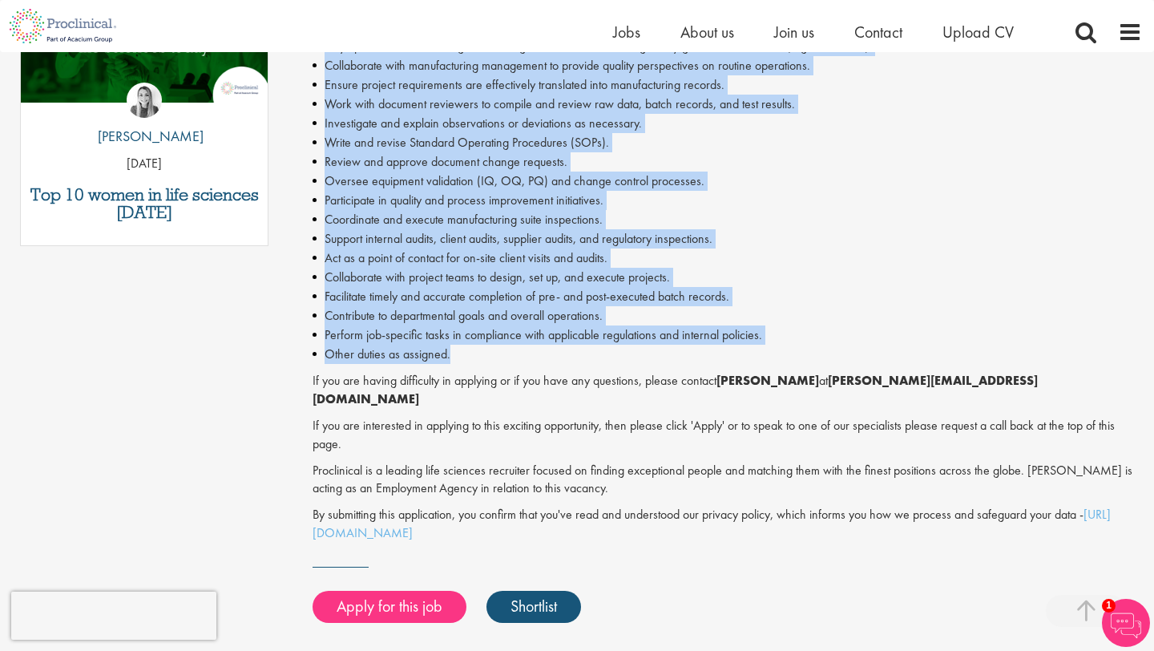
drag, startPoint x: 854, startPoint y: 382, endPoint x: 725, endPoint y: 387, distance: 129.2
click at [725, 387] on strong "Anderson Maldonado" at bounding box center [768, 380] width 103 height 17
copy strong "Anderson Maldonado"
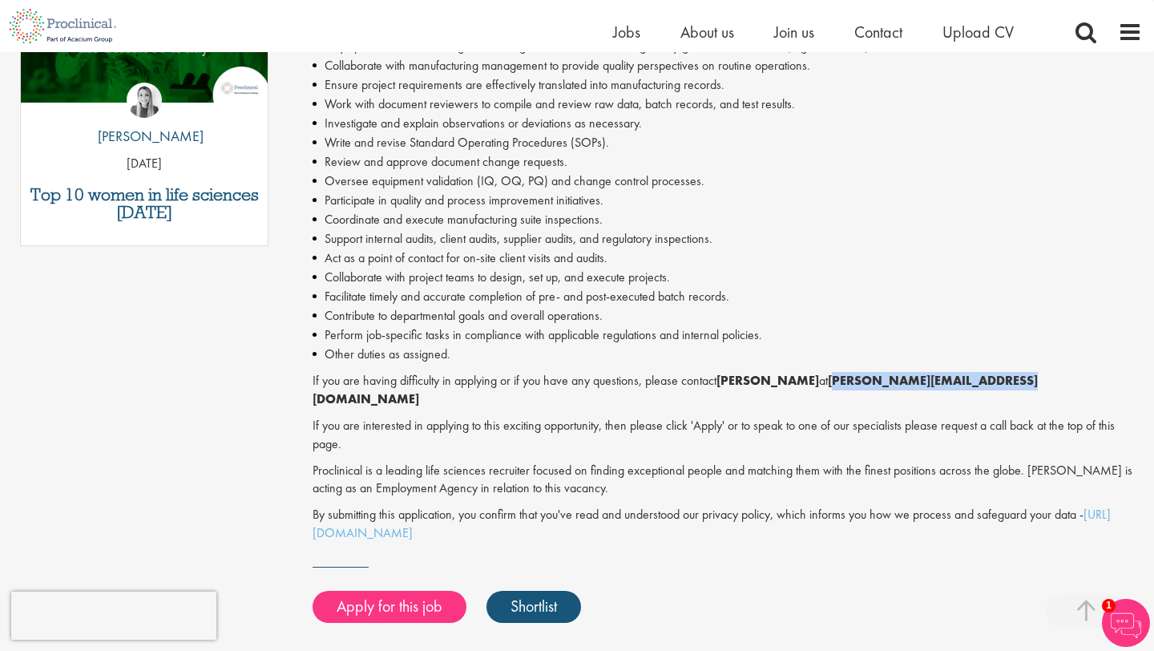
drag, startPoint x: 1056, startPoint y: 387, endPoint x: 873, endPoint y: 383, distance: 182.8
click at [873, 383] on p "If you are having difficulty in applying or if you have any questions, please c…" at bounding box center [728, 390] width 830 height 37
copy strong "[PERSON_NAME][EMAIL_ADDRESS][DOMAIN_NAME]"
click at [395, 591] on link "Apply for this job" at bounding box center [390, 607] width 154 height 32
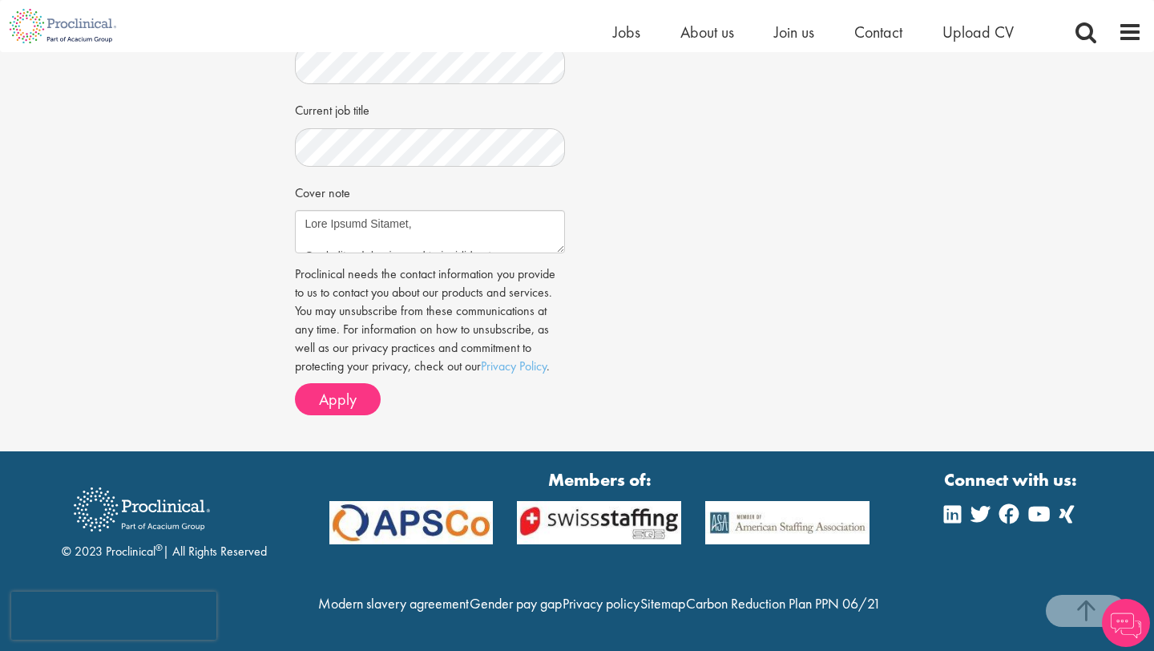
scroll to position [598, 0]
click at [363, 210] on textarea "Cover note" at bounding box center [430, 231] width 271 height 43
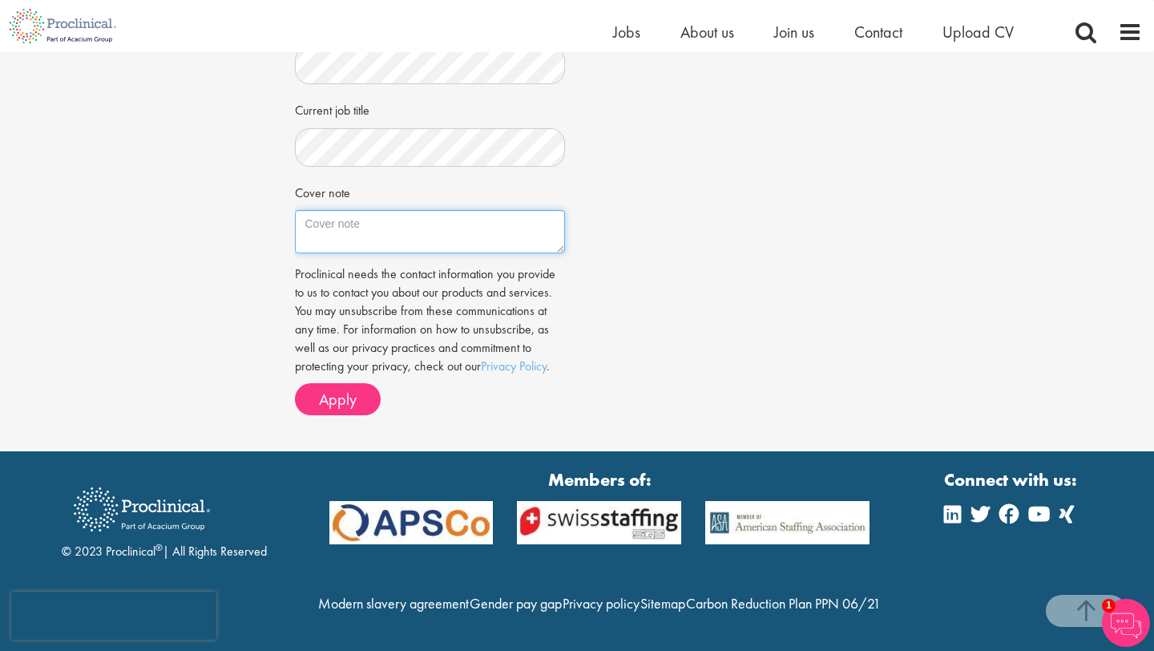
paste textarea "Dear Mr Anderson Maldonado, I am excited to apply for the QA Specialist II role…"
type textarea "Dear Mr Anderson Maldonado, I am excited to apply for the QA Specialist II role…"
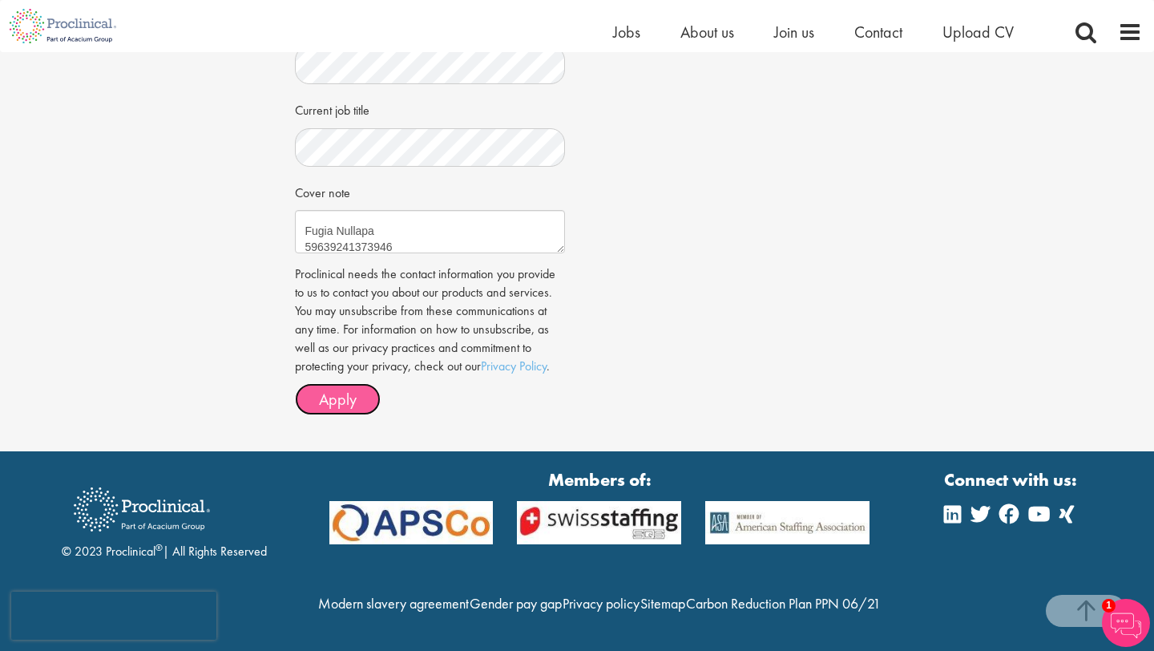
click at [341, 389] on span "Apply" at bounding box center [338, 399] width 38 height 21
